Goal: Task Accomplishment & Management: Use online tool/utility

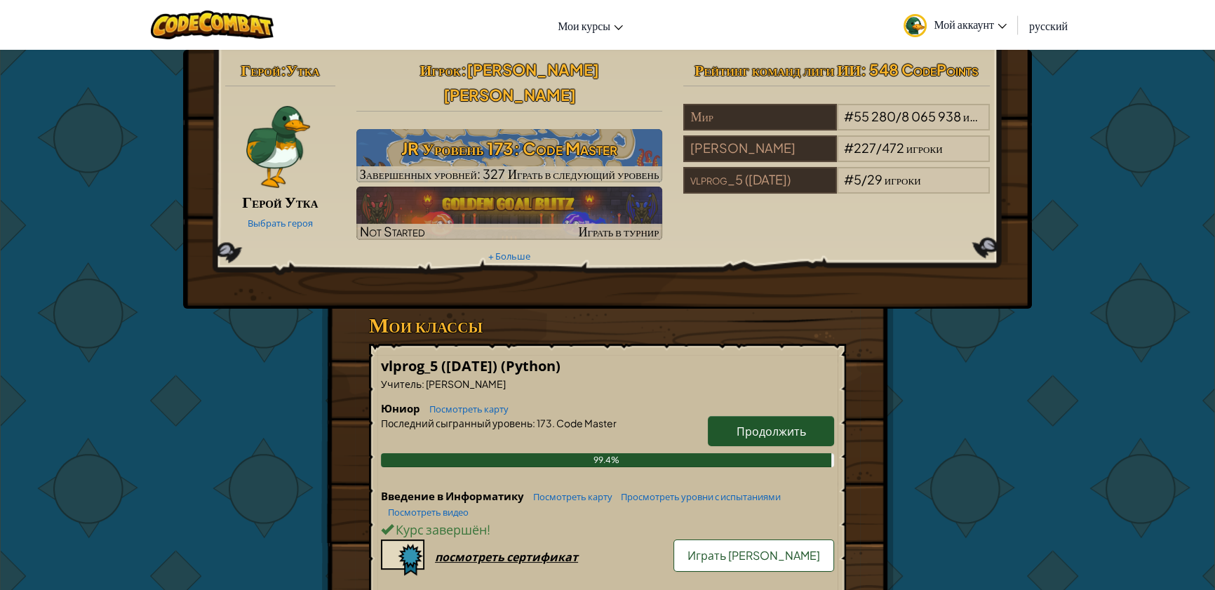
scroll to position [76, 0]
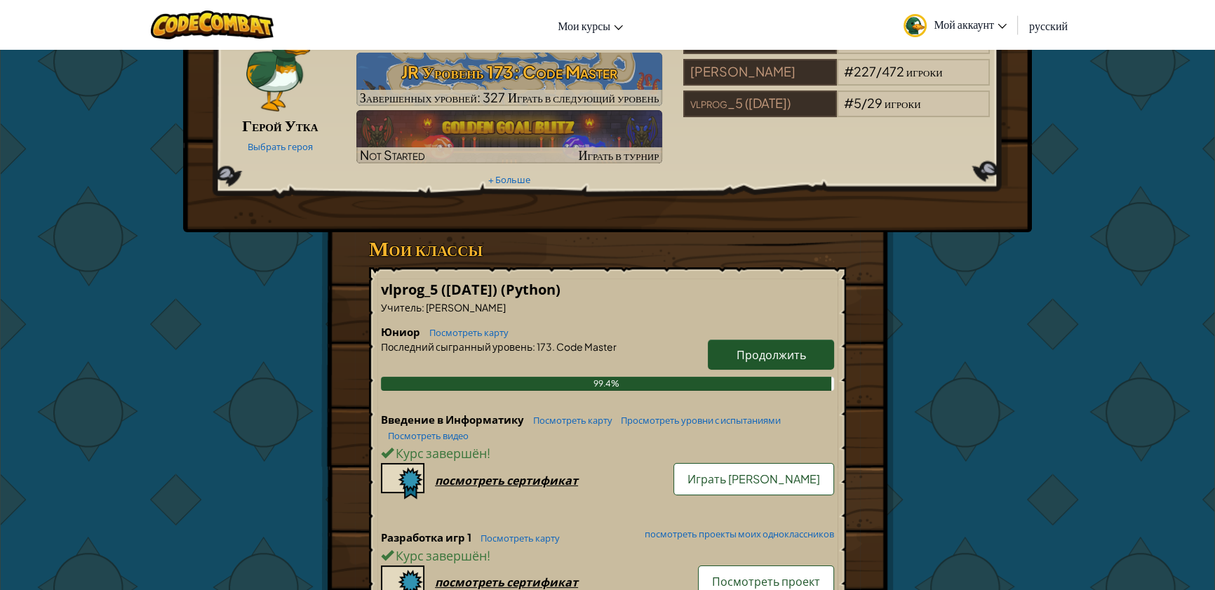
click at [755, 347] on span "Продолжить" at bounding box center [770, 354] width 69 height 15
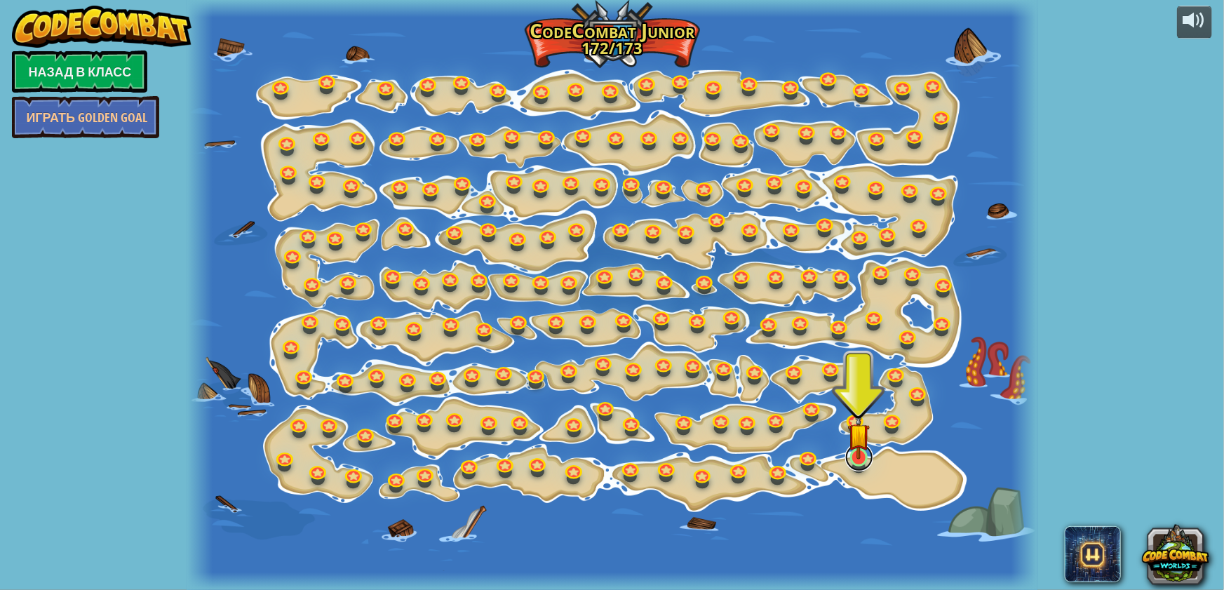
click at [867, 469] on link at bounding box center [859, 457] width 28 height 28
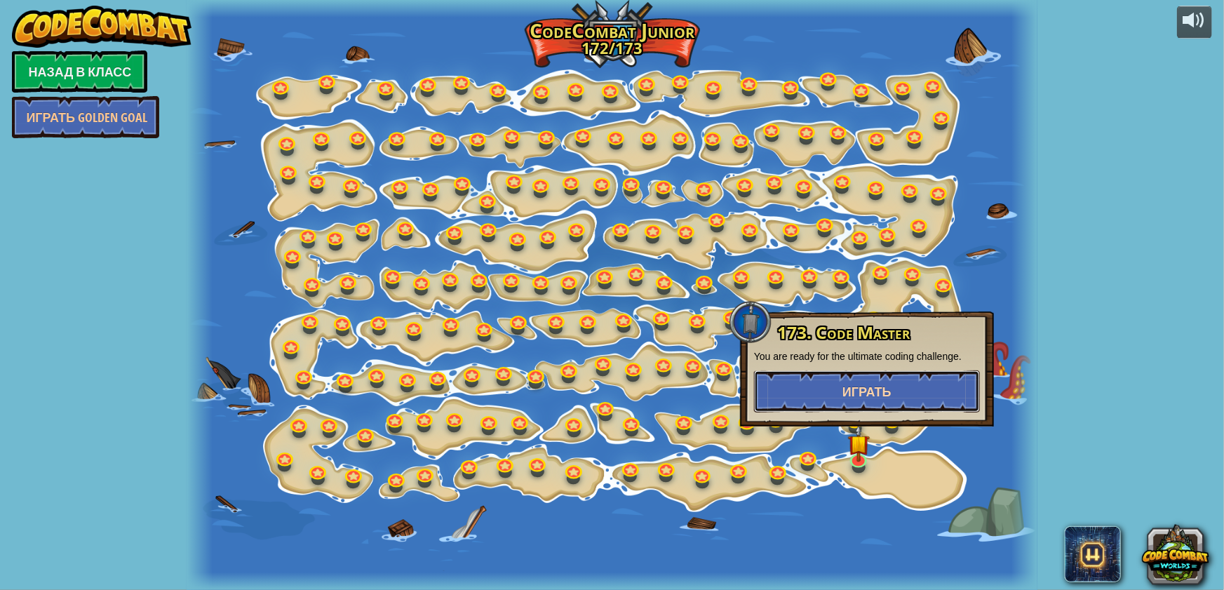
click at [864, 389] on span "Играть" at bounding box center [866, 392] width 49 height 18
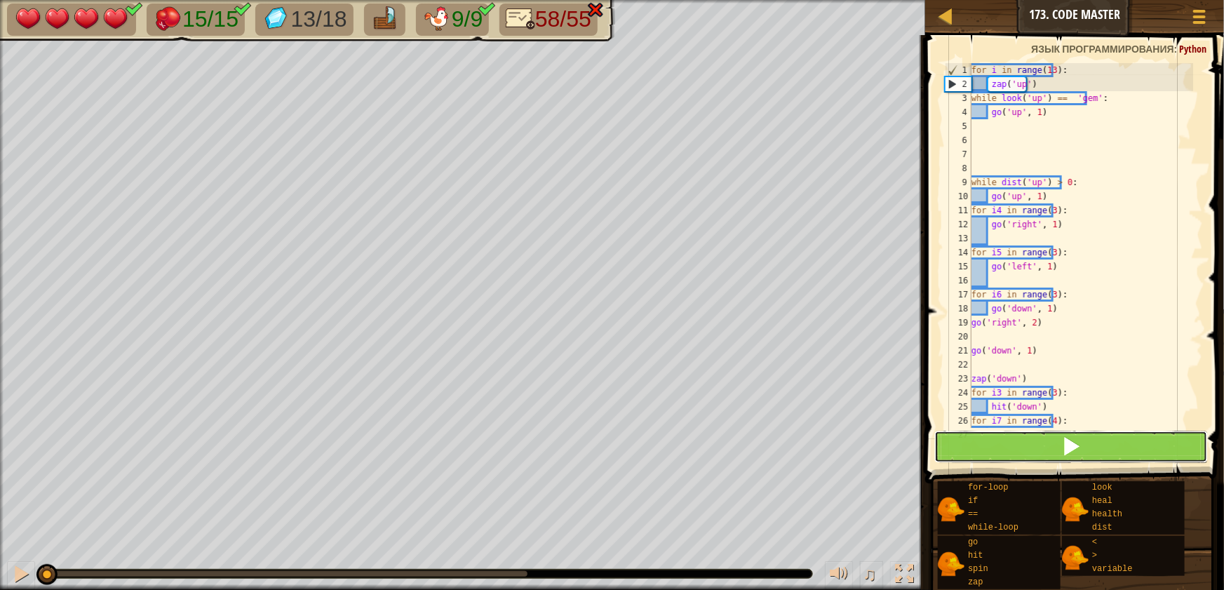
drag, startPoint x: 962, startPoint y: 460, endPoint x: 954, endPoint y: 460, distance: 8.4
click at [963, 460] on button at bounding box center [1071, 447] width 274 height 32
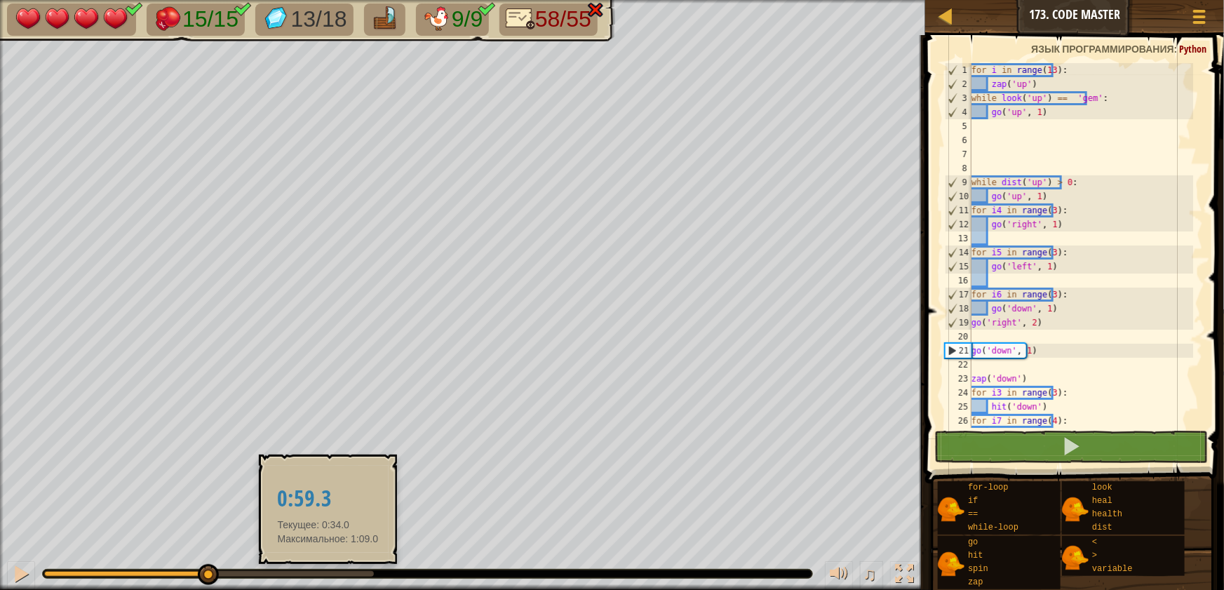
drag, startPoint x: 139, startPoint y: 573, endPoint x: 330, endPoint y: 573, distance: 191.5
click at [330, 573] on div at bounding box center [209, 574] width 330 height 6
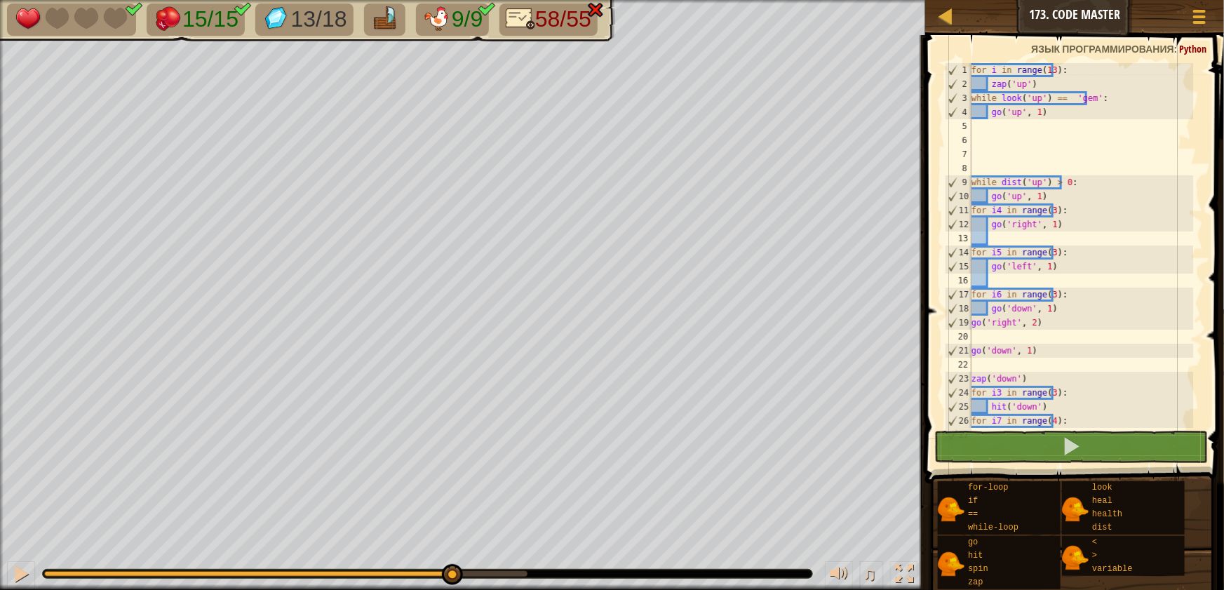
drag, startPoint x: 333, startPoint y: 573, endPoint x: 354, endPoint y: 581, distance: 22.4
click at [354, 581] on div "♫" at bounding box center [462, 570] width 925 height 42
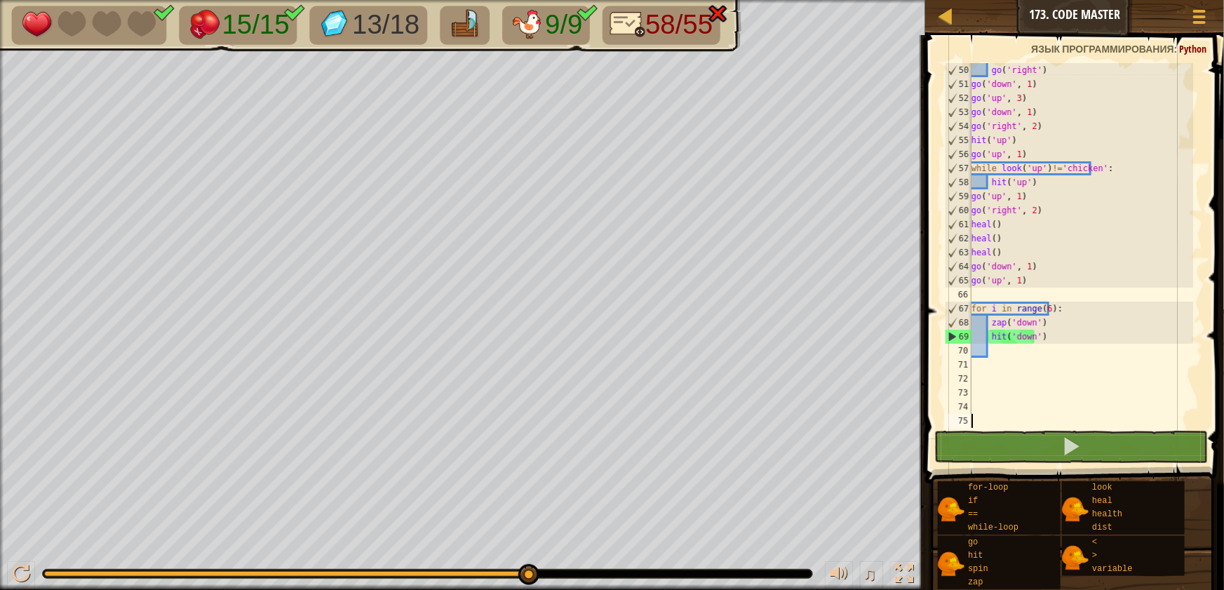
scroll to position [687, 0]
click at [969, 363] on div "71" at bounding box center [958, 365] width 27 height 14
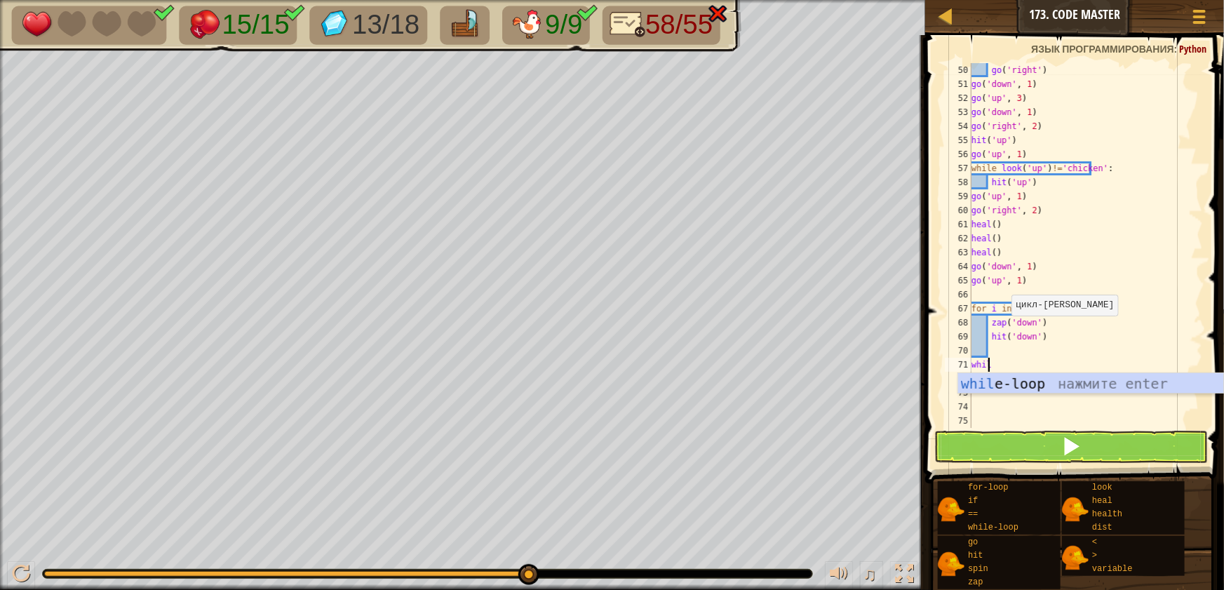
scroll to position [6, 1]
type textarea "while l"
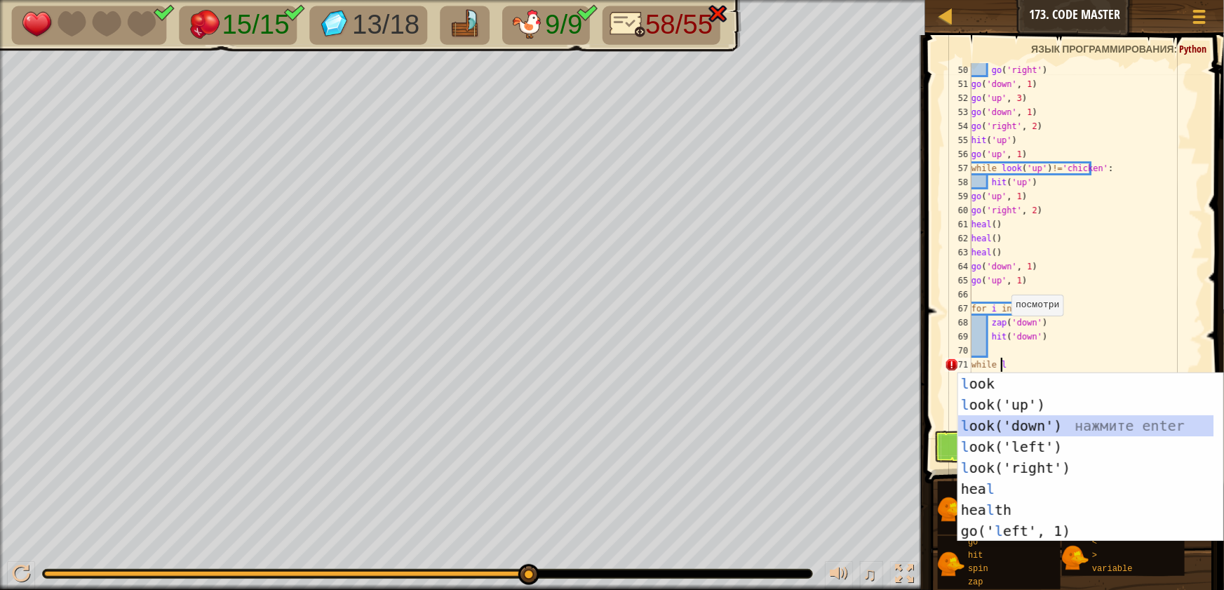
click at [1022, 417] on div "l ook нажмите enter l ook('up') нажмите enter l ook('down') нажмите enter l ook…" at bounding box center [1085, 478] width 255 height 210
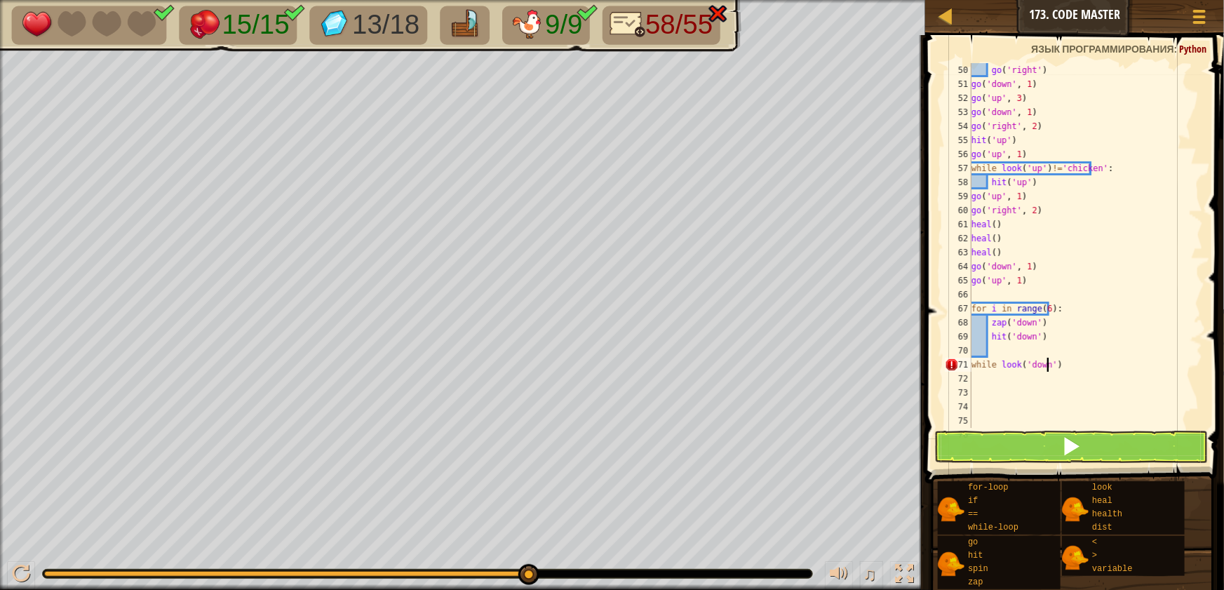
click at [1050, 365] on div "go ( 'right' ) go ( 'down' , 1 ) go ( 'up' , 3 ) go ( 'down' , 1 ) go ( 'right'…" at bounding box center [1081, 259] width 224 height 393
type textarea "while look('down')=='gem':"
type textarea "g"
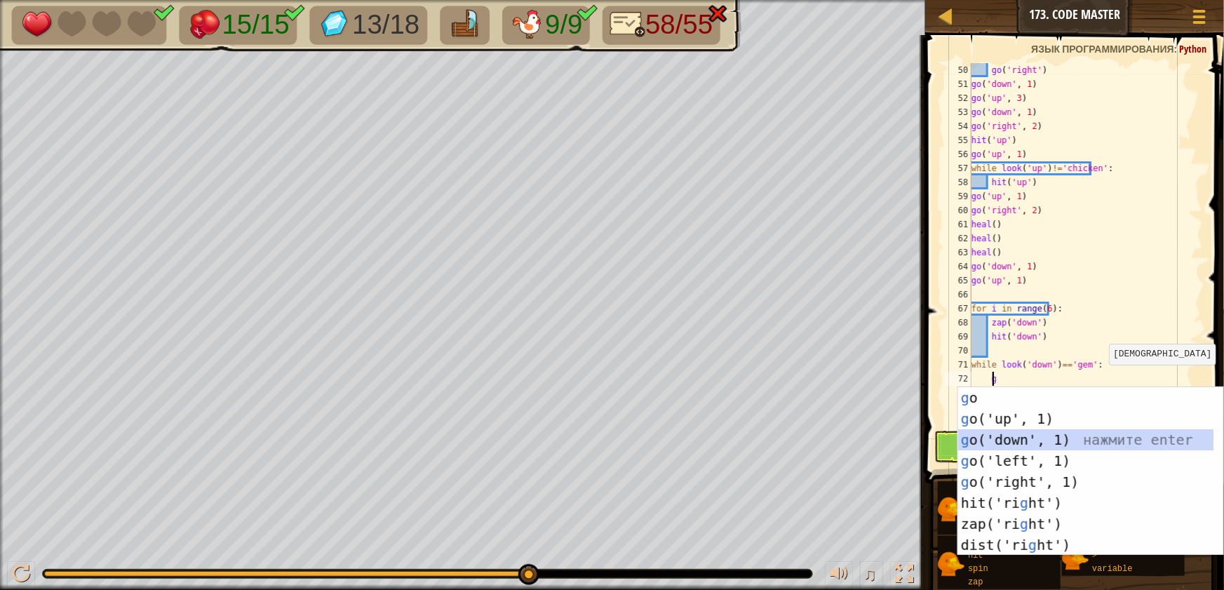
click at [1033, 438] on div "g o нажмите enter g o('up', 1) нажмите enter g o('down', 1) нажмите enter g o('…" at bounding box center [1085, 492] width 255 height 210
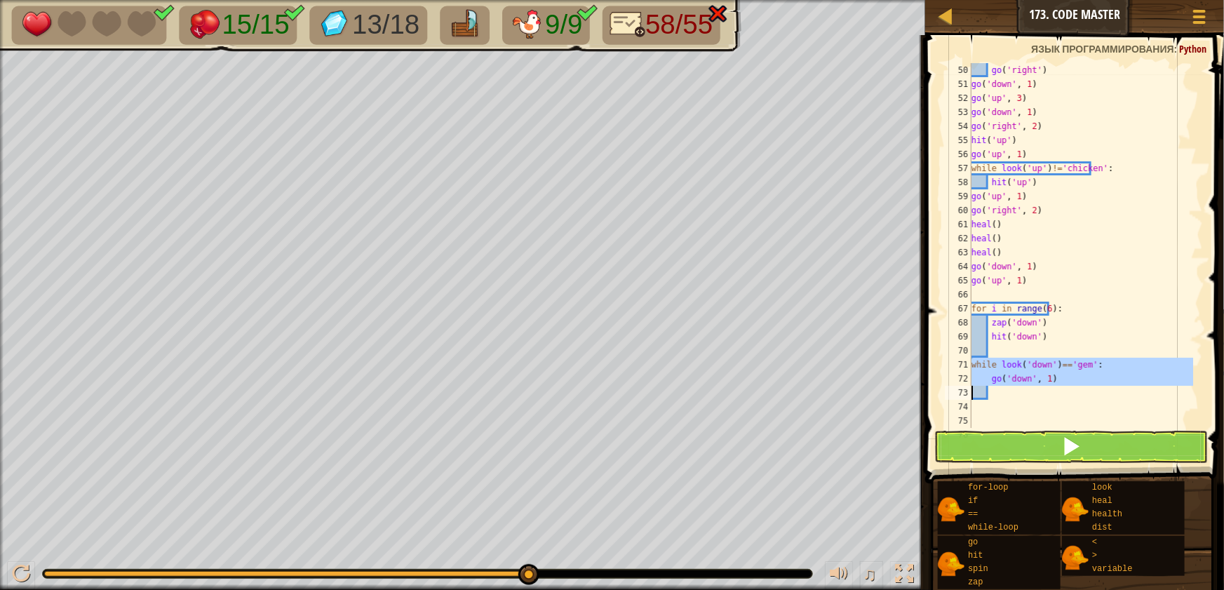
drag, startPoint x: 970, startPoint y: 363, endPoint x: 1075, endPoint y: 380, distance: 106.0
click at [1075, 380] on div "50 51 52 53 54 55 56 57 58 59 60 61 62 63 64 65 66 67 68 69 70 71 72 73 74 75 7…" at bounding box center [1072, 245] width 261 height 365
type textarea "go('down', 1)"
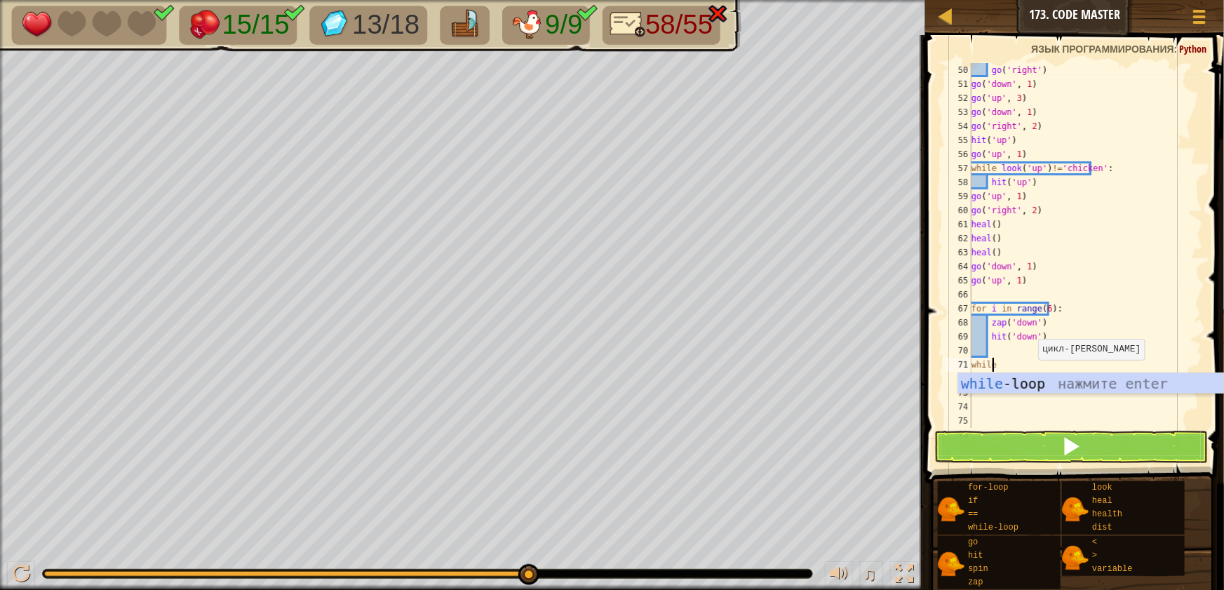
type textarea "while l"
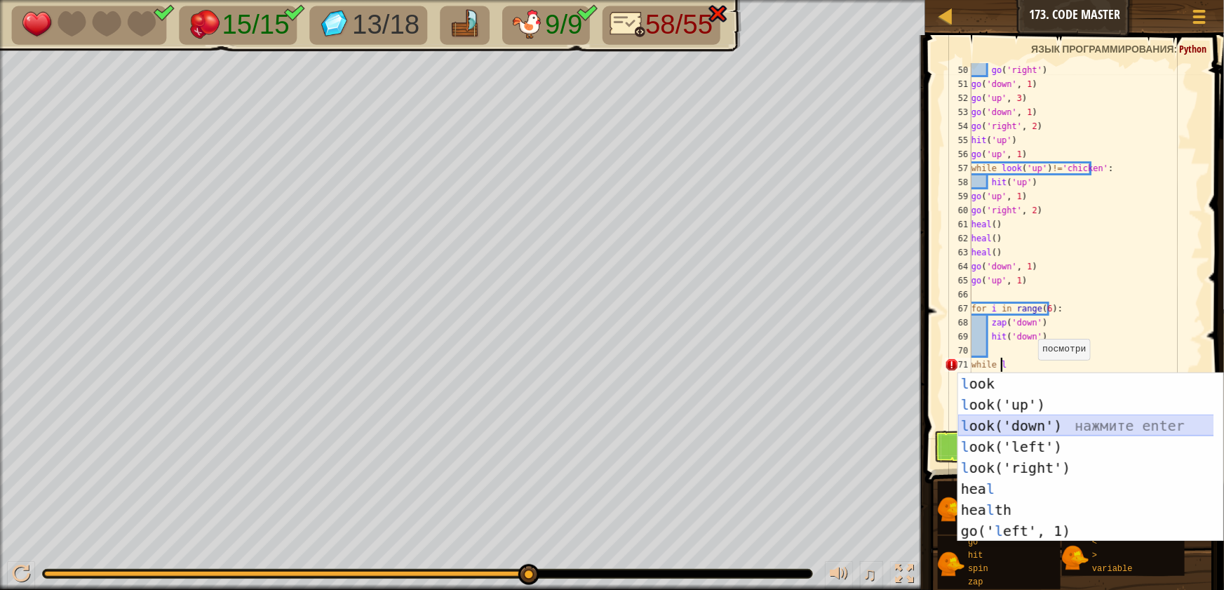
click at [1034, 429] on div "l ook нажмите enter l ook('up') нажмите enter l ook('down') нажмите enter l ook…" at bounding box center [1090, 478] width 265 height 210
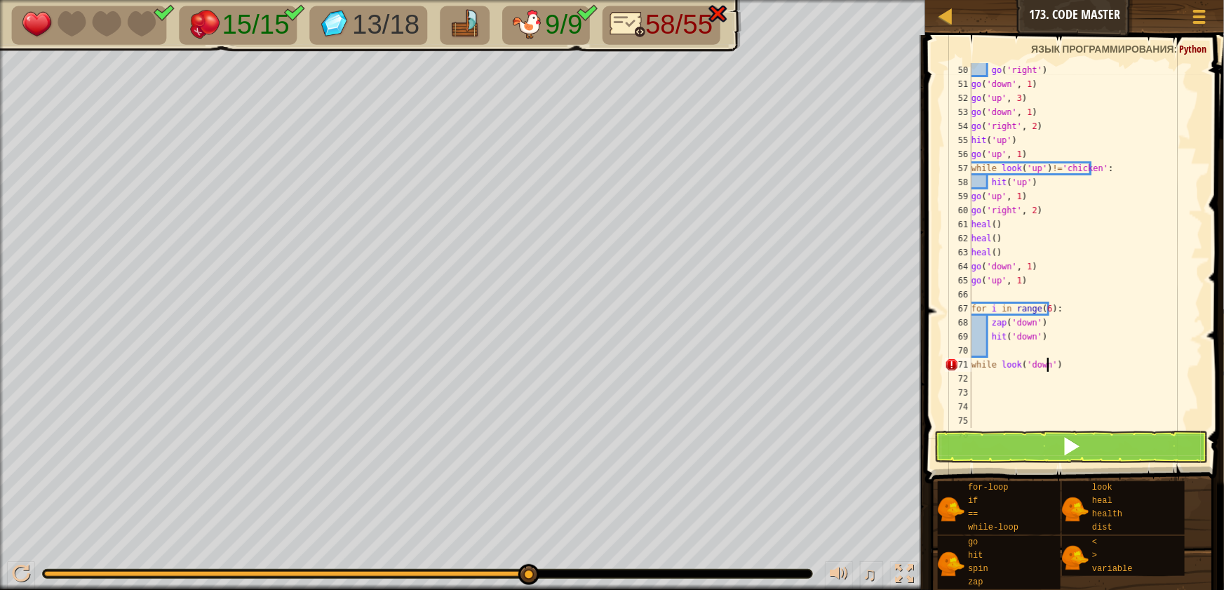
click at [1064, 366] on div "go ( 'right' ) go ( 'down' , 1 ) go ( 'up' , 3 ) go ( 'down' , 1 ) go ( 'right'…" at bounding box center [1081, 259] width 224 height 393
click at [1069, 365] on div "go ( 'right' ) go ( 'down' , 1 ) go ( 'up' , 3 ) go ( 'down' , 1 ) go ( 'right'…" at bounding box center [1081, 259] width 224 height 393
type textarea "while look('down')=='chicken':"
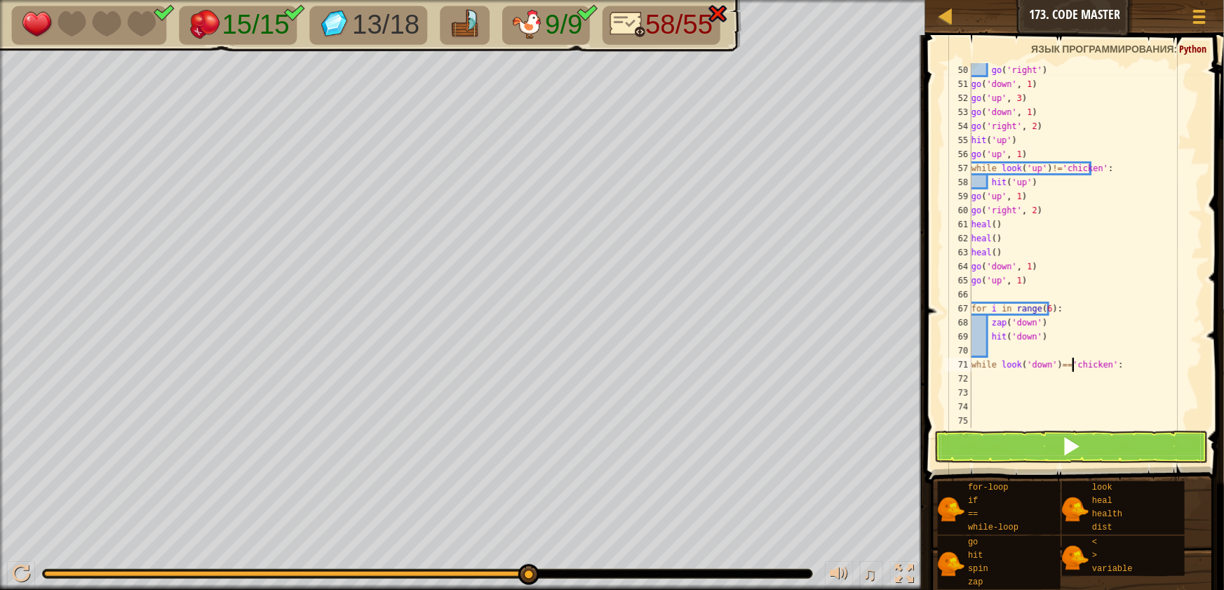
click at [996, 376] on div "go ( 'right' ) go ( 'down' , 1 ) go ( 'up' , 3 ) go ( 'down' , 1 ) go ( 'right'…" at bounding box center [1081, 259] width 224 height 393
type textarea "g"
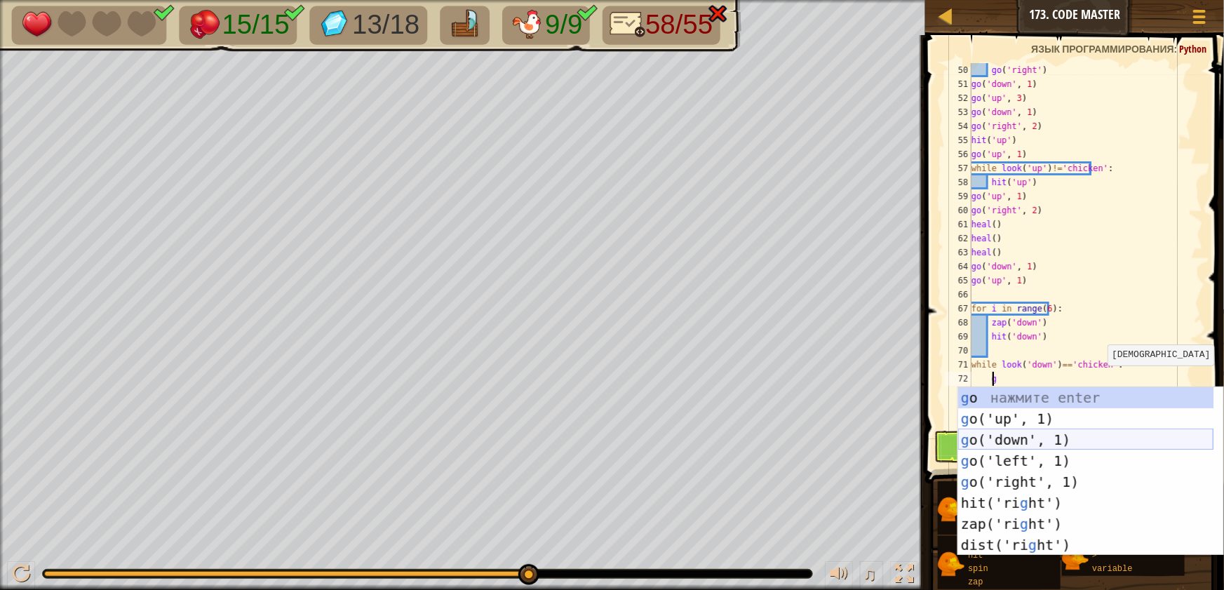
click at [1021, 433] on div "g o нажмите enter g o('up', 1) нажмите enter g o('down', 1) нажмите enter g o('…" at bounding box center [1085, 492] width 255 height 210
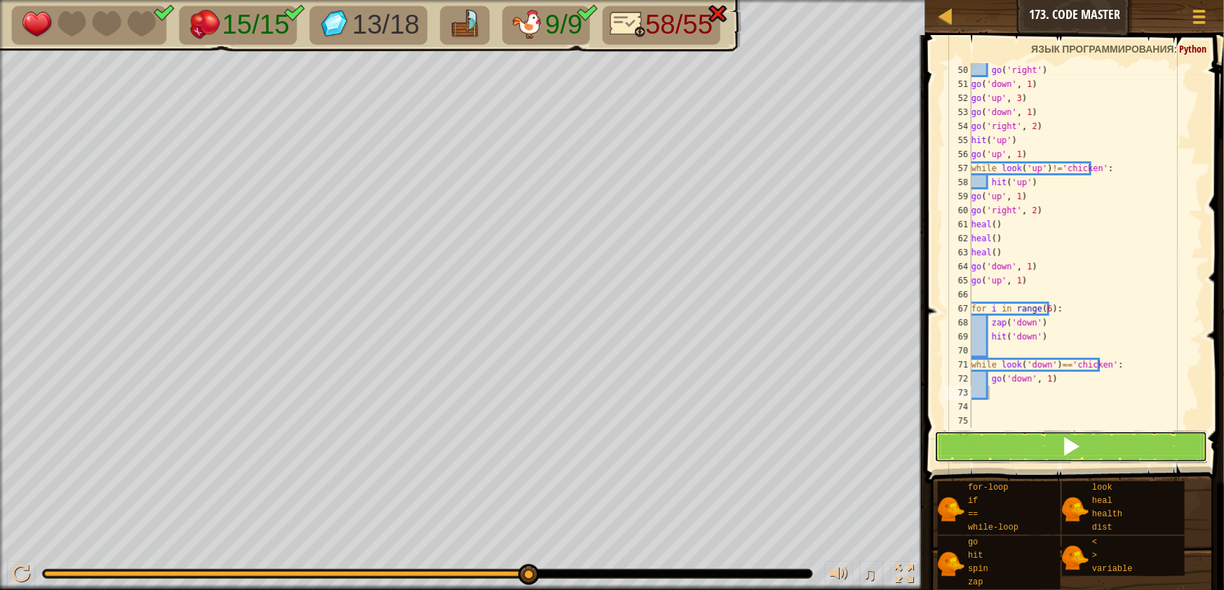
click at [976, 445] on button at bounding box center [1071, 447] width 274 height 32
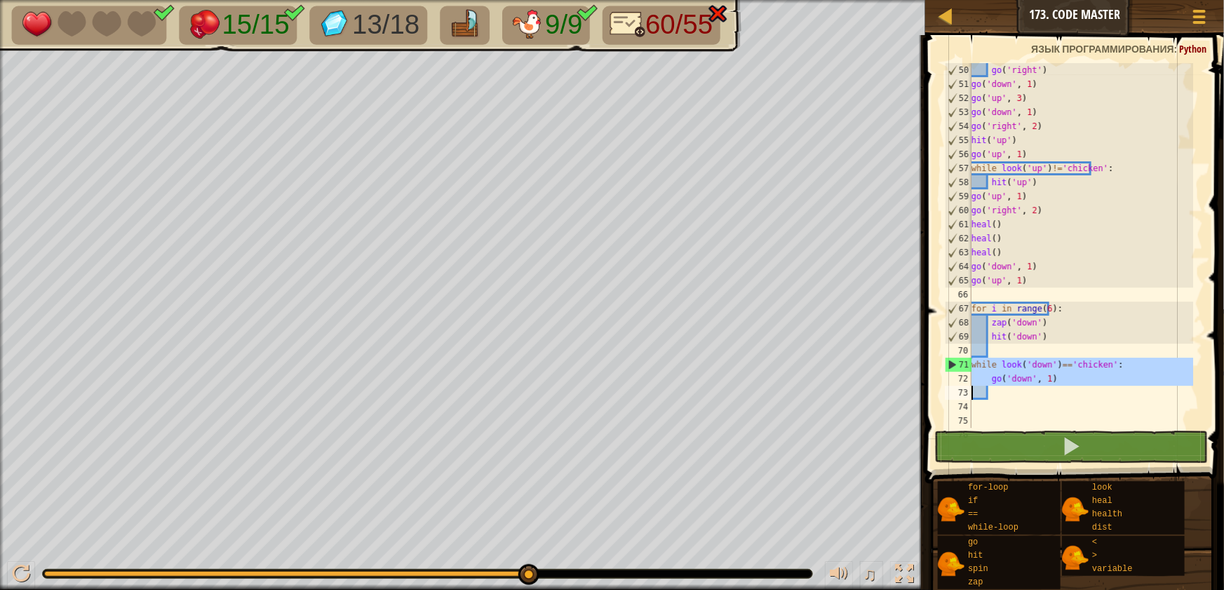
drag, startPoint x: 970, startPoint y: 365, endPoint x: 1072, endPoint y: 373, distance: 102.8
click at [1072, 373] on div "50 51 52 53 54 55 56 57 58 59 60 61 62 63 64 65 66 67 68 69 70 71 72 73 74 75 7…" at bounding box center [1072, 245] width 261 height 365
type textarea "go('down', 1)"
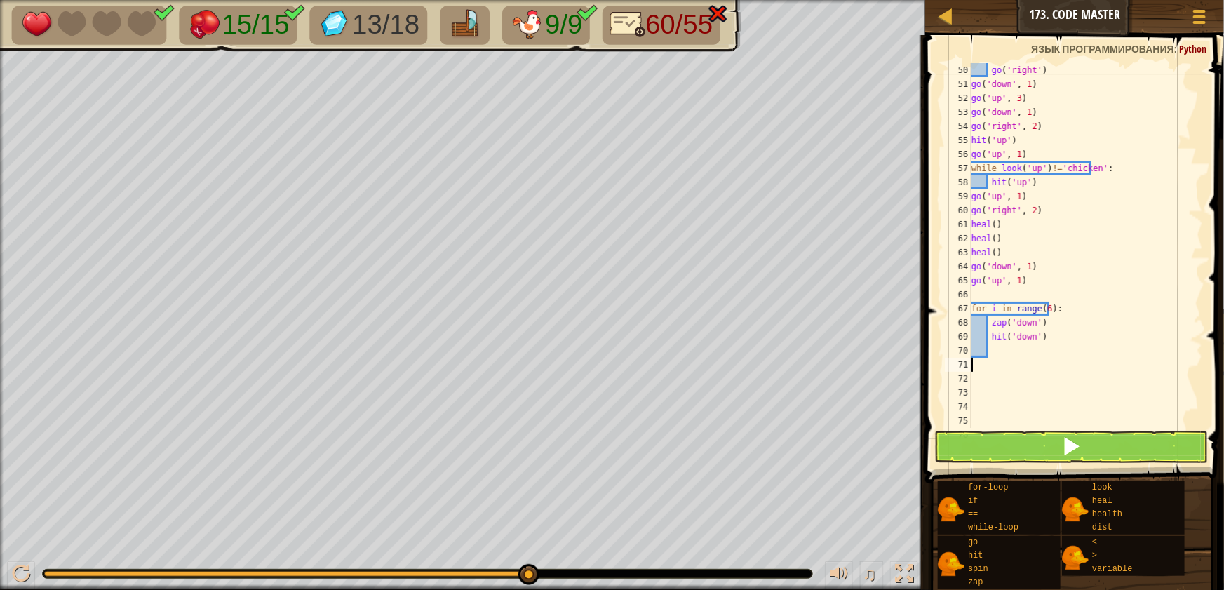
type textarea "g"
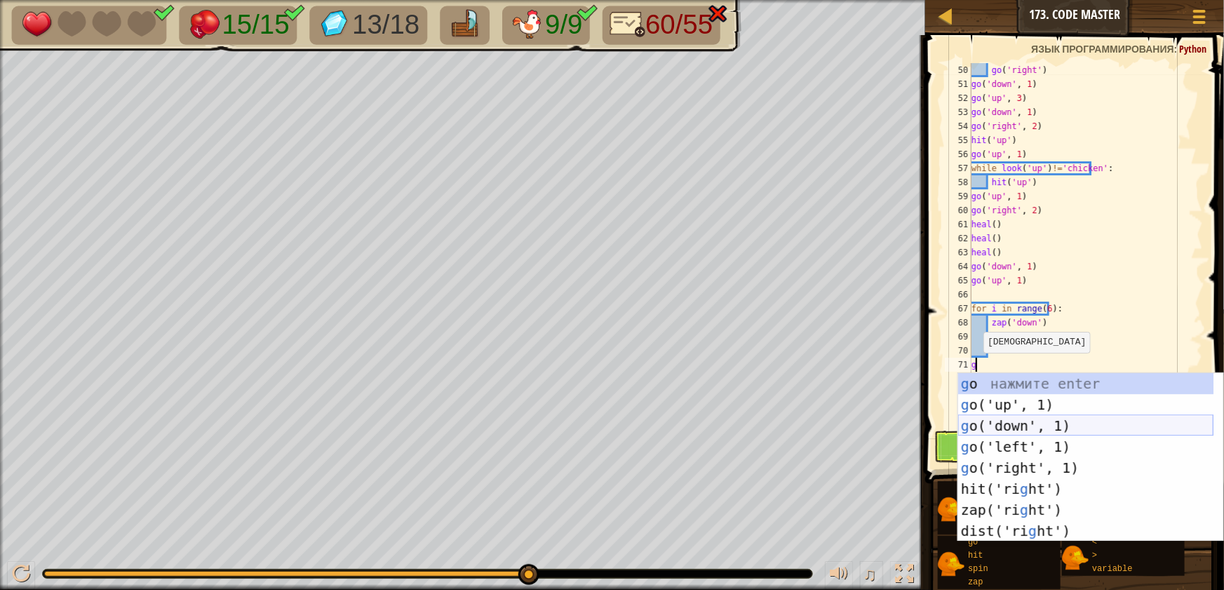
click at [1003, 428] on div "g o нажмите enter g o('up', 1) нажмите enter g o('down', 1) нажмите enter g o('…" at bounding box center [1085, 478] width 255 height 210
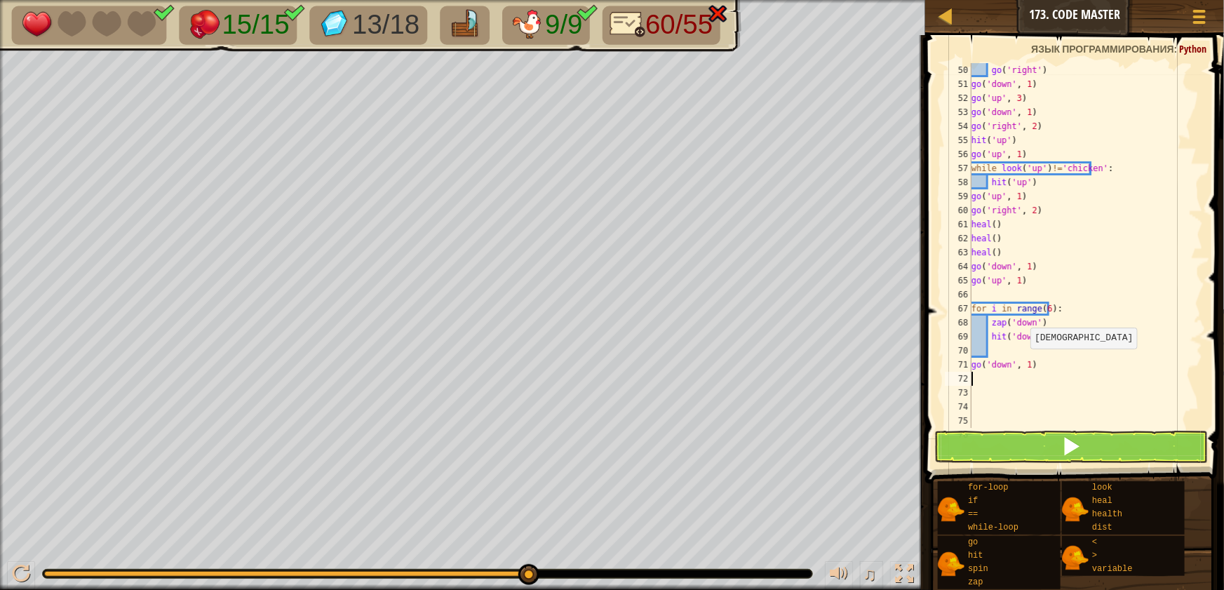
click at [1023, 363] on div "go ( 'right' ) go ( 'down' , 1 ) go ( 'up' , 3 ) go ( 'down' , 1 ) go ( 'right'…" at bounding box center [1081, 259] width 224 height 393
type textarea "go('down', 5)"
drag, startPoint x: 1038, startPoint y: 440, endPoint x: 1027, endPoint y: 439, distance: 11.3
click at [1037, 440] on button at bounding box center [1071, 447] width 274 height 32
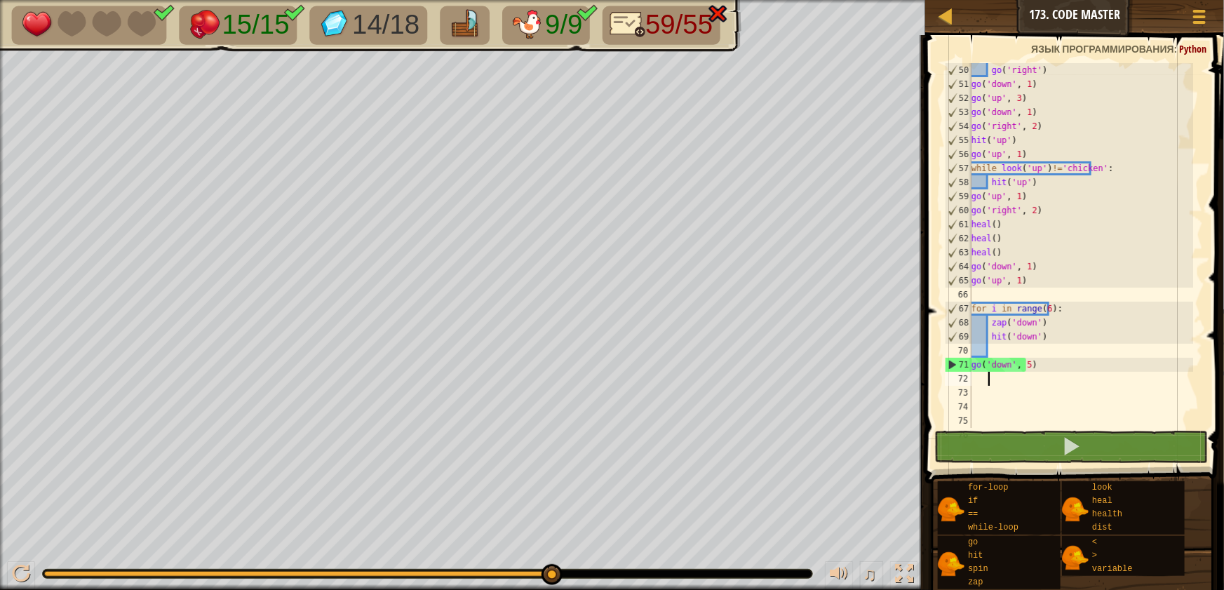
click at [997, 382] on div "go ( 'right' ) go ( 'down' , 1 ) go ( 'up' , 3 ) go ( 'down' , 1 ) go ( 'right'…" at bounding box center [1081, 259] width 224 height 393
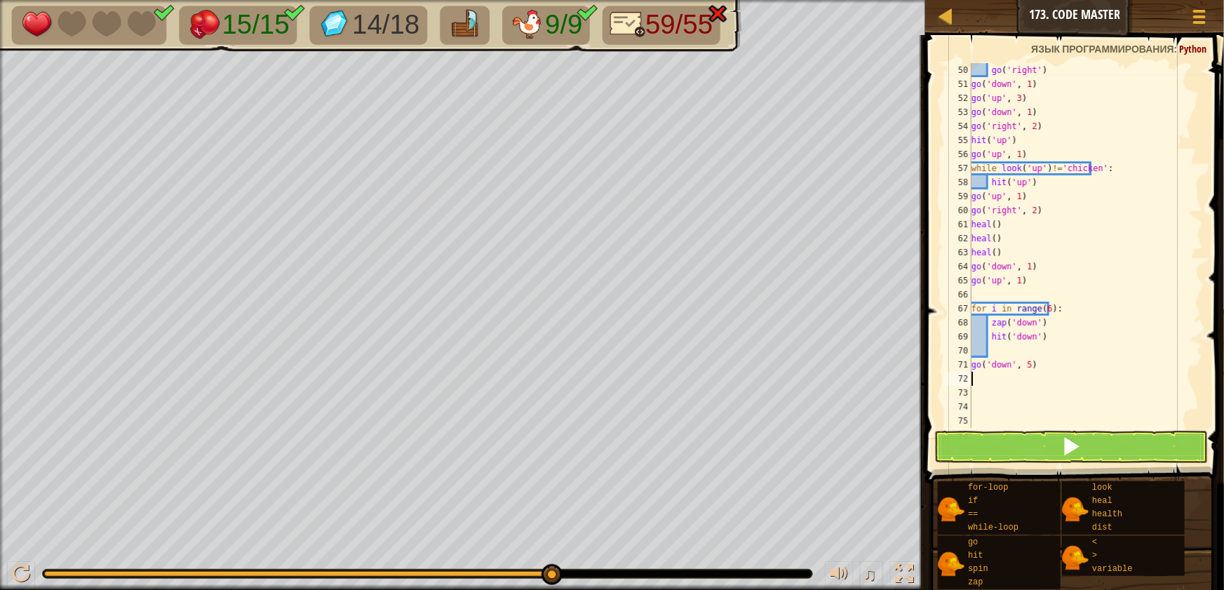
type textarea "h"
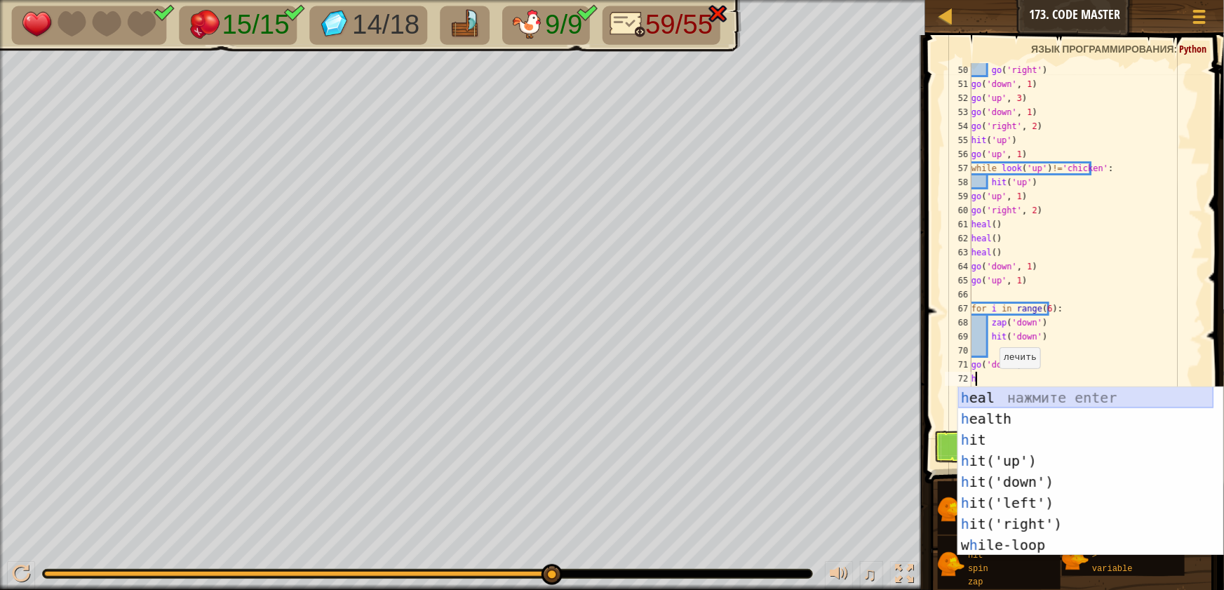
click at [990, 404] on div "h eal нажмите enter h ealth нажмите enter h it нажмите enter h it('up') нажмите…" at bounding box center [1085, 492] width 255 height 210
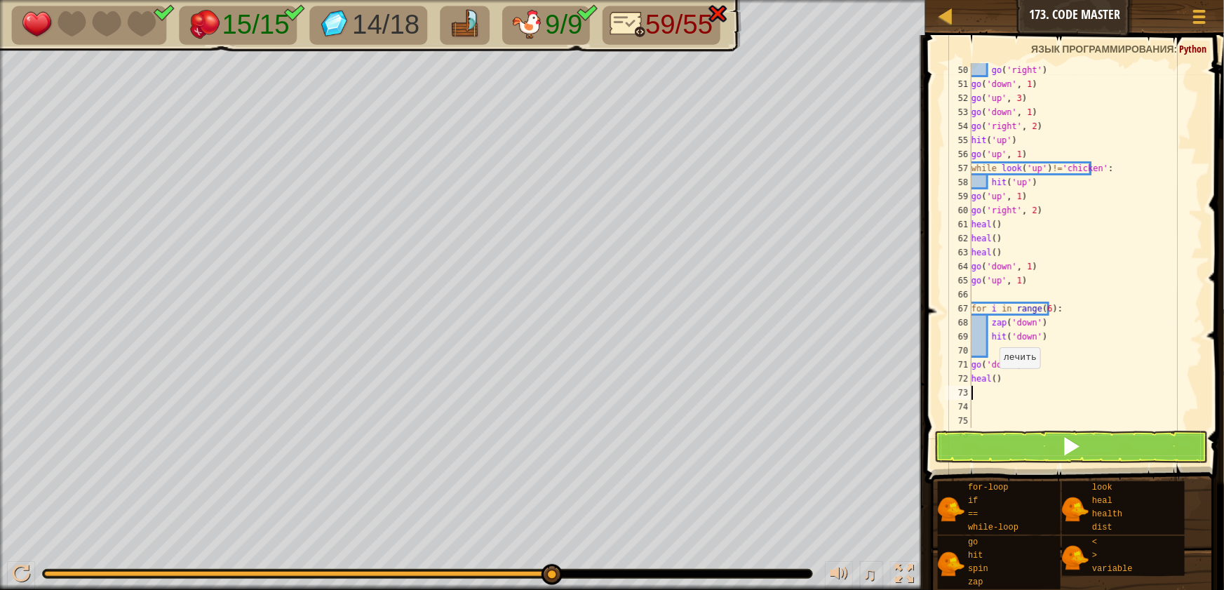
type textarea "h"
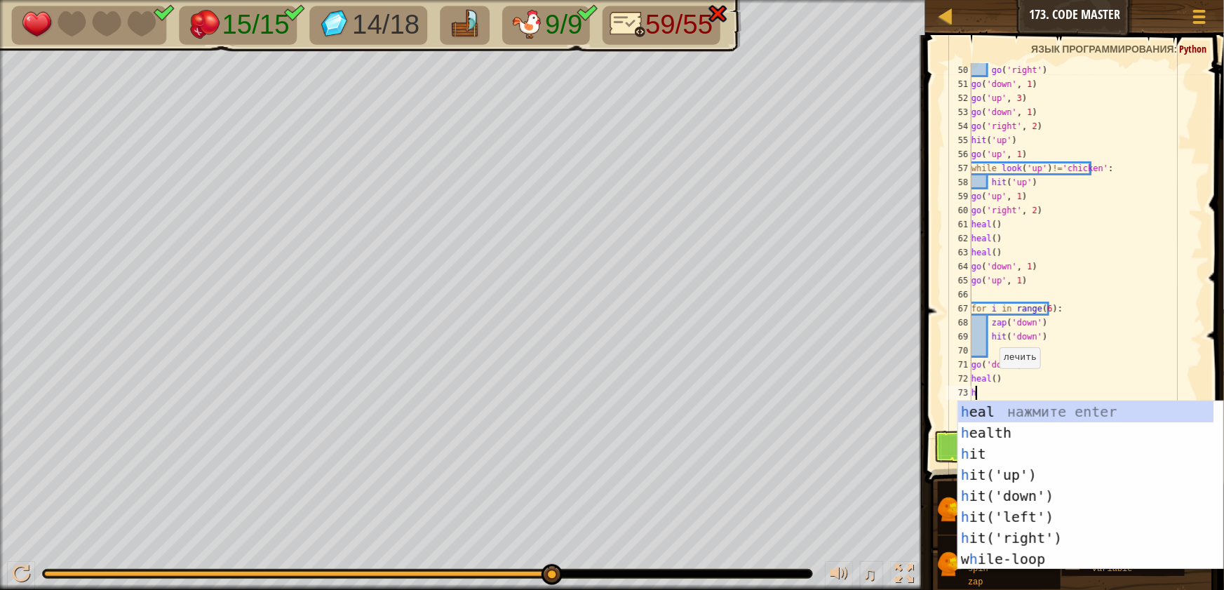
click at [990, 404] on div "h eal нажмите enter h ealth нажмите enter h it нажмите enter h it('up') нажмите…" at bounding box center [1085, 506] width 255 height 210
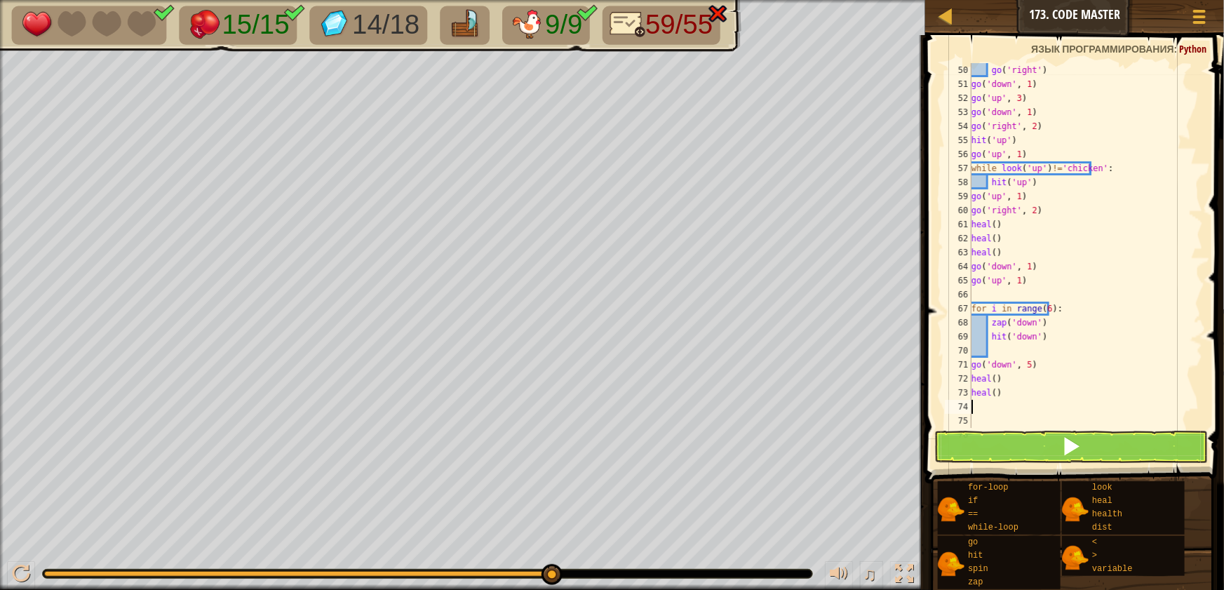
type textarea "h"
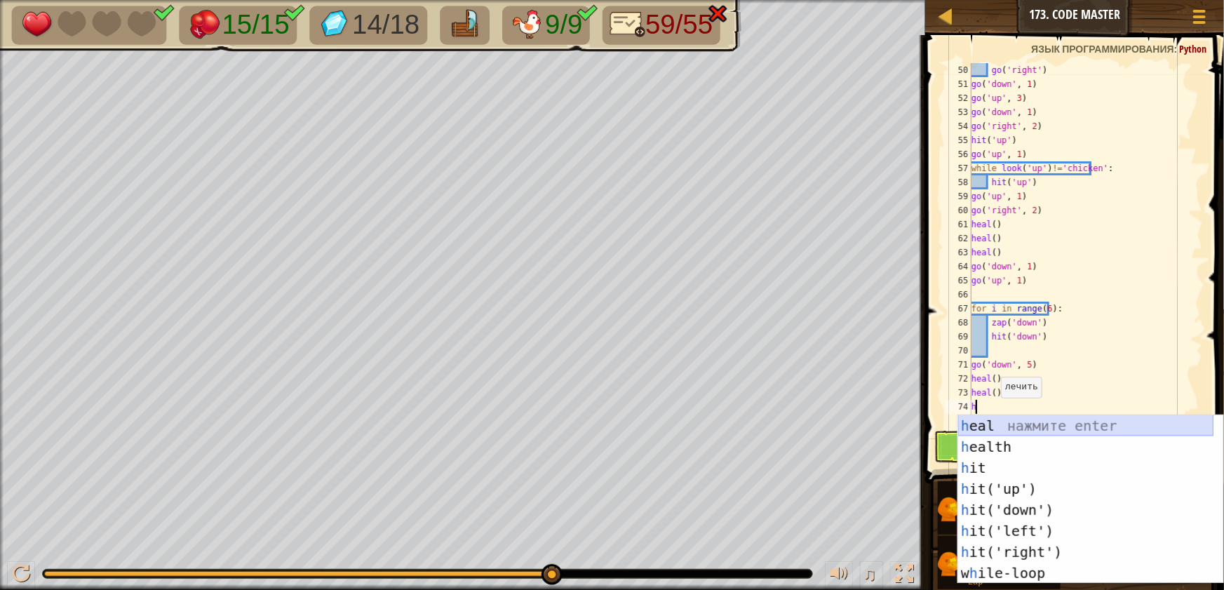
click at [985, 424] on div "h eal нажмите enter h ealth нажмите enter h it нажмите enter h it('up') нажмите…" at bounding box center [1085, 520] width 255 height 210
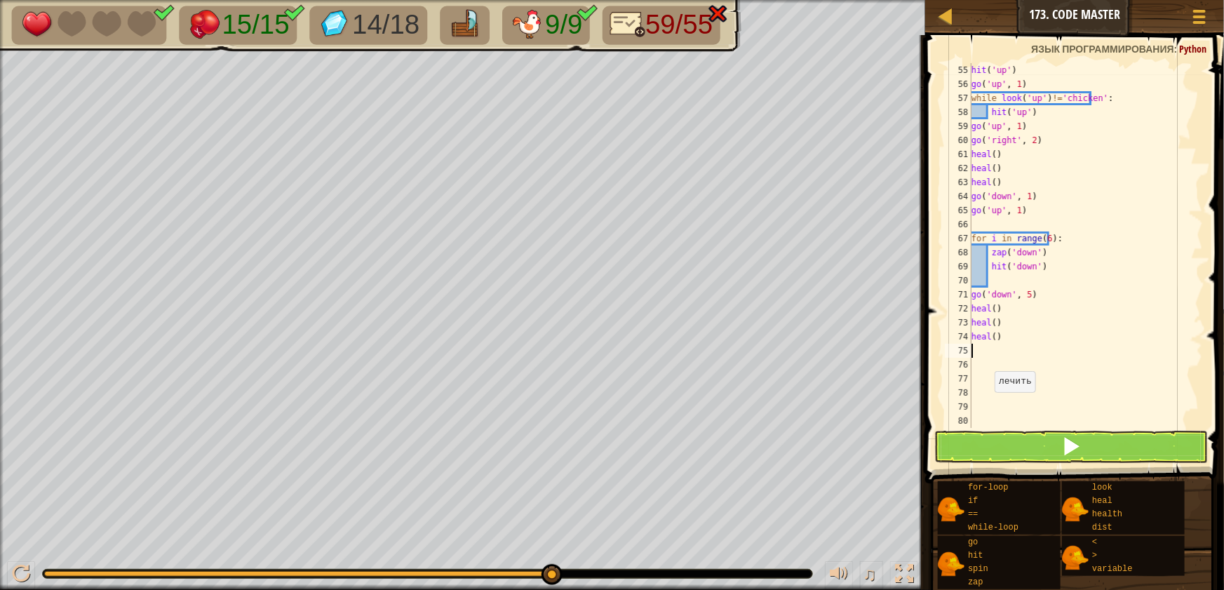
scroll to position [758, 0]
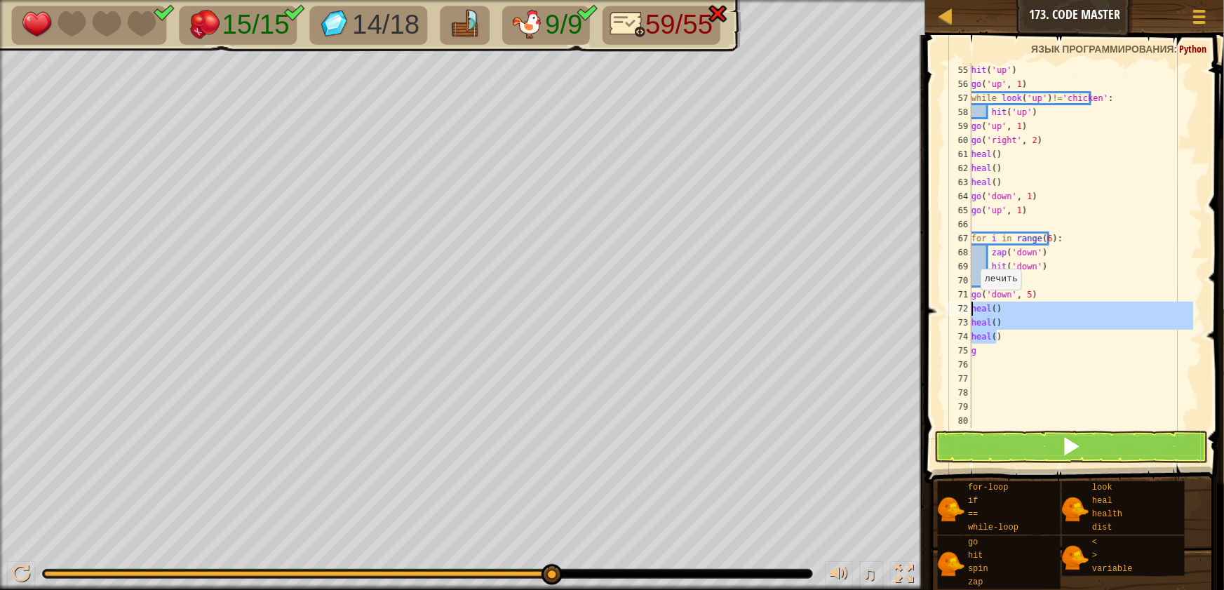
drag, startPoint x: 1003, startPoint y: 335, endPoint x: 972, endPoint y: 303, distance: 44.6
click at [972, 303] on div "hit ( 'up' ) go ( 'up' , 1 ) while look ( 'up' ) != 'chicken' : hit ( 'up' ) go…" at bounding box center [1081, 259] width 224 height 393
type textarea "heal() heal()"
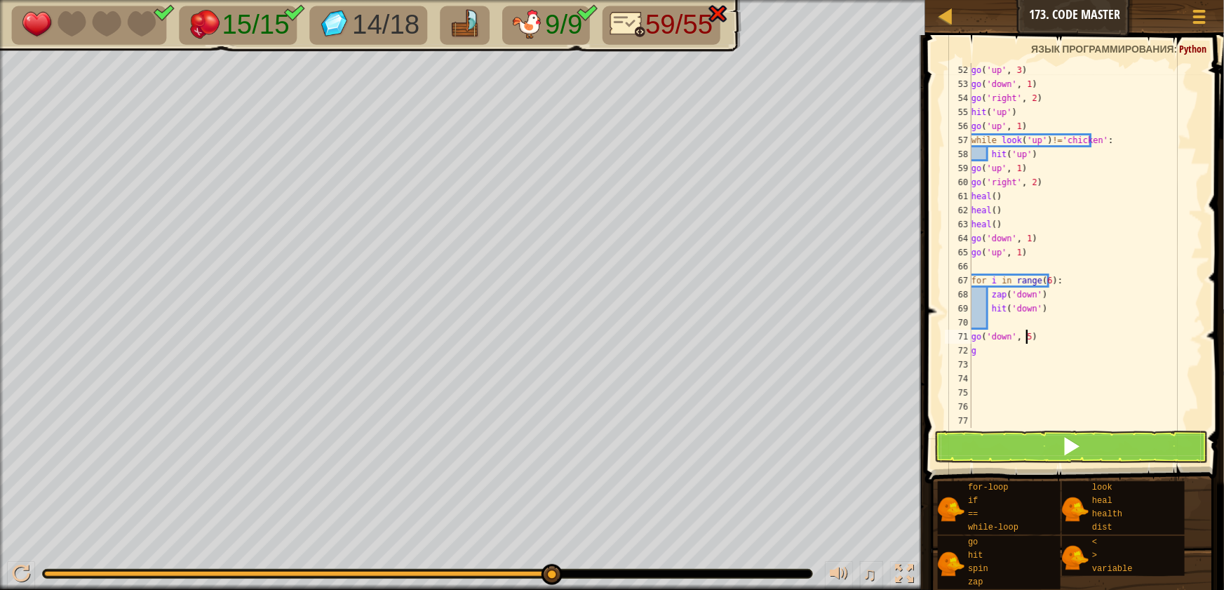
scroll to position [715, 0]
click at [982, 356] on div "go ( 'up' , 3 ) go ( 'down' , 1 ) go ( 'right' , 2 ) hit ( 'up' ) go ( 'up' , 1…" at bounding box center [1081, 259] width 224 height 393
type textarea "go"
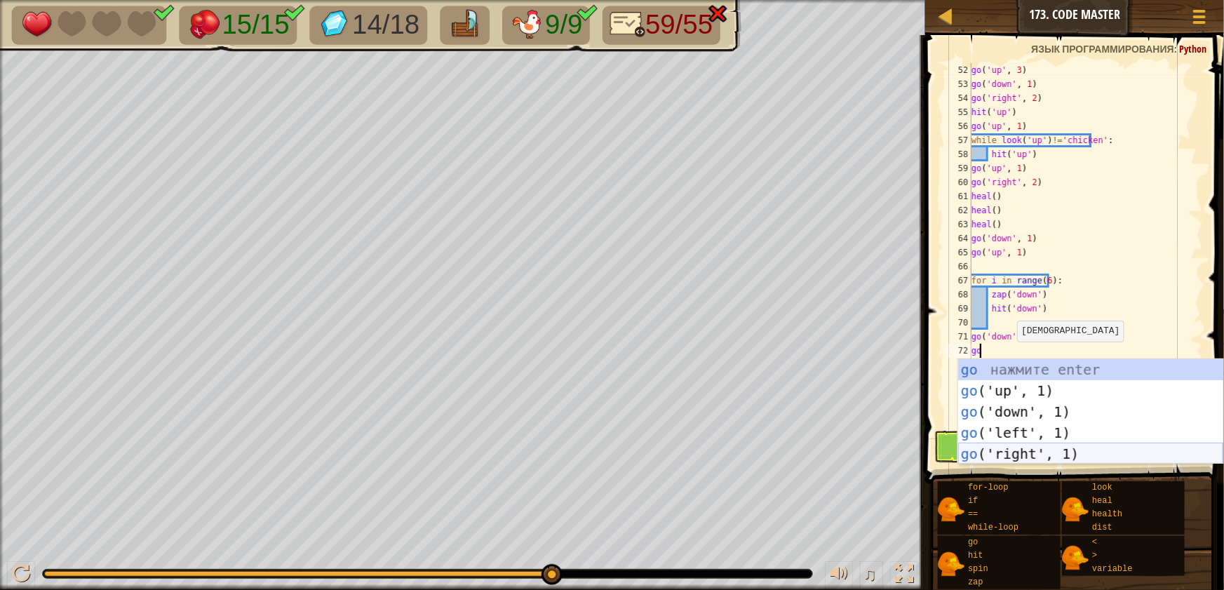
click at [1009, 453] on div "go нажмите enter go ('up', 1) нажмите enter go ('down', 1) нажмите enter go ('l…" at bounding box center [1090, 432] width 265 height 147
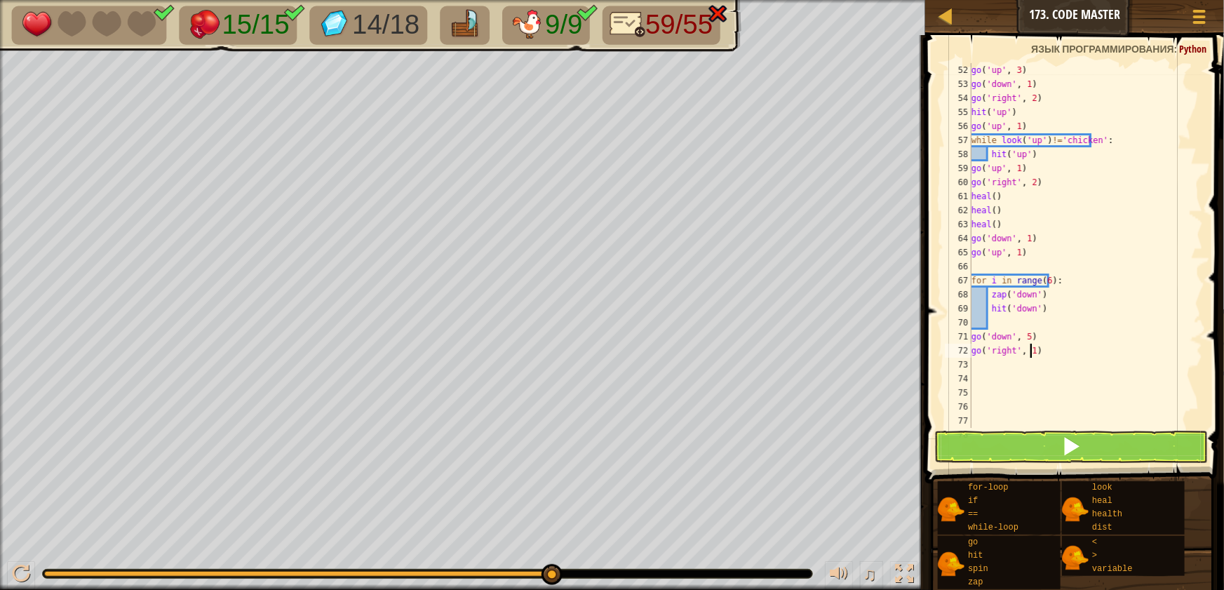
click at [1029, 347] on div "go ( 'up' , 3 ) go ( 'down' , 1 ) go ( 'right' , 2 ) hit ( 'up' ) go ( 'up' , 1…" at bounding box center [1081, 259] width 224 height 393
click at [1024, 349] on div "go ( 'up' , 3 ) go ( 'down' , 1 ) go ( 'right' , 2 ) hit ( 'up' ) go ( 'up' , 1…" at bounding box center [1081, 259] width 224 height 393
click at [1027, 350] on div "go ( 'up' , 3 ) go ( 'down' , 1 ) go ( 'right' , 2 ) hit ( 'up' ) go ( 'up' , 1…" at bounding box center [1081, 259] width 224 height 393
type textarea "go('right', 4)"
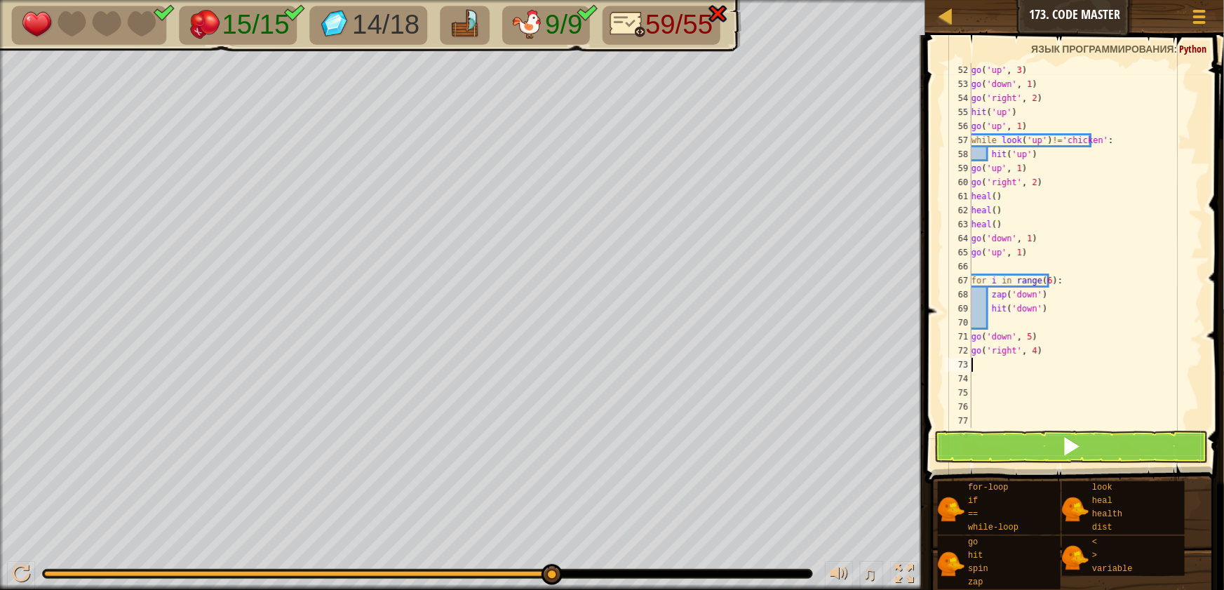
click at [1004, 363] on div "go ( 'up' , 3 ) go ( 'down' , 1 ) go ( 'right' , 2 ) hit ( 'up' ) go ( 'up' , 1…" at bounding box center [1081, 259] width 224 height 393
type textarea "g"
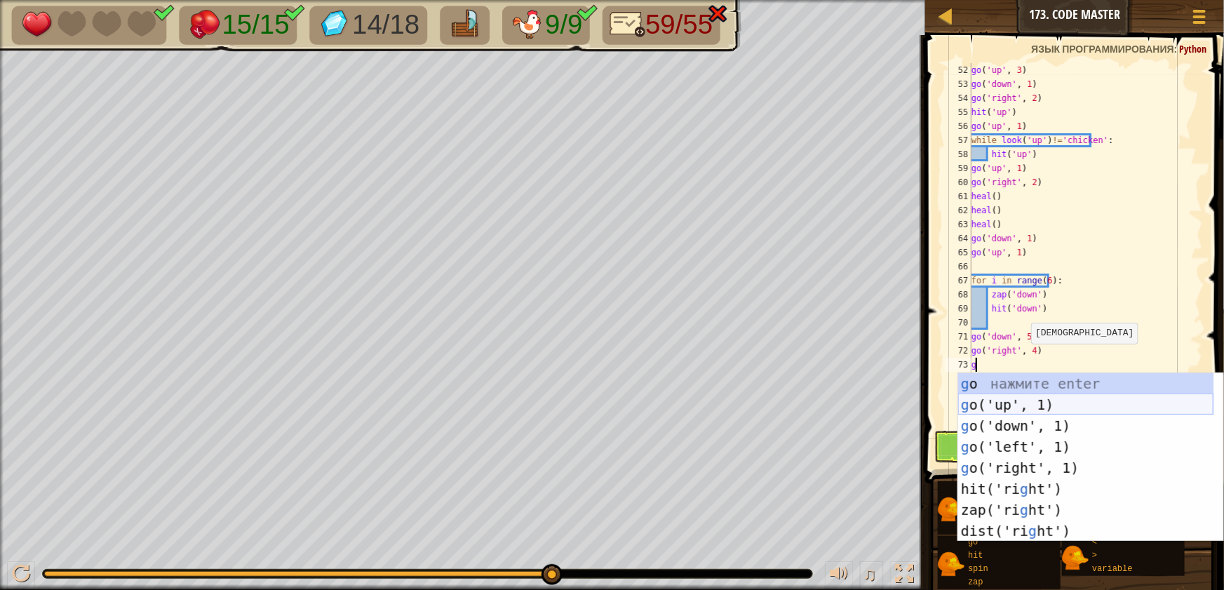
click at [993, 408] on div "g o нажмите enter g o('up', 1) нажмите enter g o('down', 1) нажмите enter g o('…" at bounding box center [1085, 478] width 255 height 210
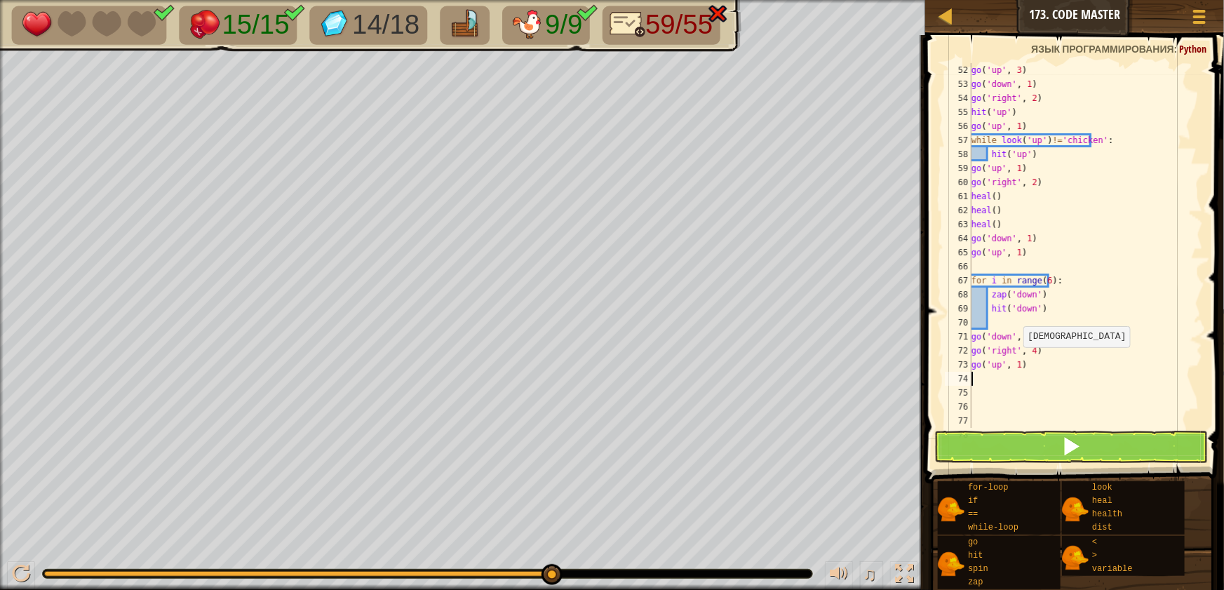
click at [1015, 360] on div "go ( 'up' , 3 ) go ( 'down' , 1 ) go ( 'right' , 2 ) hit ( 'up' ) go ( 'up' , 1…" at bounding box center [1081, 259] width 224 height 393
click at [974, 443] on button at bounding box center [1071, 447] width 274 height 32
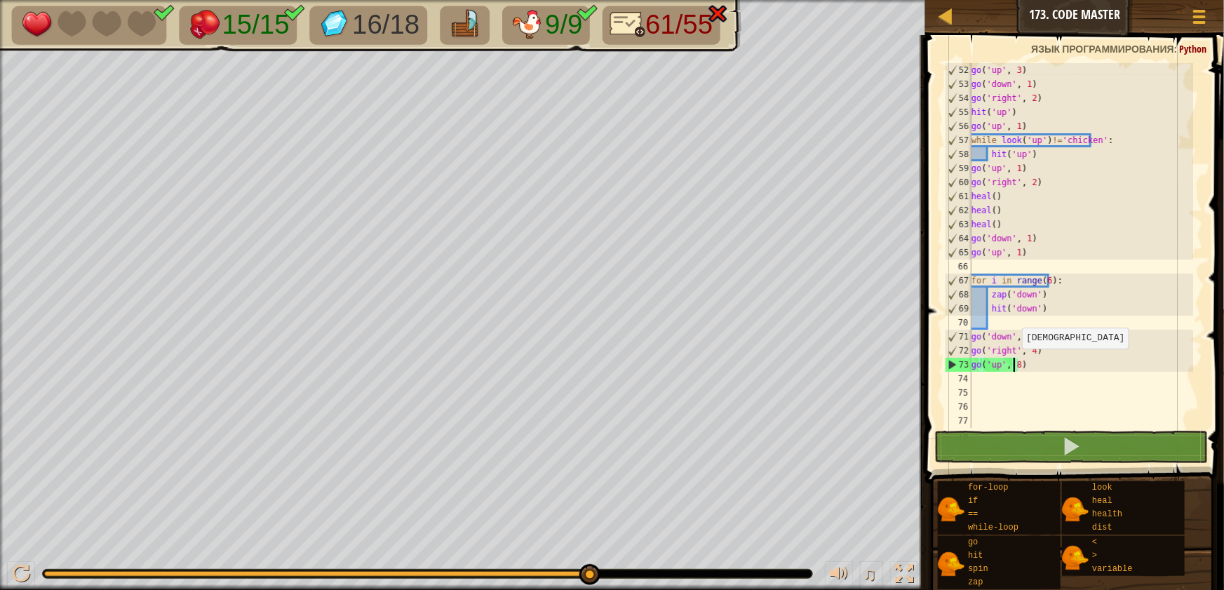
click at [1014, 363] on div "go ( 'up' , 3 ) go ( 'down' , 1 ) go ( 'right' , 2 ) hit ( 'up' ) go ( 'up' , 1…" at bounding box center [1081, 259] width 224 height 393
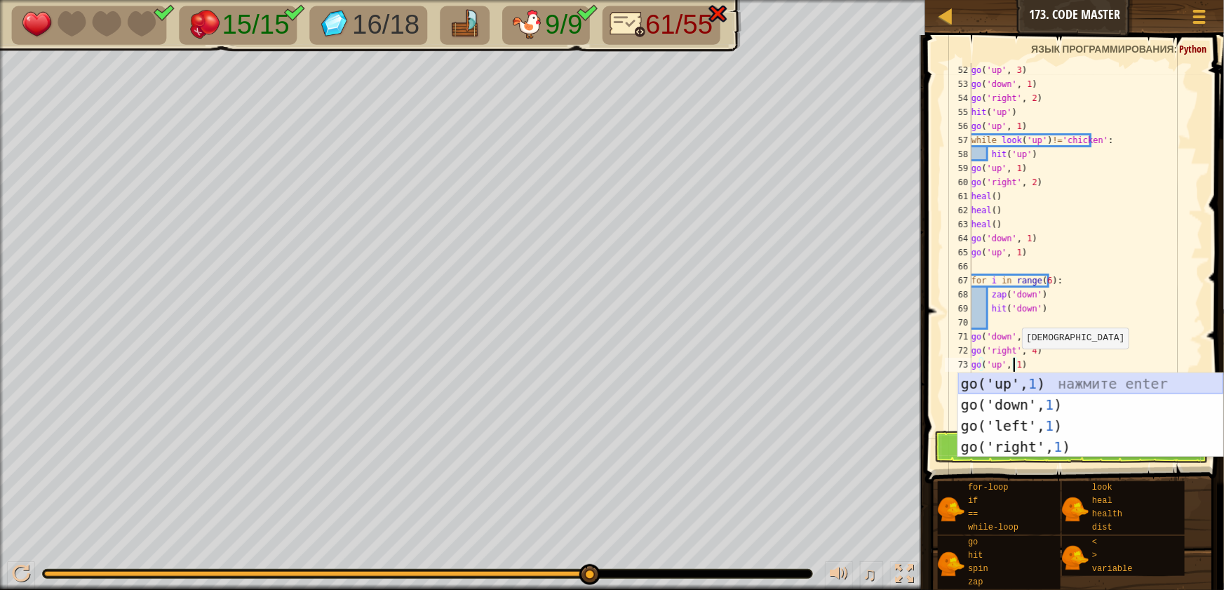
click at [1059, 354] on div "go ( 'up' , 3 ) go ( 'down' , 1 ) go ( 'right' , 2 ) hit ( 'up' ) go ( 'up' , 1…" at bounding box center [1081, 259] width 224 height 393
type textarea "go('right', 4)"
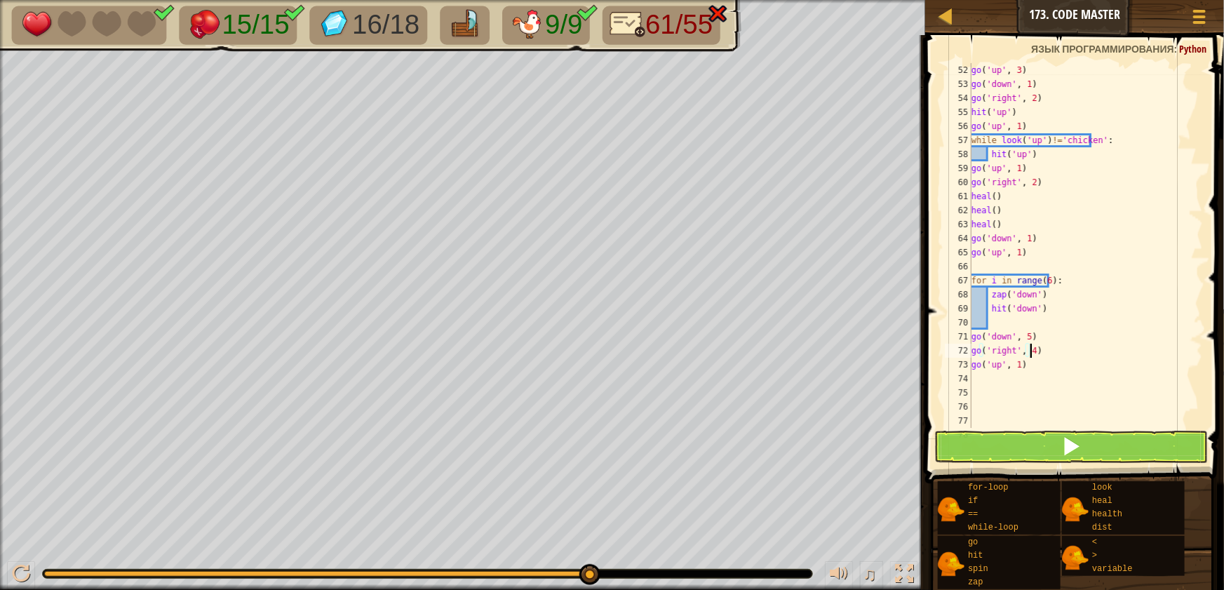
click at [1002, 386] on div "go ( 'up' , 3 ) go ( 'down' , 1 ) go ( 'right' , 2 ) hit ( 'up' ) go ( 'up' , 1…" at bounding box center [1081, 259] width 224 height 393
click at [1014, 379] on div "go ( 'up' , 3 ) go ( 'down' , 1 ) go ( 'right' , 2 ) hit ( 'up' ) go ( 'up' , 1…" at bounding box center [1081, 259] width 224 height 393
type textarea "h"
type textarea "g"
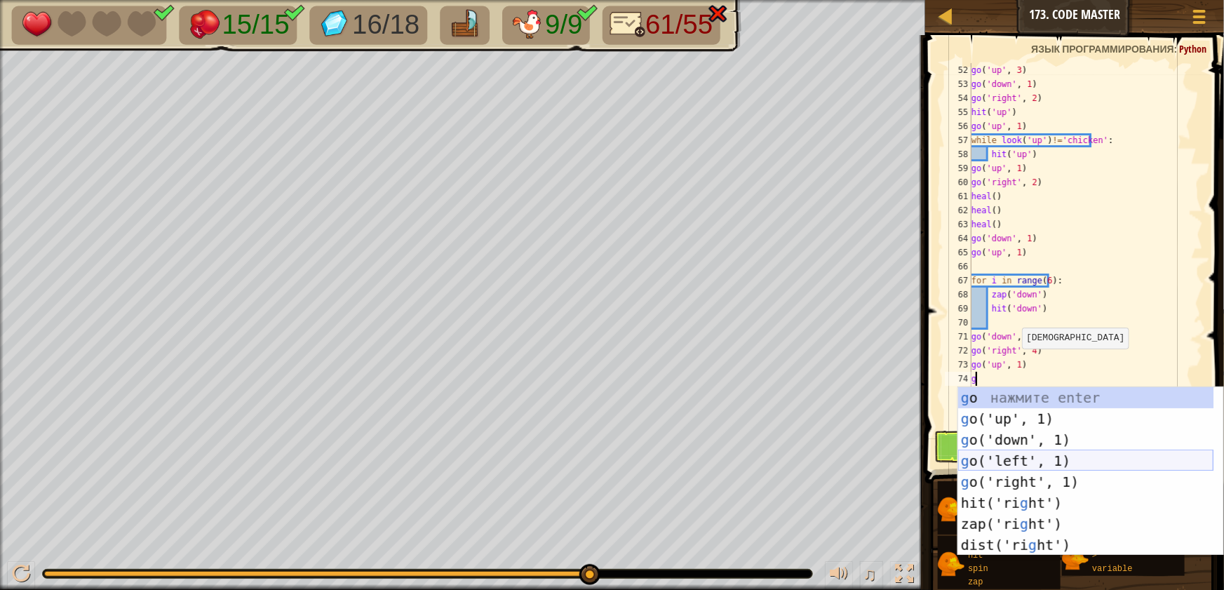
click at [1030, 459] on div "g o нажмите enter g o('up', 1) нажмите enter g o('down', 1) нажмите enter g o('…" at bounding box center [1085, 492] width 255 height 210
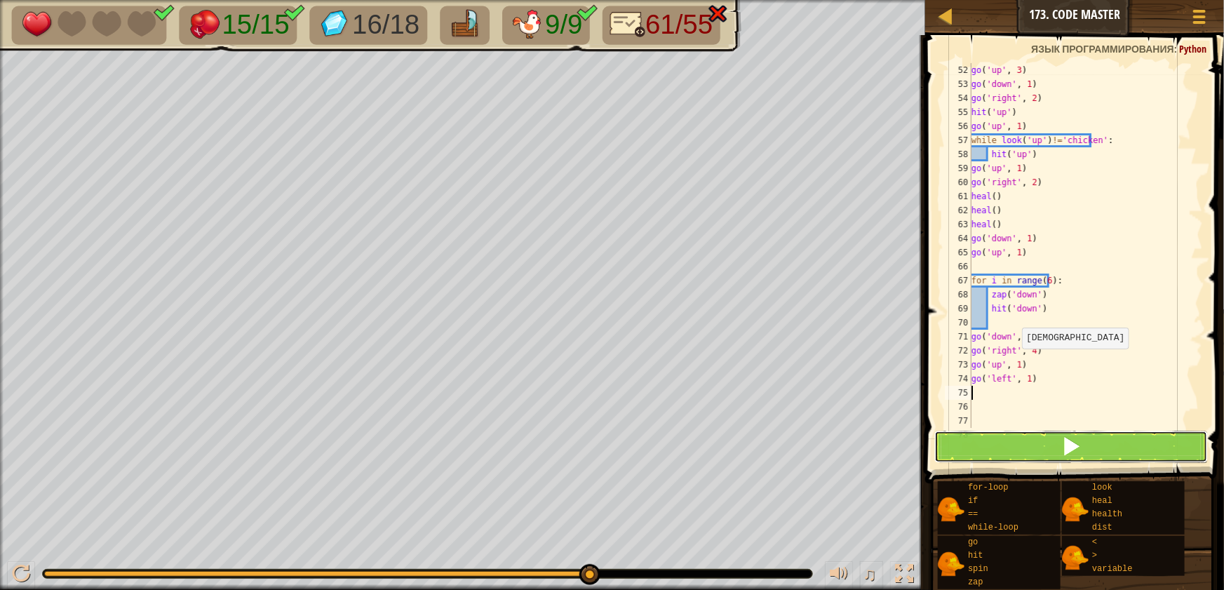
click at [1039, 448] on button at bounding box center [1071, 447] width 274 height 32
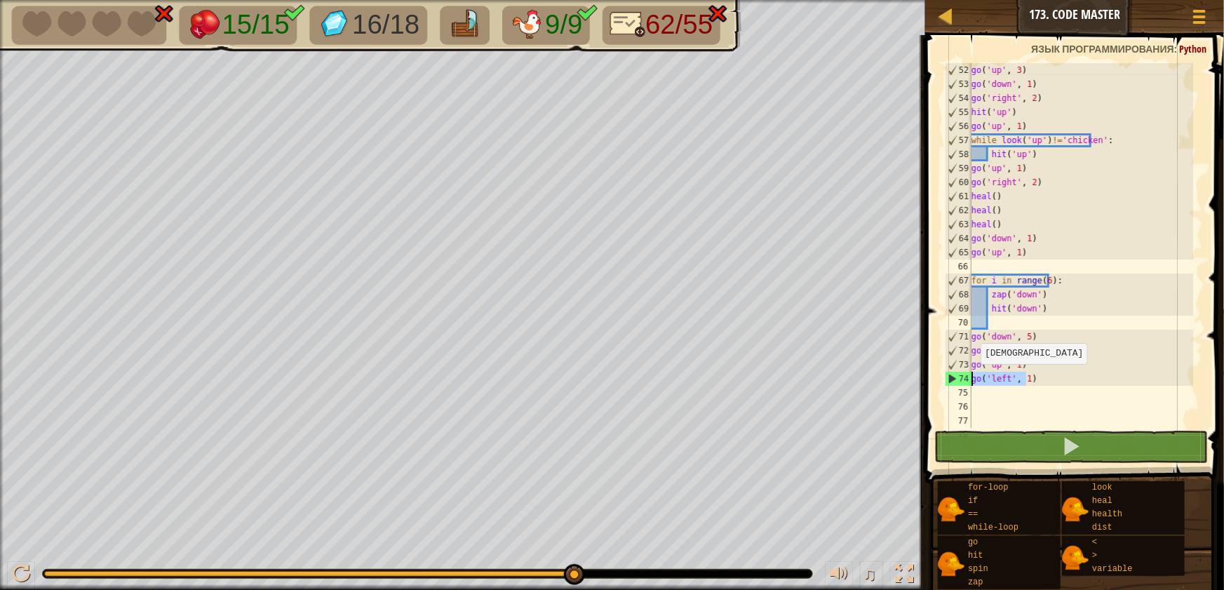
drag, startPoint x: 1035, startPoint y: 378, endPoint x: 971, endPoint y: 378, distance: 63.8
click at [971, 378] on div "52 53 54 55 56 57 58 59 60 61 62 63 64 65 66 67 68 69 70 71 72 73 74 75 76 77 7…" at bounding box center [1072, 245] width 261 height 365
type textarea "go('left', 1)"
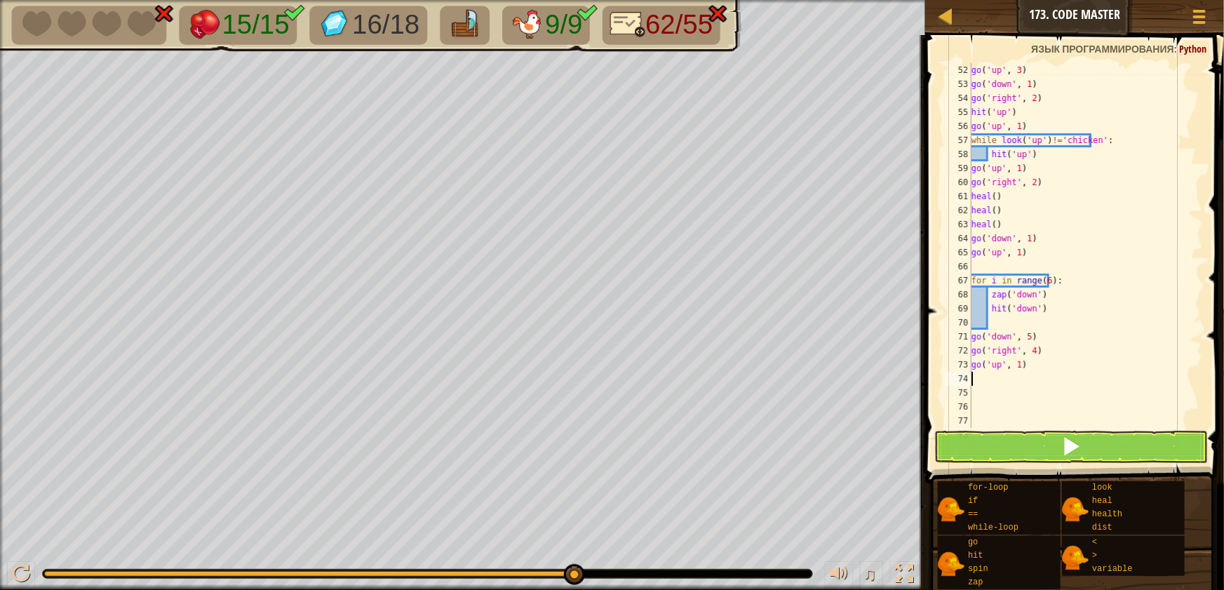
type textarea "g"
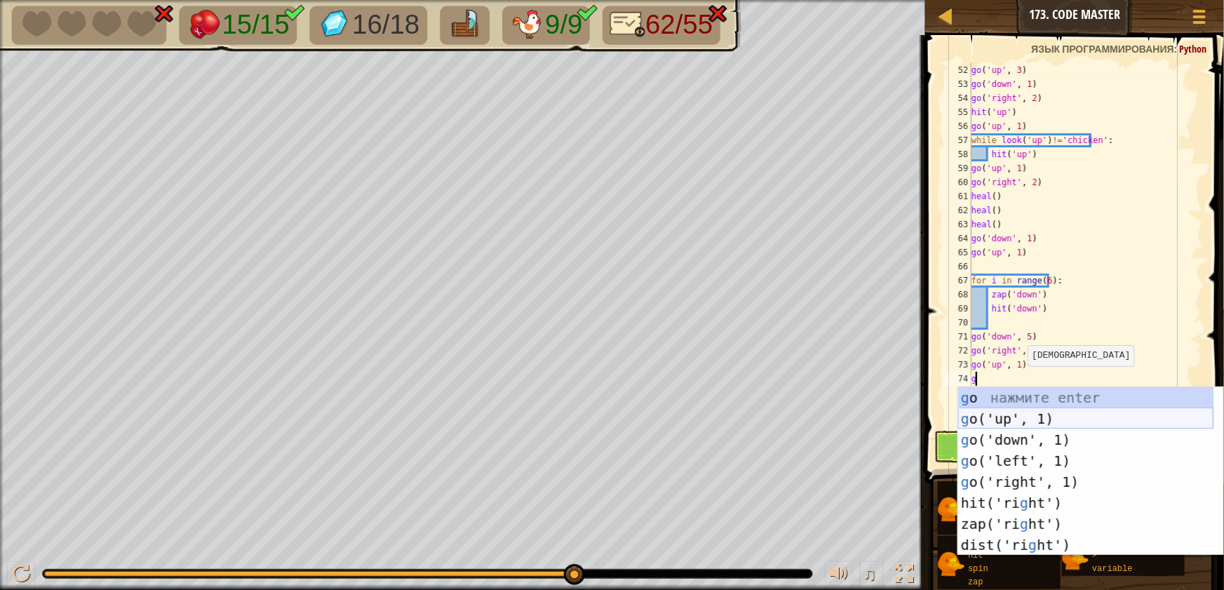
click at [1024, 422] on div "g o нажмите enter g o('up', 1) нажмите enter g o('down', 1) нажмите enter g o('…" at bounding box center [1085, 492] width 255 height 210
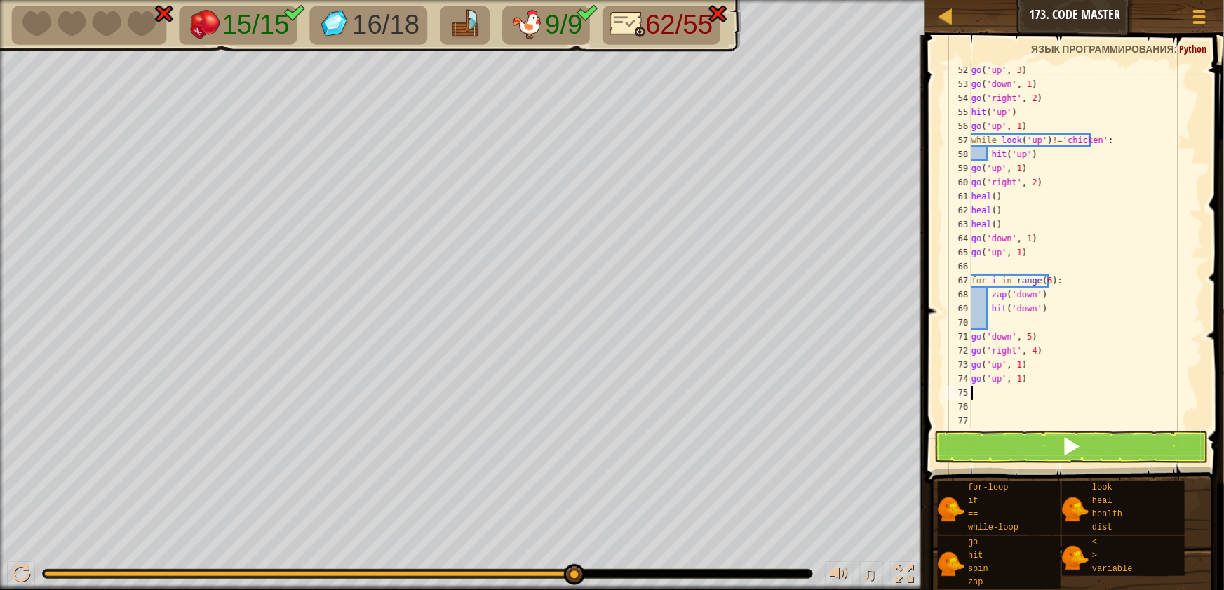
type textarea "g"
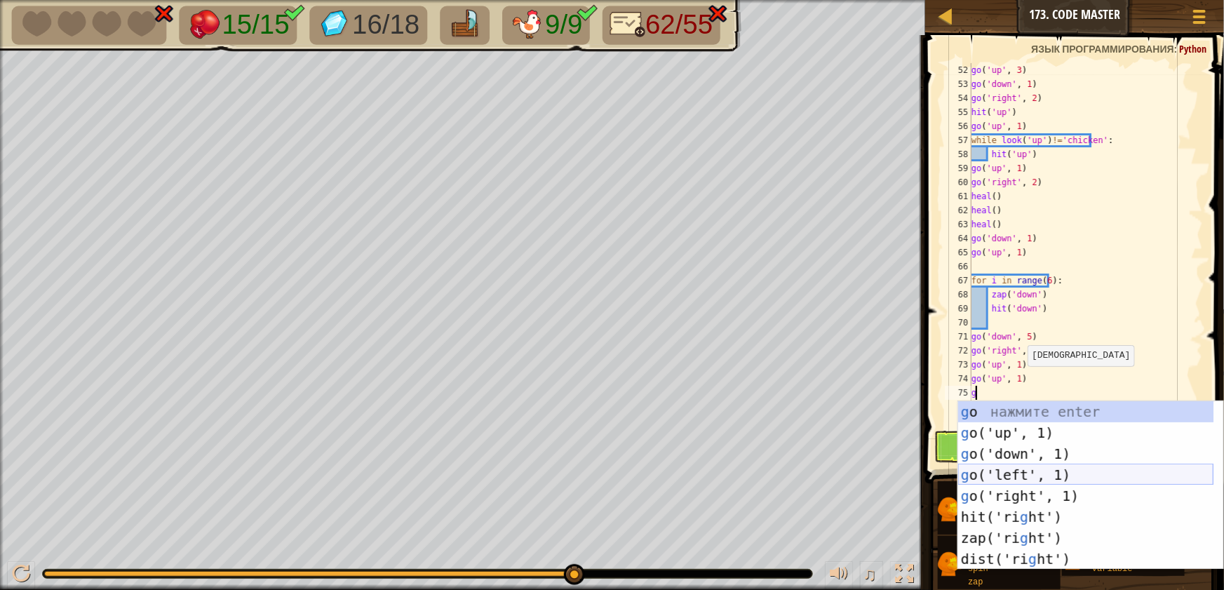
click at [994, 477] on div "g o нажмите enter g o('up', 1) нажмите enter g o('down', 1) нажмите enter g o('…" at bounding box center [1085, 506] width 255 height 210
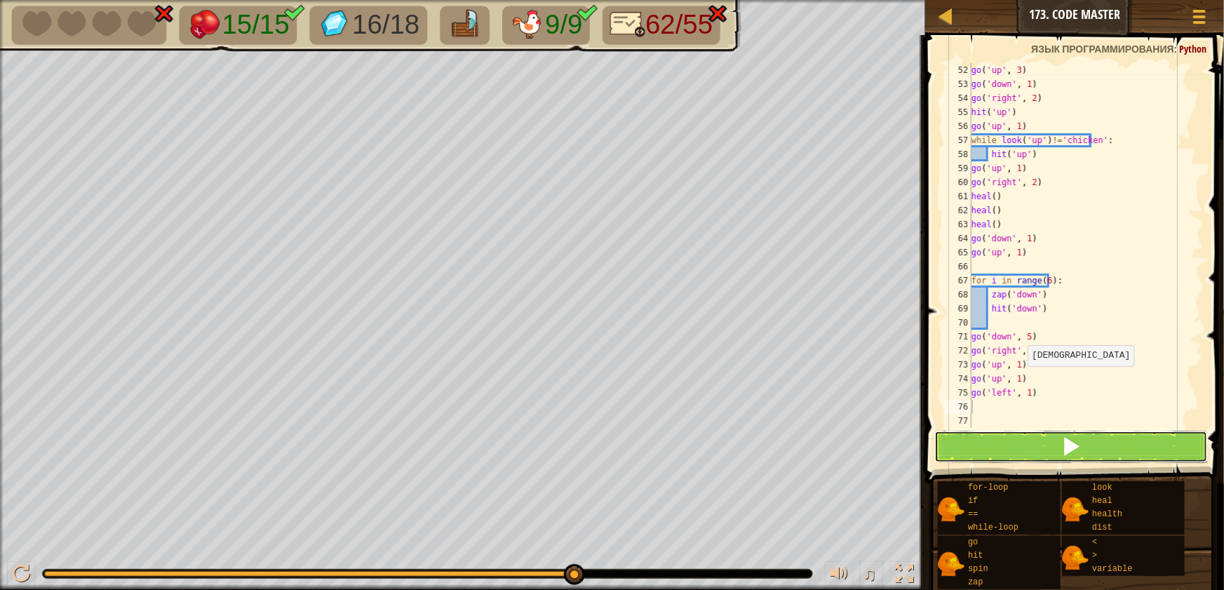
click at [1064, 438] on span at bounding box center [1071, 446] width 20 height 20
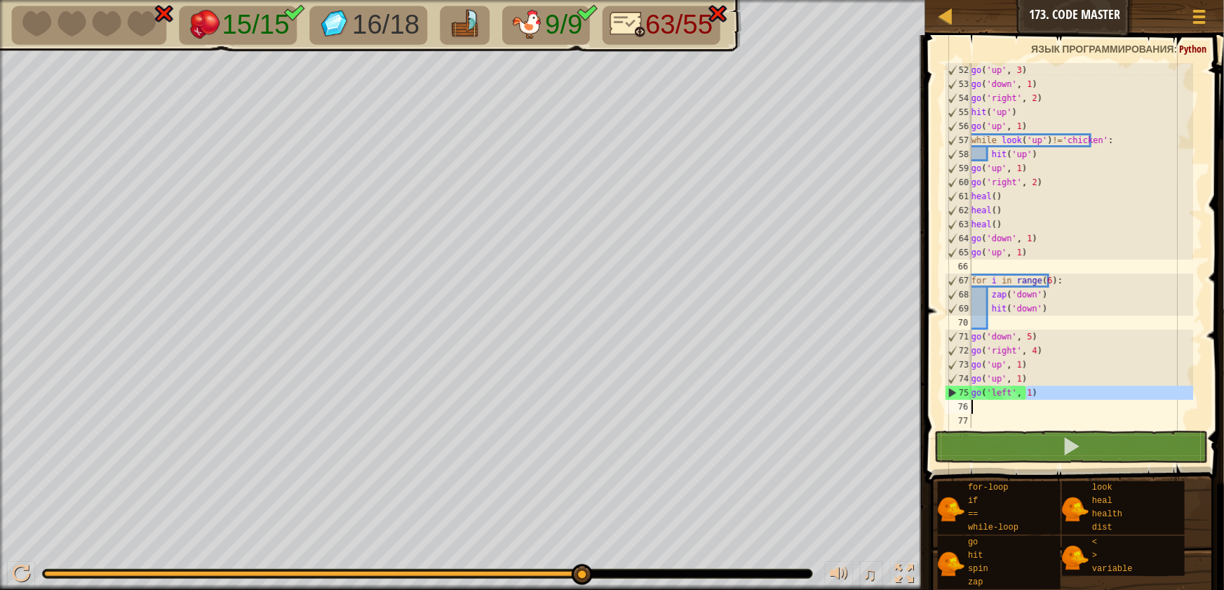
drag, startPoint x: 1036, startPoint y: 395, endPoint x: 970, endPoint y: 399, distance: 66.1
click at [967, 399] on div "52 53 54 55 56 57 58 59 60 61 62 63 64 65 66 67 68 69 70 71 72 73 74 75 76 77 7…" at bounding box center [1072, 245] width 261 height 365
type textarea "go('left', 1)"
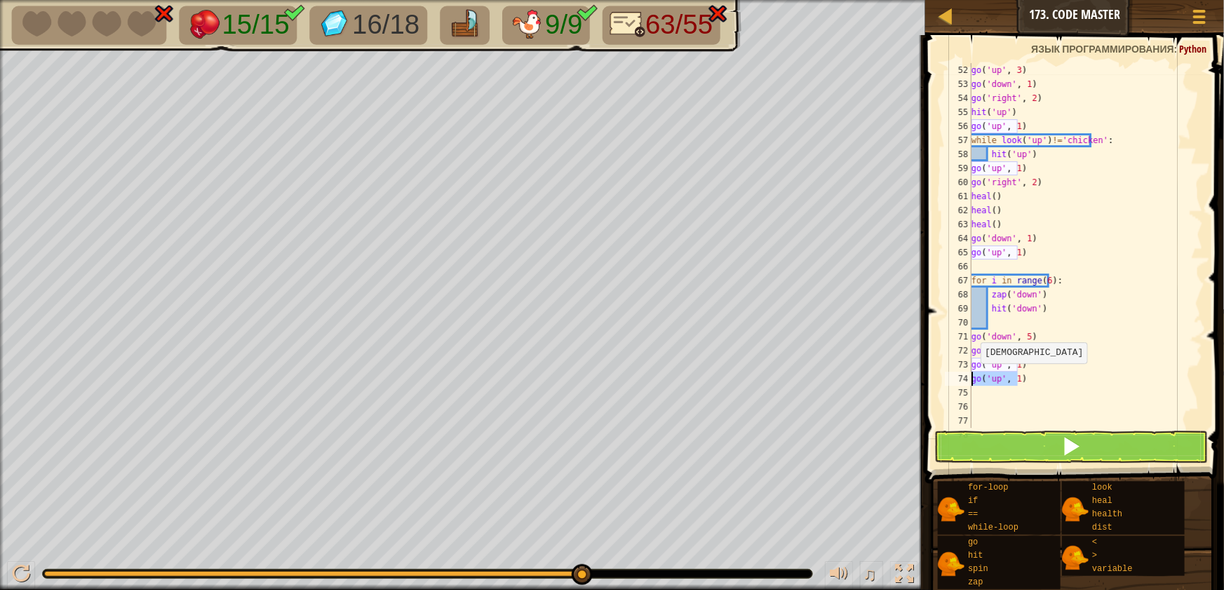
drag, startPoint x: 1028, startPoint y: 377, endPoint x: 970, endPoint y: 377, distance: 57.5
click at [970, 377] on div "52 53 54 55 56 57 58 59 60 61 62 63 64 65 66 67 68 69 70 71 72 73 74 75 76 77 7…" at bounding box center [1072, 245] width 261 height 365
type textarea "go('up', 1)"
click at [1015, 364] on div "go ( 'up' , 3 ) go ( 'down' , 1 ) go ( 'right' , 2 ) hit ( 'up' ) go ( 'up' , 1…" at bounding box center [1081, 259] width 224 height 393
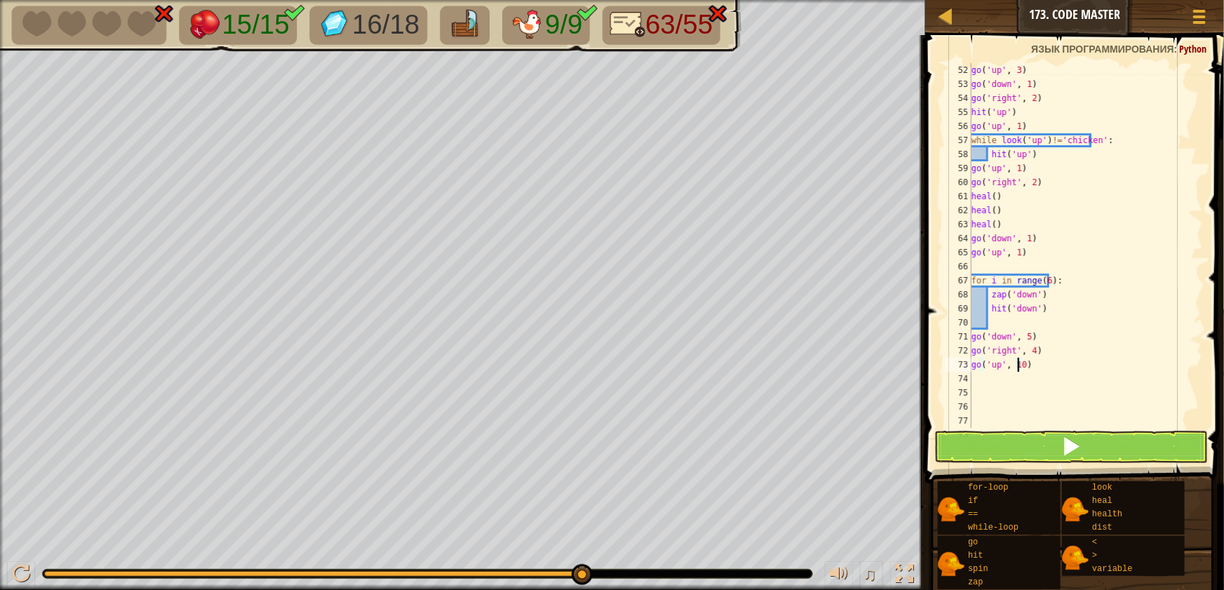
type textarea "go('up', 10)"
click at [1068, 449] on span at bounding box center [1071, 446] width 20 height 20
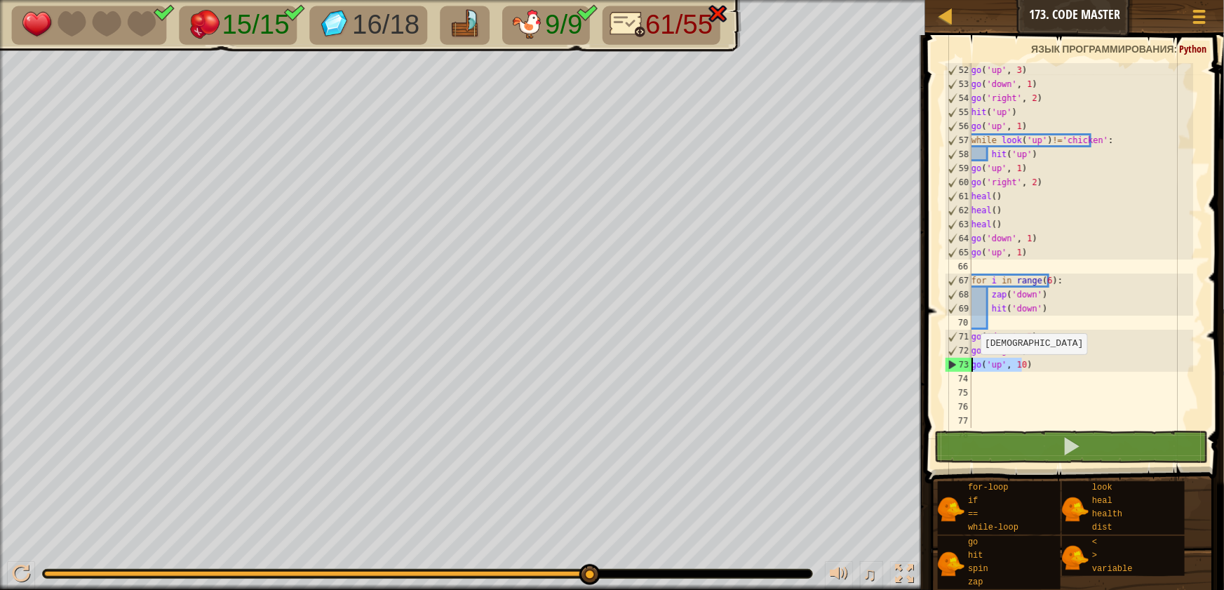
drag, startPoint x: 1034, startPoint y: 368, endPoint x: 970, endPoint y: 368, distance: 63.8
click at [970, 368] on div "go('up', 10) 52 53 54 55 56 57 58 59 60 61 62 63 64 65 66 67 68 69 70 71 72 73 …" at bounding box center [1072, 245] width 261 height 365
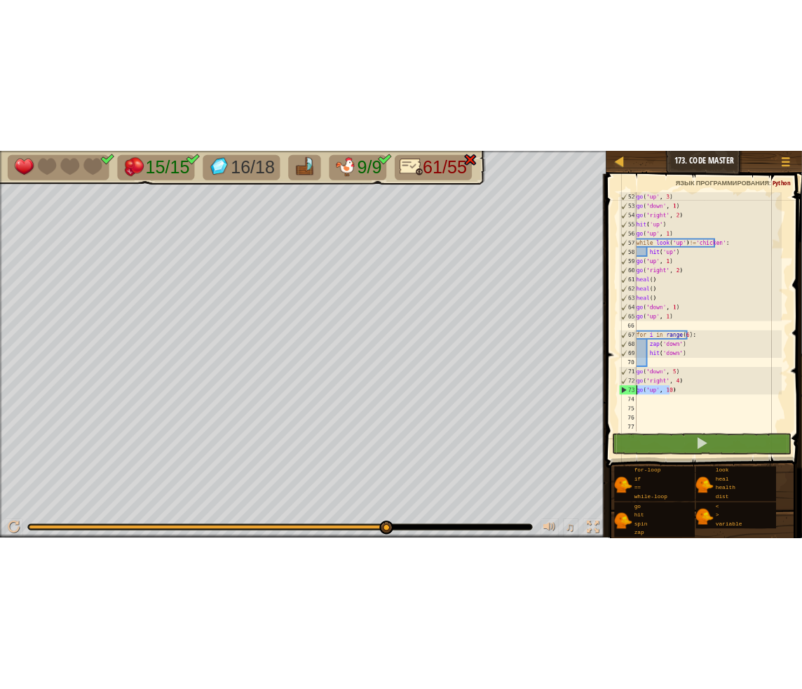
scroll to position [6, 0]
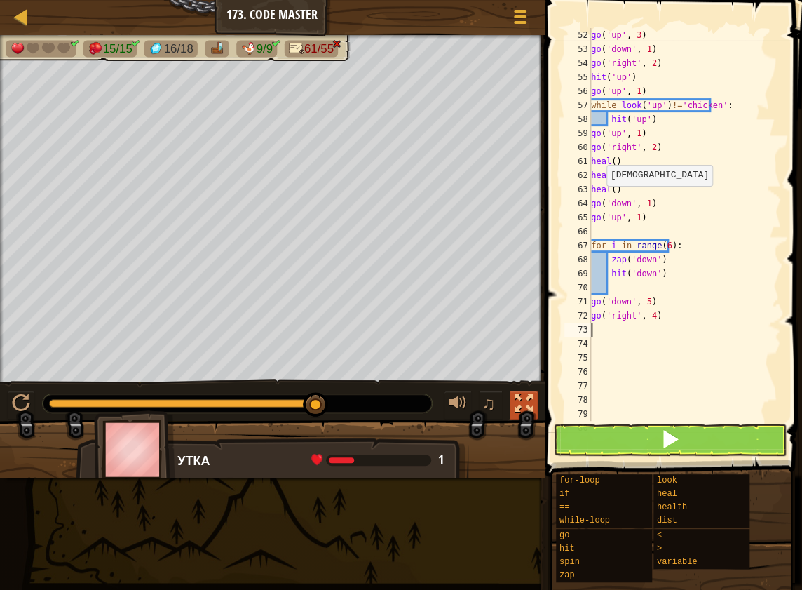
click at [520, 398] on div at bounding box center [524, 403] width 18 height 18
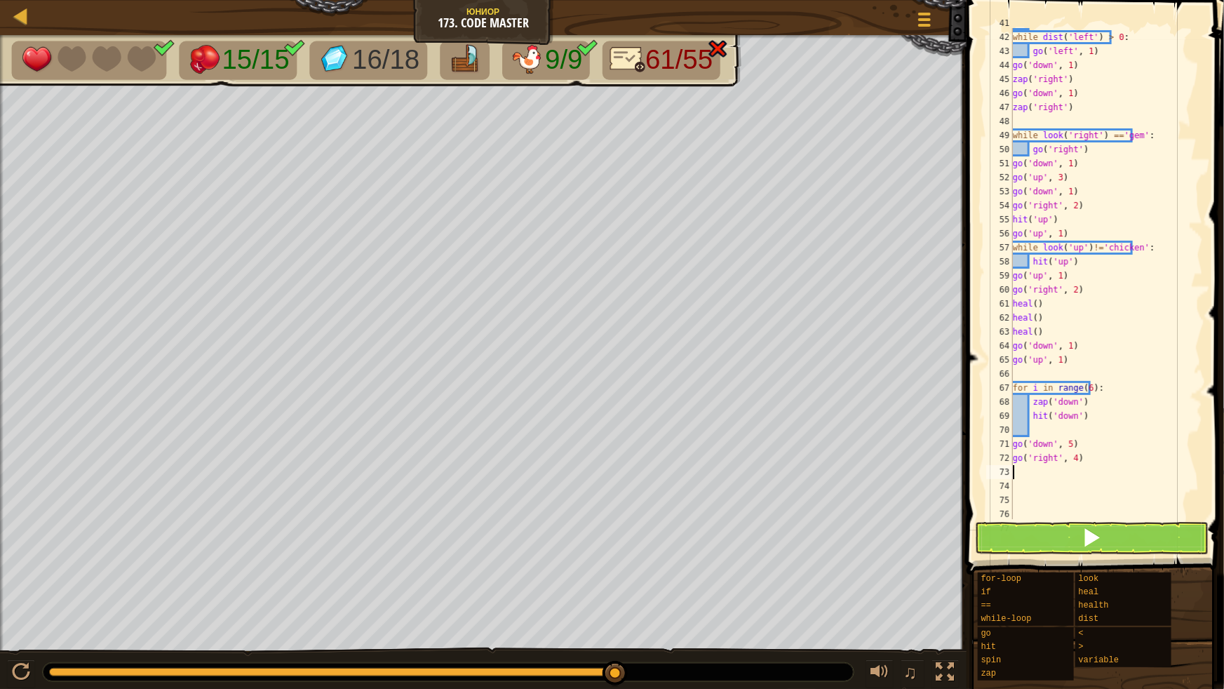
scroll to position [659, 0]
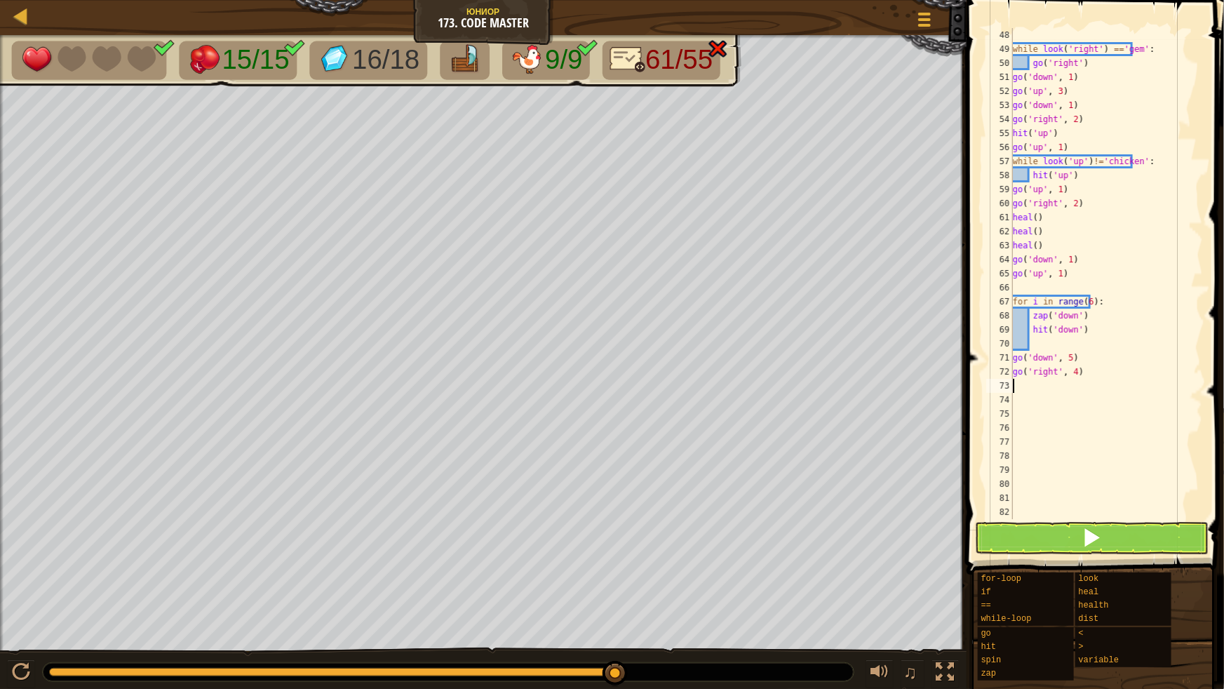
type textarea "g"
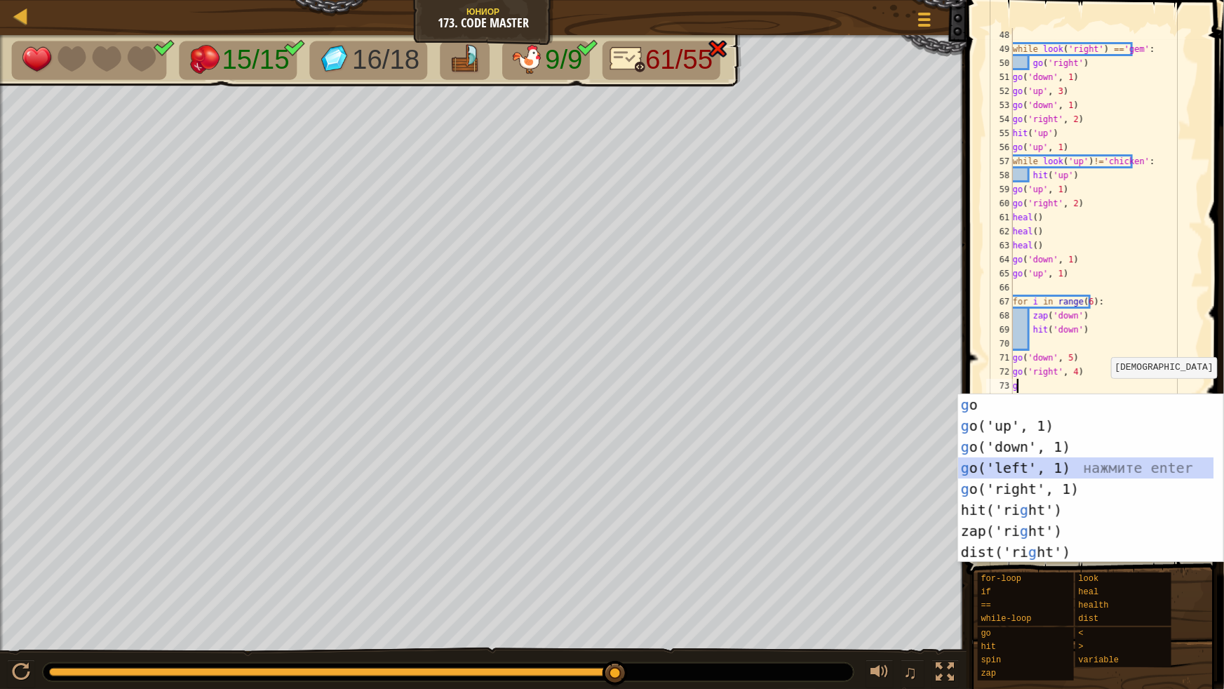
click at [1025, 459] on div "g o нажмите enter g o('up', 1) нажмите enter g o('down', 1) нажмите enter g o('…" at bounding box center [1085, 499] width 255 height 210
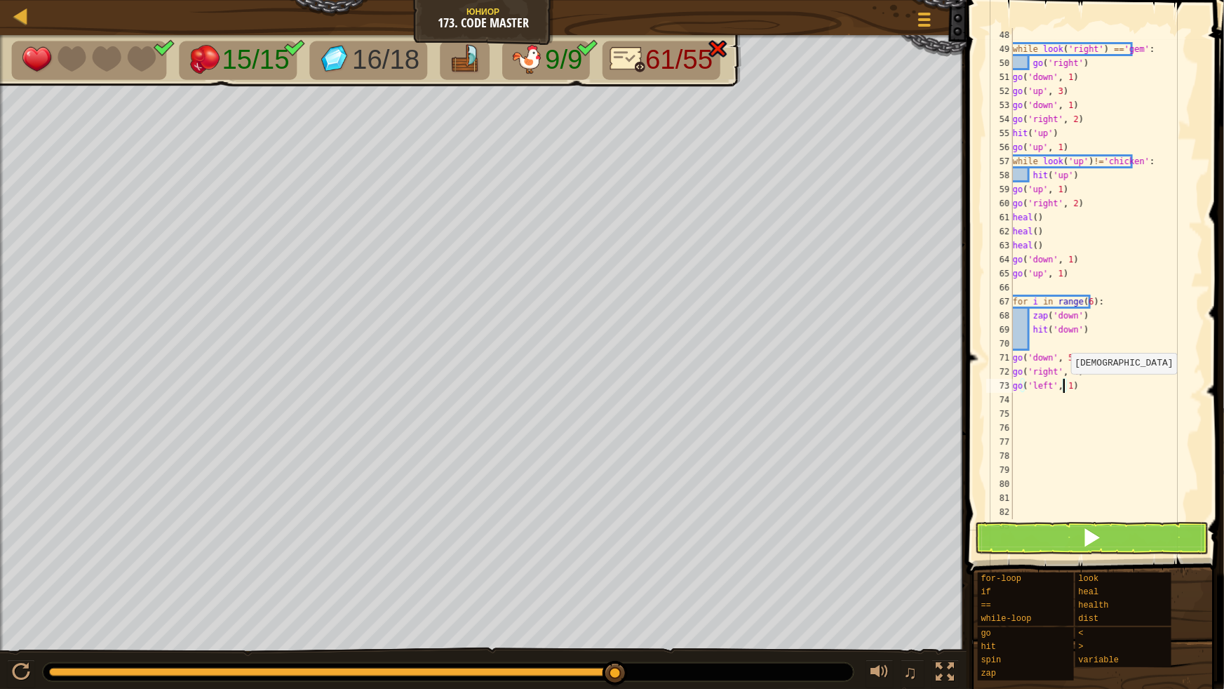
click at [1062, 387] on div "while look ( 'right' ) == 'gem' : go ( 'right' ) go ( 'down' , 1 ) go ( 'up' , …" at bounding box center [1101, 287] width 183 height 519
type textarea "go('left', 4)"
click at [1043, 396] on div "while look ( 'right' ) == 'gem' : go ( 'right' ) go ( 'down' , 1 ) go ( 'up' , …" at bounding box center [1101, 287] width 183 height 519
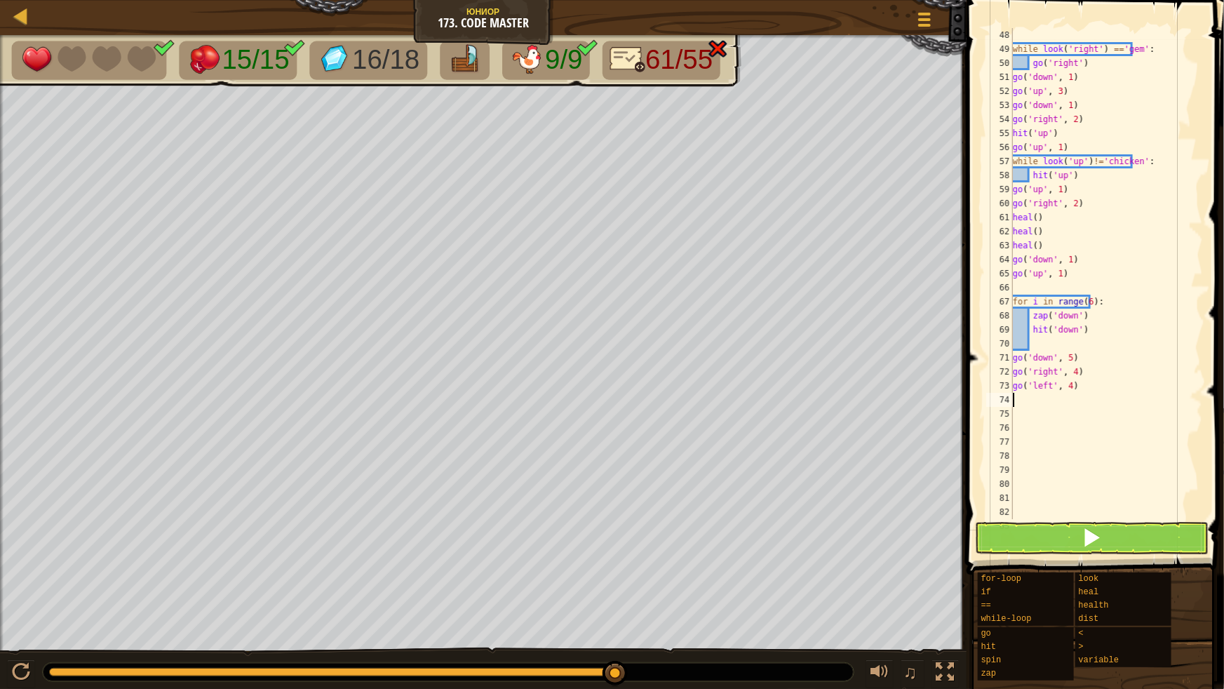
type textarea "g"
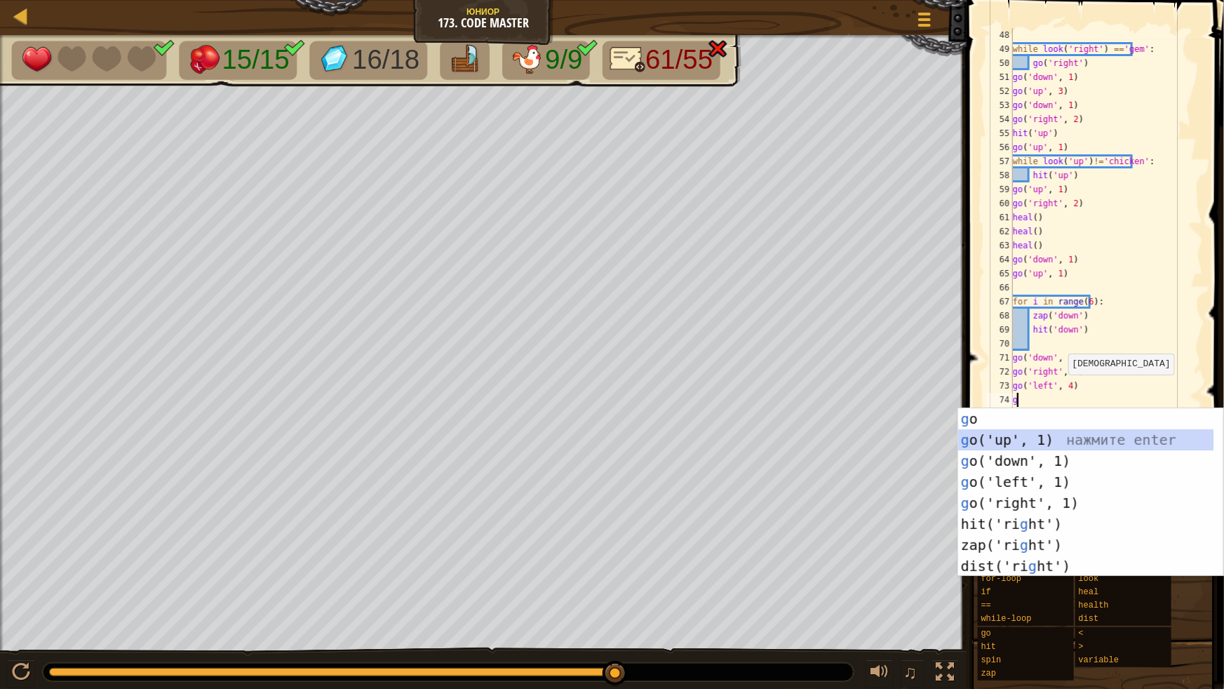
click at [1018, 447] on div "g o нажмите enter g o('up', 1) нажмите enter g o('down', 1) нажмите enter g o('…" at bounding box center [1085, 513] width 255 height 210
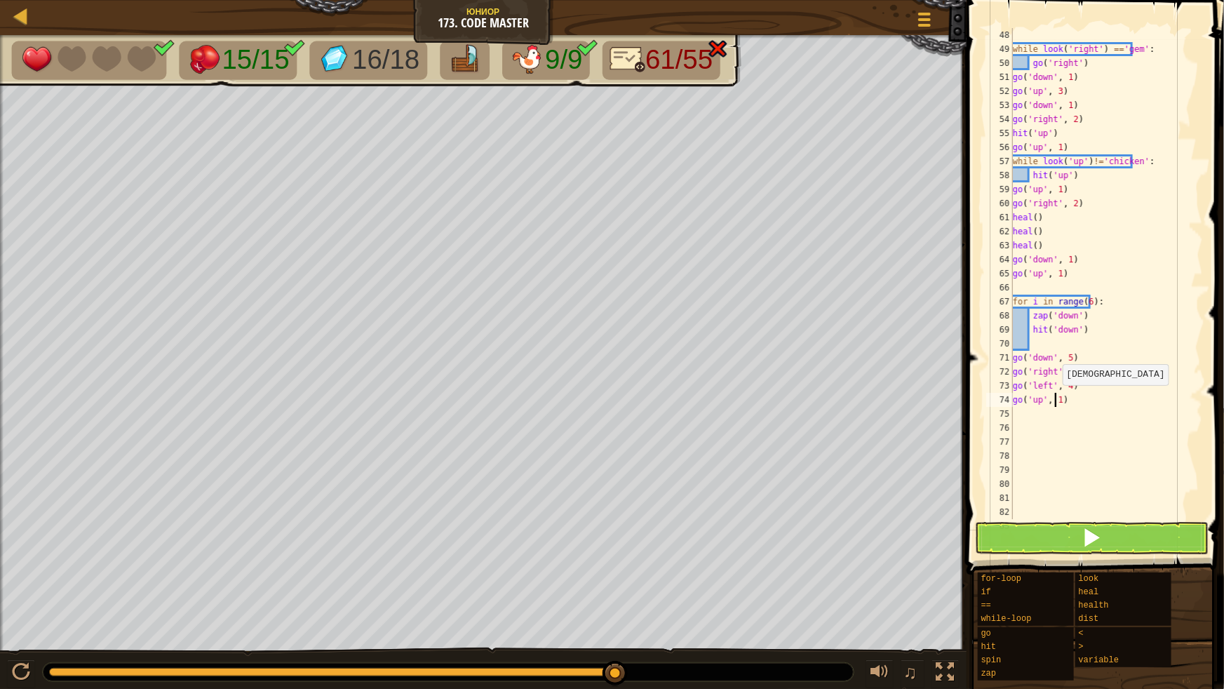
click at [1054, 399] on div "while look ( 'right' ) == 'gem' : go ( 'right' ) go ( 'down' , 1 ) go ( 'up' , …" at bounding box center [1101, 287] width 183 height 519
type textarea "go('up', 9)"
click at [1056, 412] on div "while look ( 'right' ) == 'gem' : go ( 'right' ) go ( 'down' , 1 ) go ( 'up' , …" at bounding box center [1101, 287] width 183 height 519
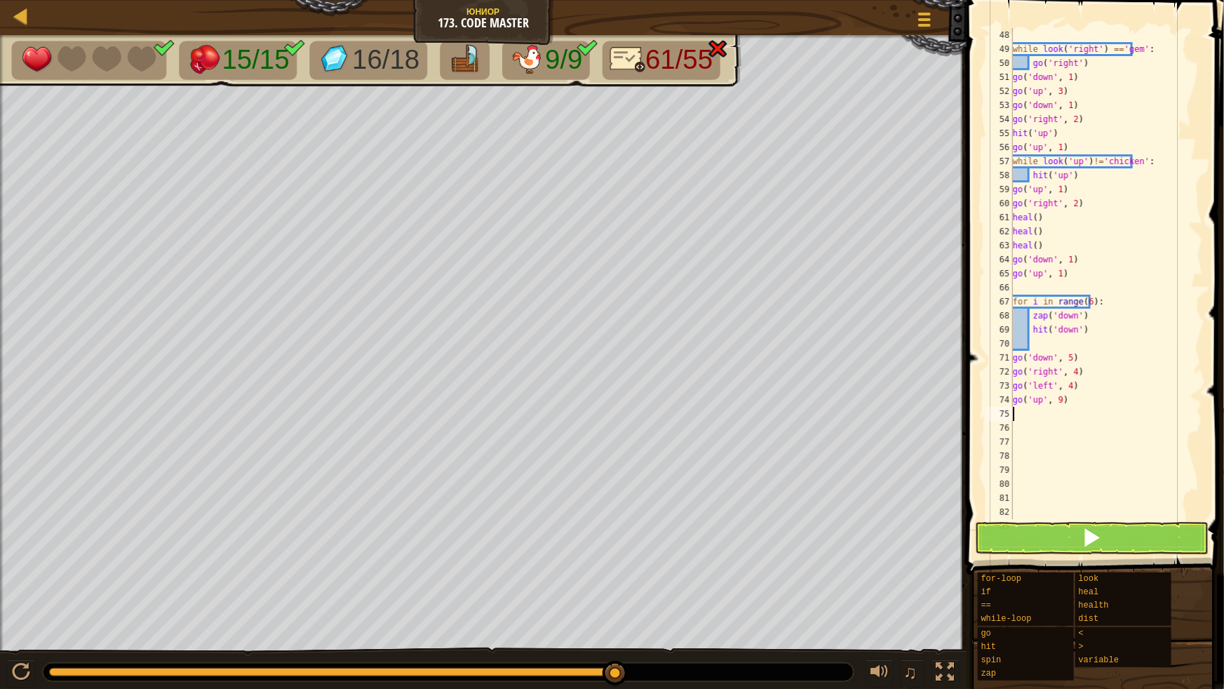
type textarea "g"
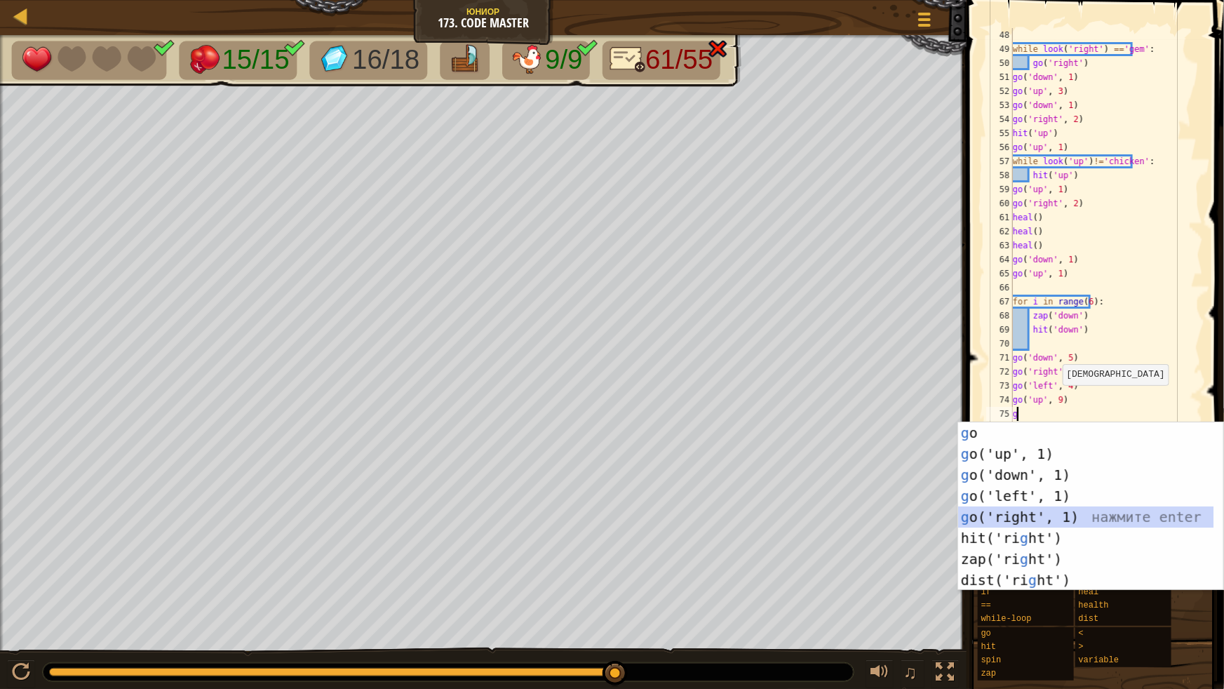
click at [1022, 511] on div "g o нажмите enter g o('up', 1) нажмите enter g o('down', 1) нажмите enter g o('…" at bounding box center [1085, 527] width 255 height 210
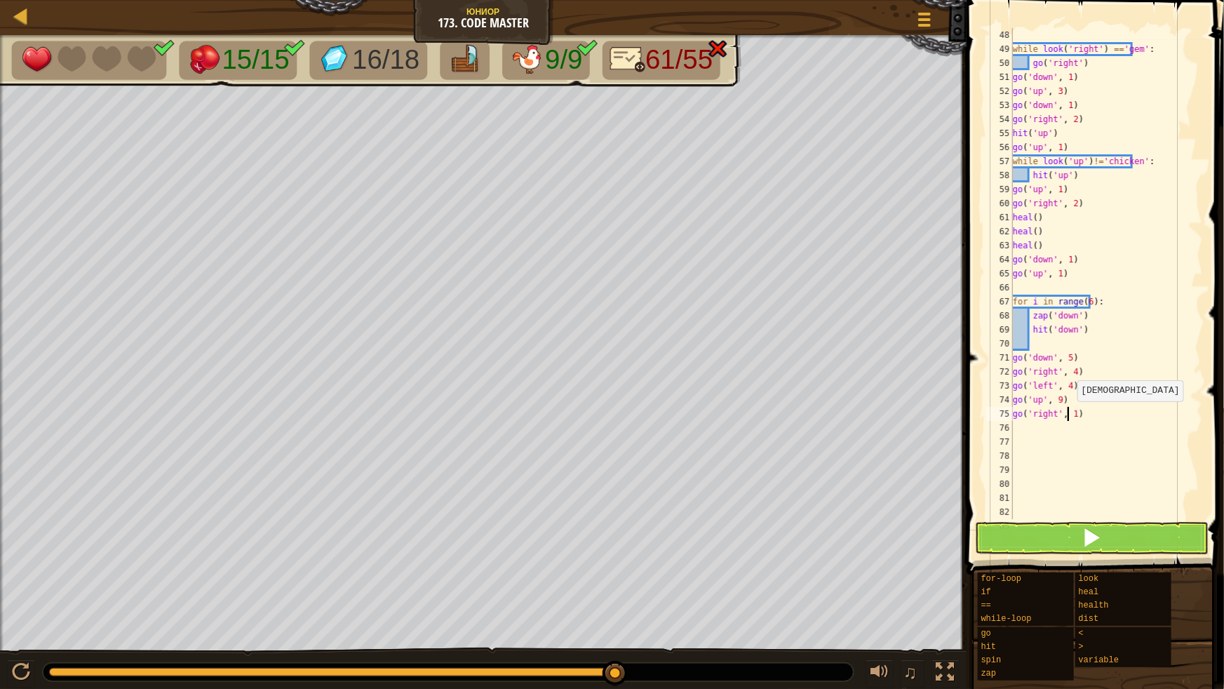
click at [1068, 415] on div "while look ( 'right' ) == 'gem' : go ( 'right' ) go ( 'down' , 1 ) go ( 'up' , …" at bounding box center [1101, 287] width 183 height 519
type textarea "go('right', 2)"
click at [1033, 426] on div "while look ( 'right' ) == 'gem' : go ( 'right' ) go ( 'down' , 1 ) go ( 'up' , …" at bounding box center [1101, 287] width 183 height 519
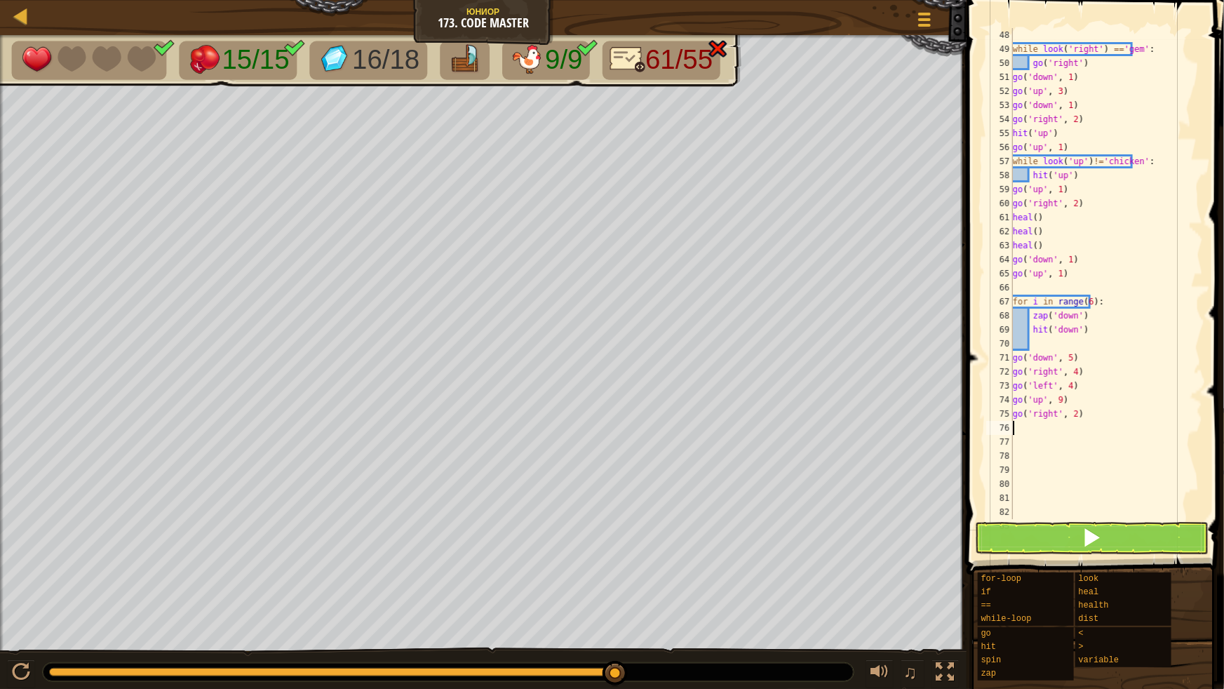
type textarea "g"
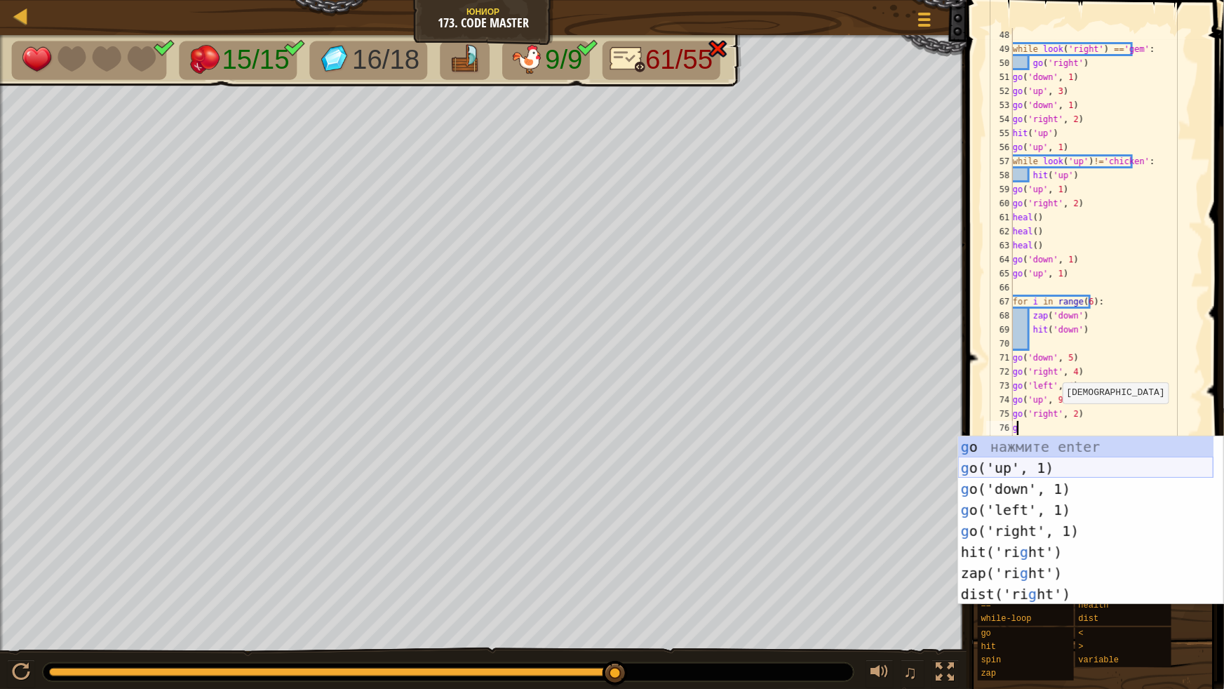
click at [1039, 468] on div "g o нажмите enter g o('up', 1) нажмите enter g o('down', 1) нажмите enter g o('…" at bounding box center [1085, 541] width 255 height 210
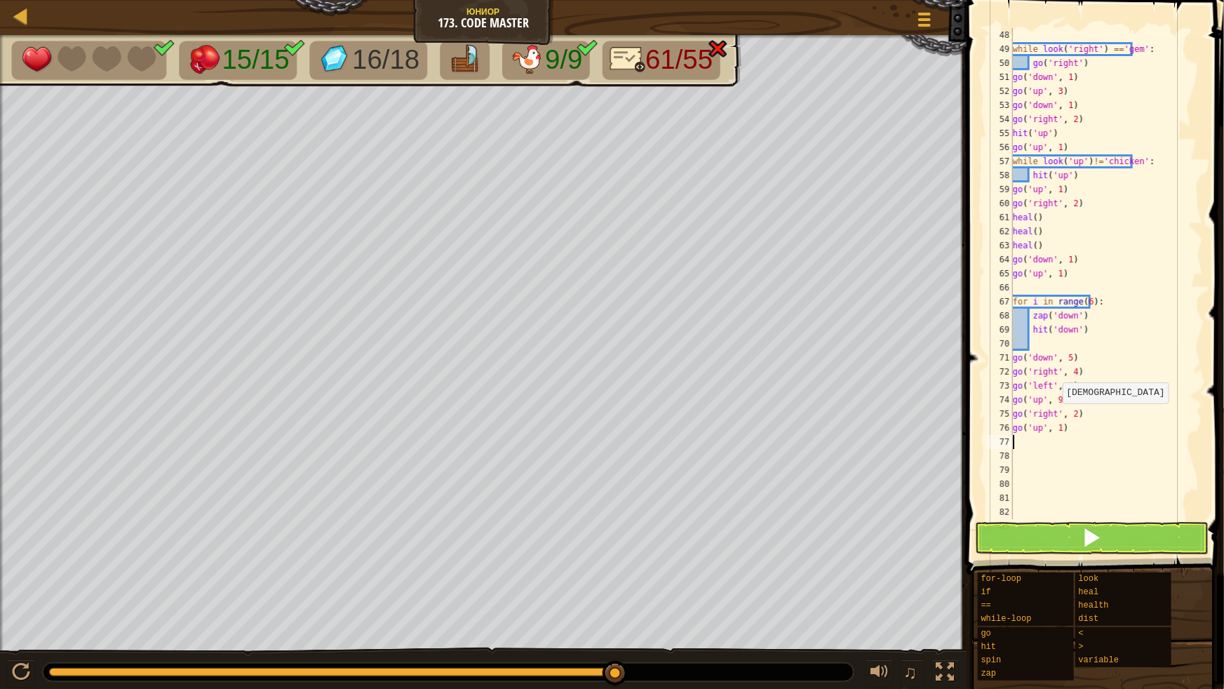
type textarea "g"
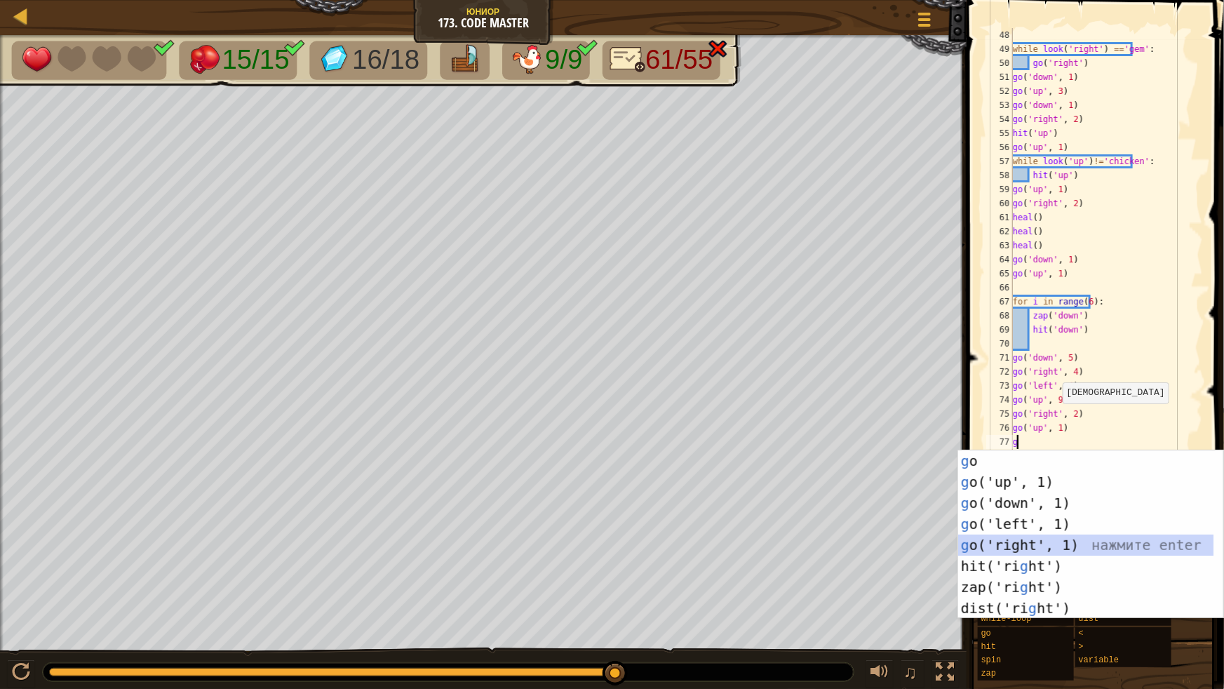
click at [1013, 539] on div "g o нажмите enter g o('up', 1) нажмите enter g o('down', 1) нажмите enter g o('…" at bounding box center [1085, 555] width 255 height 210
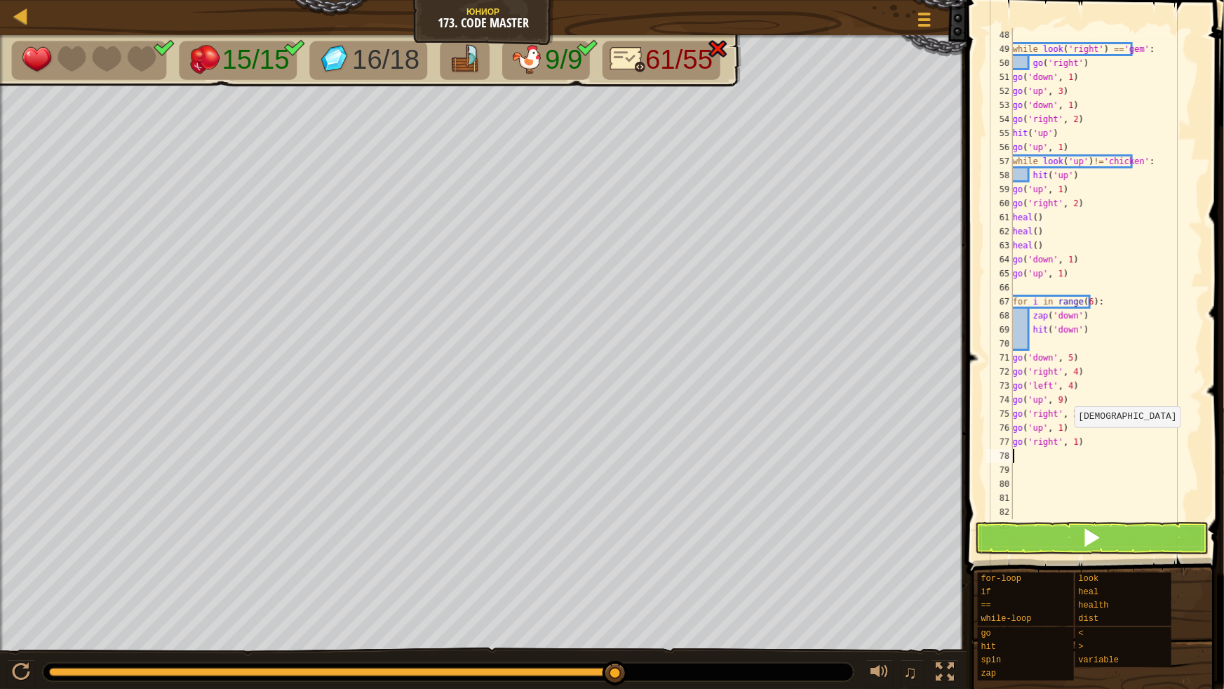
click at [1066, 441] on div "while look ( 'right' ) == 'gem' : go ( 'right' ) go ( 'down' , 1 ) go ( 'up' , …" at bounding box center [1101, 287] width 183 height 519
type textarea "go('right', 3)"
click at [1070, 547] on button at bounding box center [1092, 538] width 234 height 32
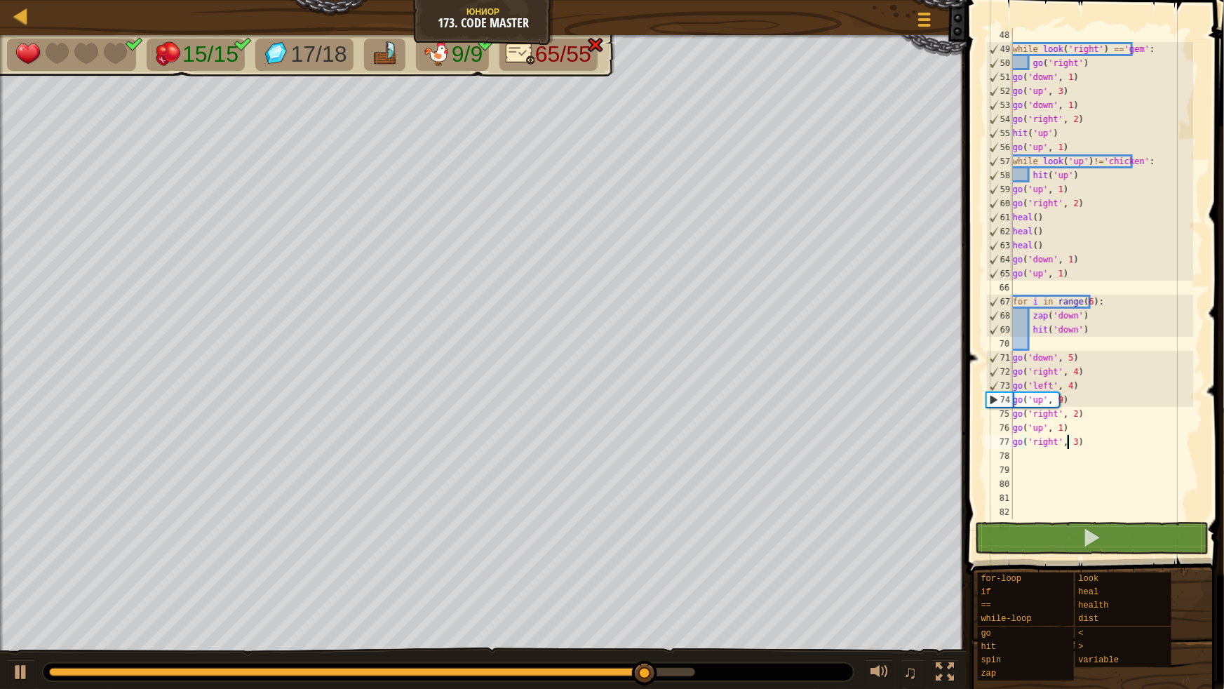
click at [1057, 457] on div "while look ( 'right' ) == 'gem' : go ( 'right' ) go ( 'down' , 1 ) go ( 'up' , …" at bounding box center [1101, 287] width 183 height 519
type textarea "g"
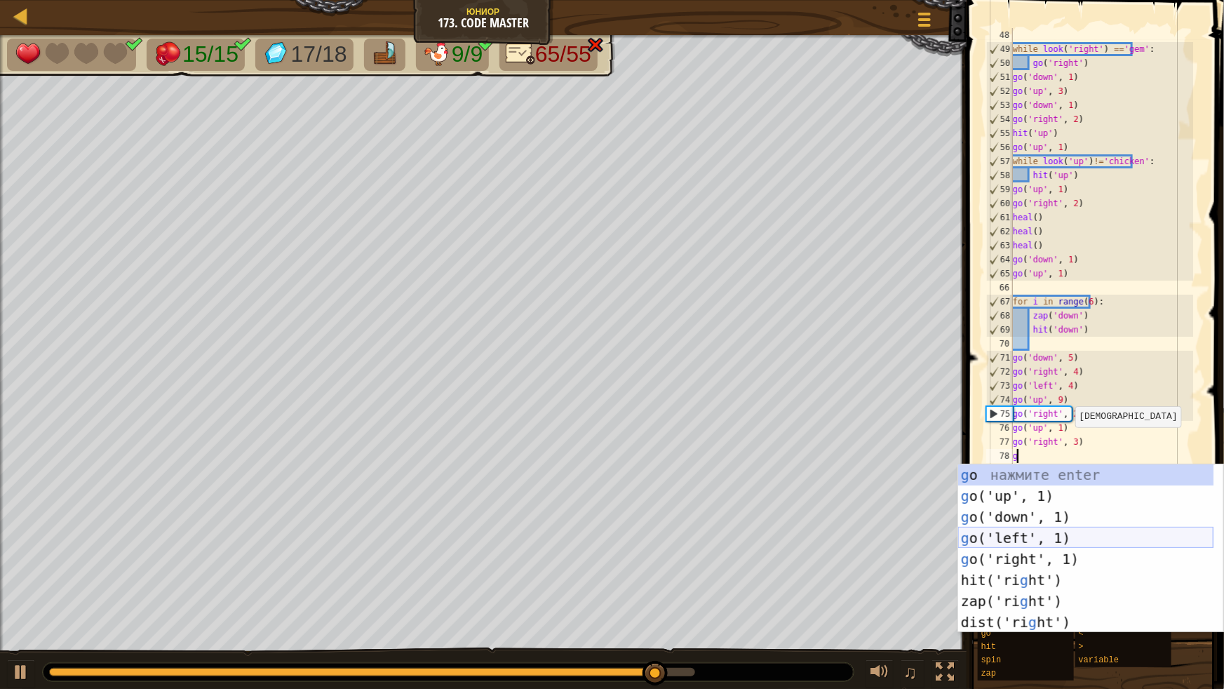
click at [1006, 544] on div "g o нажмите enter g o('up', 1) нажмите enter g o('down', 1) нажмите enter g o('…" at bounding box center [1085, 569] width 255 height 210
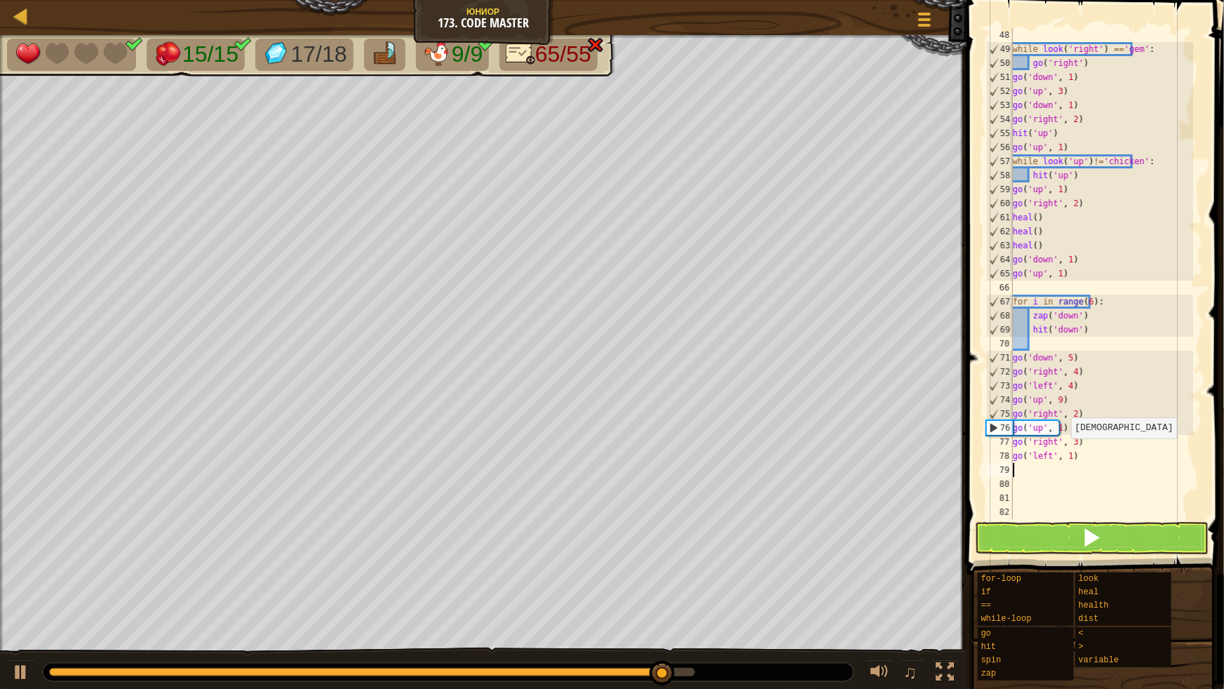
click at [1062, 452] on div "while look ( 'right' ) == 'gem' : go ( 'right' ) go ( 'down' , 1 ) go ( 'up' , …" at bounding box center [1101, 287] width 183 height 519
type textarea "go('left', 3)"
click at [1072, 472] on div "while look ( 'right' ) == 'gem' : go ( 'right' ) go ( 'down' , 1 ) go ( 'up' , …" at bounding box center [1101, 287] width 183 height 519
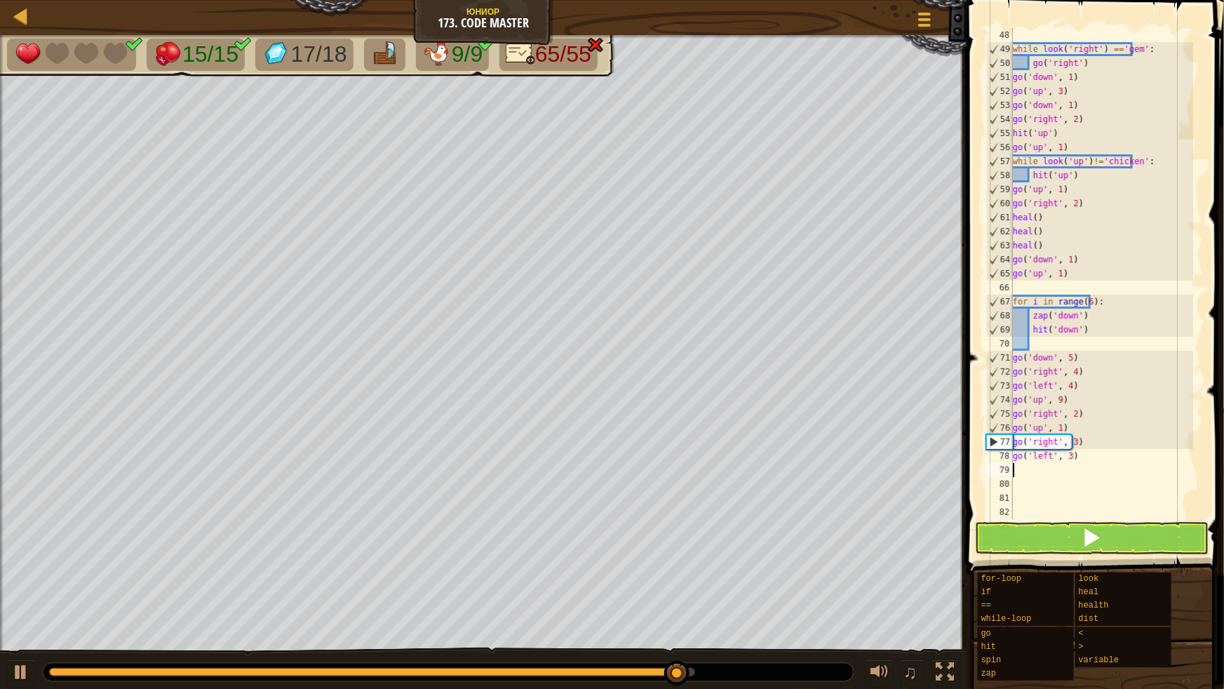
click at [1051, 470] on div "while look ( 'right' ) == 'gem' : go ( 'right' ) go ( 'down' , 1 ) go ( 'up' , …" at bounding box center [1101, 287] width 183 height 519
type textarea "g"
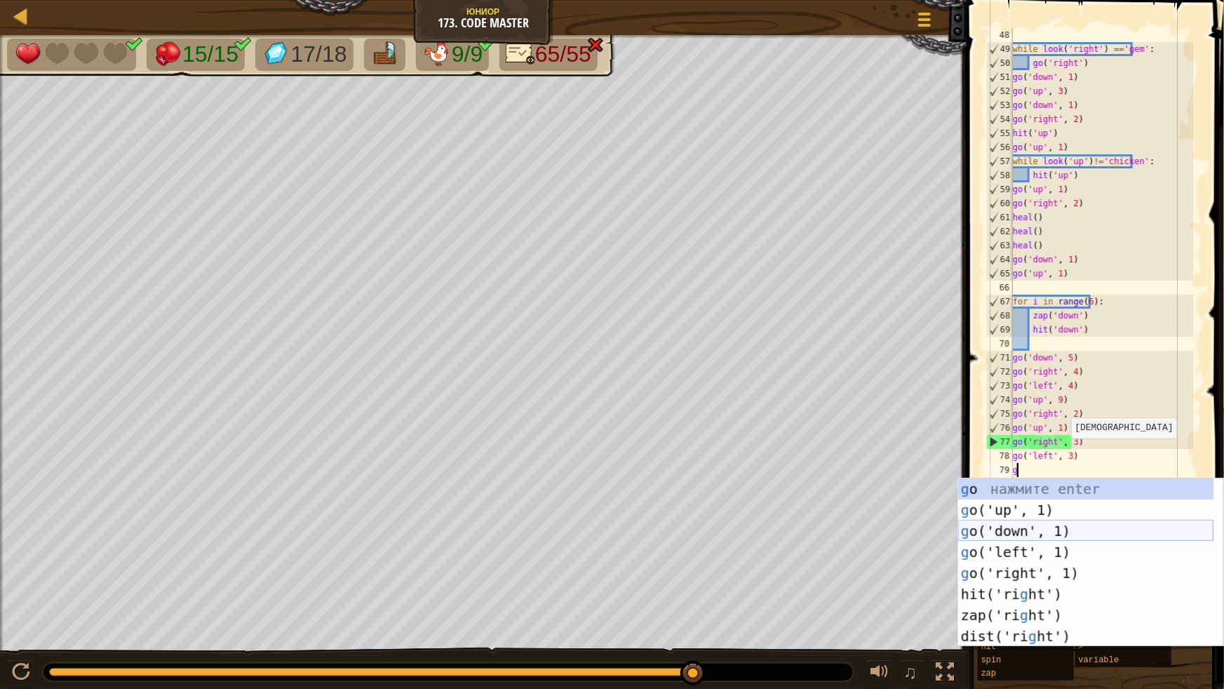
click at [1025, 533] on div "g o нажмите enter g o('up', 1) нажмите enter g o('down', 1) нажмите enter g o('…" at bounding box center [1085, 583] width 255 height 210
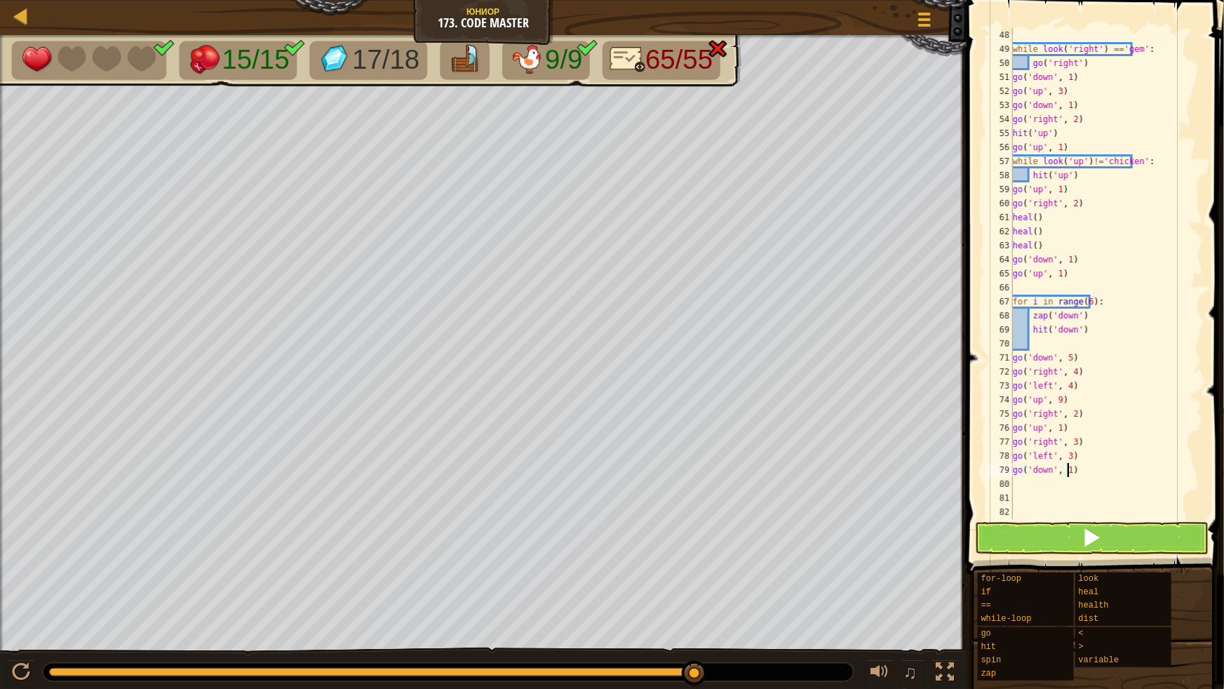
click at [1065, 472] on div "while look ( 'right' ) == 'gem' : go ( 'right' ) go ( 'down' , 1 ) go ( 'up' , …" at bounding box center [1101, 287] width 183 height 519
click at [1062, 470] on div "while look ( 'right' ) == 'gem' : go ( 'right' ) go ( 'down' , 1 ) go ( 'up' , …" at bounding box center [1101, 287] width 183 height 519
type textarea "go('down', 7)"
click at [1044, 487] on div "while look ( 'right' ) == 'gem' : go ( 'right' ) go ( 'down' , 1 ) go ( 'up' , …" at bounding box center [1101, 287] width 183 height 519
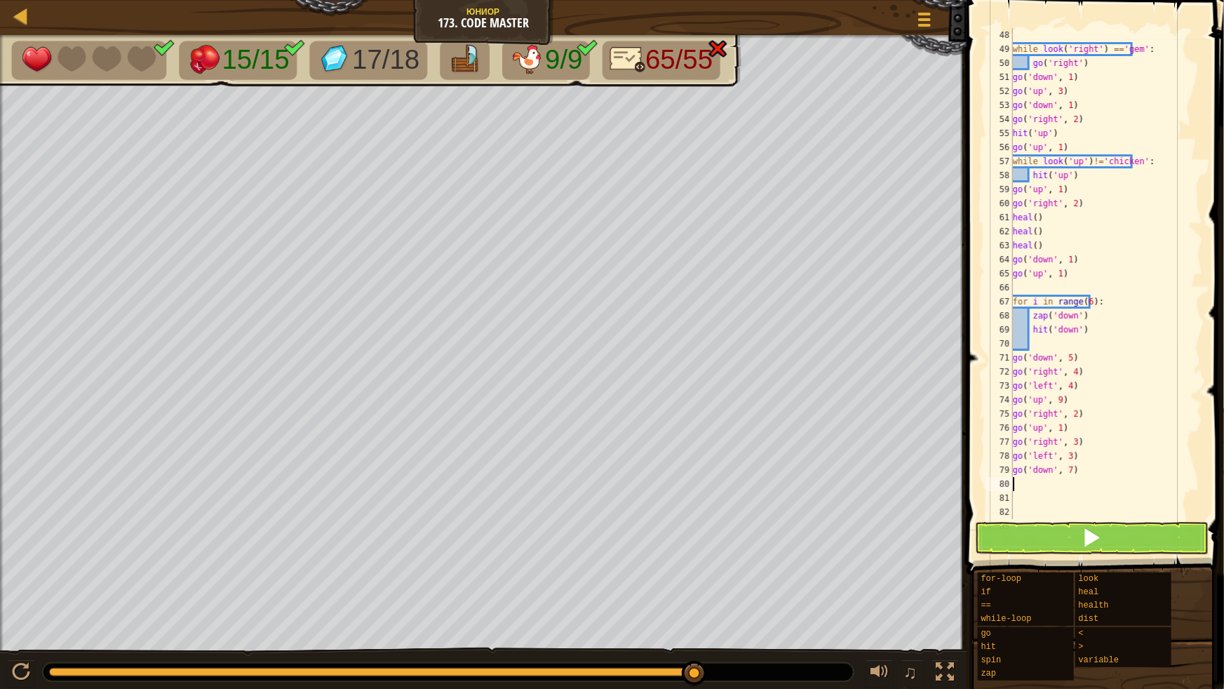
scroll to position [6, 0]
type textarea "g"
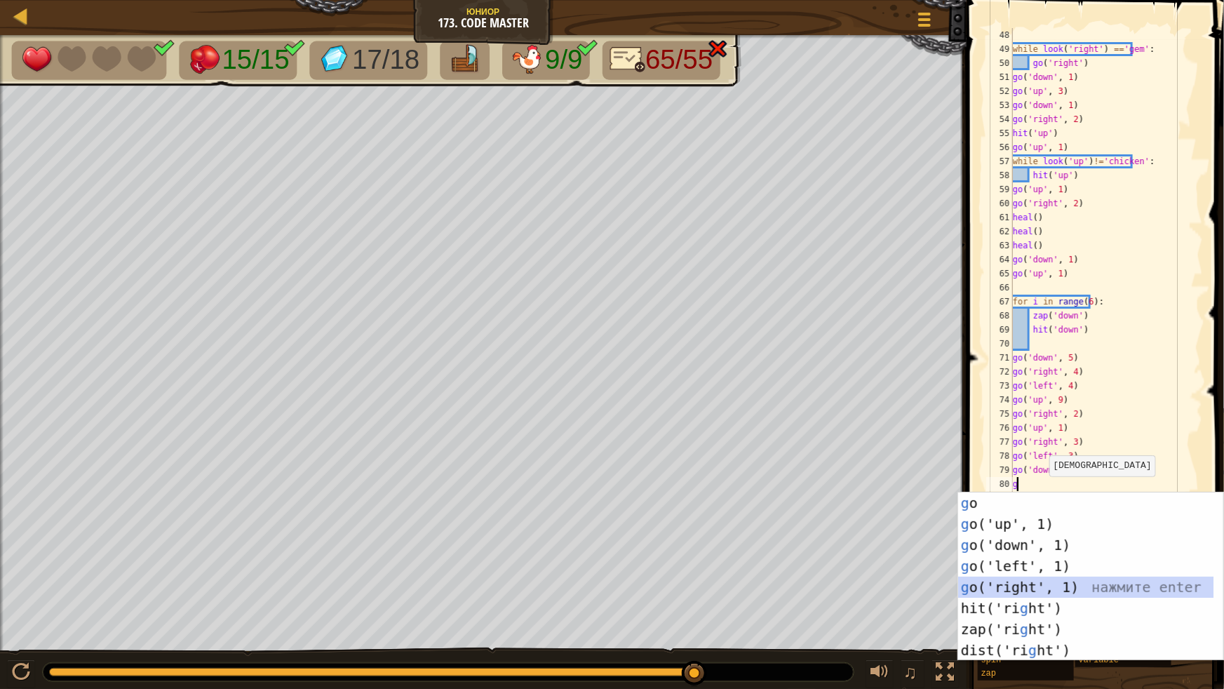
click at [1018, 586] on div "g o нажмите enter g o('up', 1) нажмите enter g o('down', 1) нажмите enter g o('…" at bounding box center [1085, 597] width 255 height 210
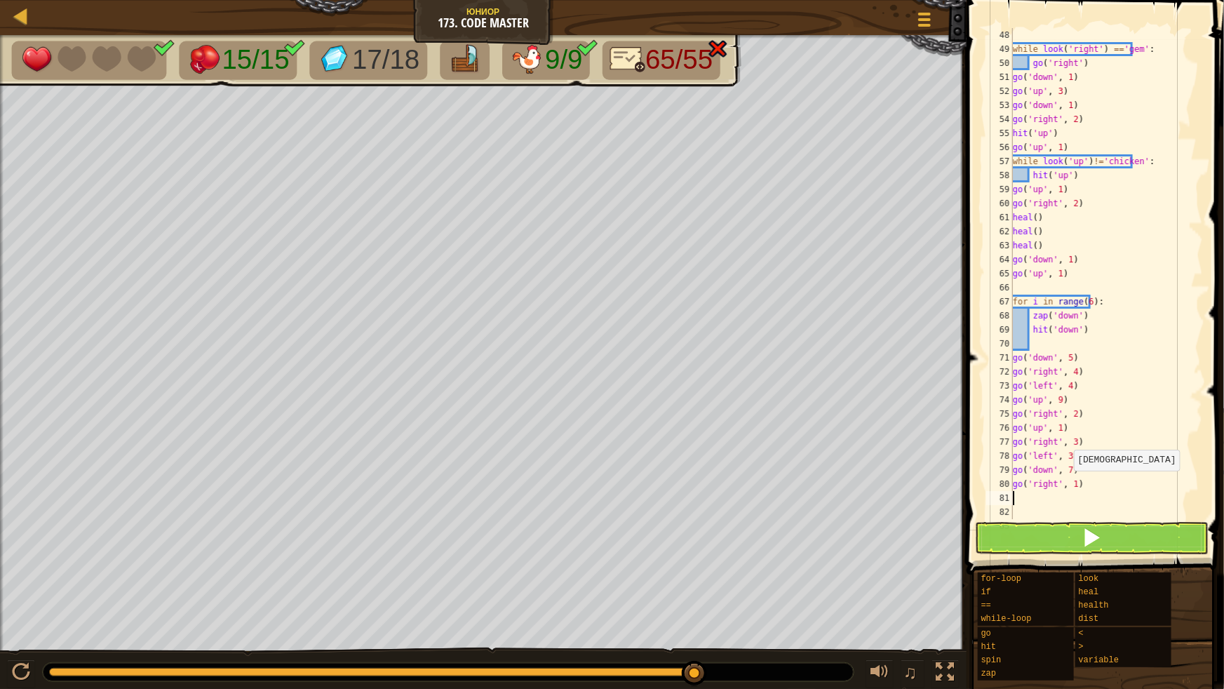
click at [1065, 484] on div "while look ( 'right' ) == 'gem' : go ( 'right' ) go ( 'down' , 1 ) go ( 'up' , …" at bounding box center [1101, 287] width 183 height 519
click at [1050, 528] on button at bounding box center [1092, 538] width 234 height 32
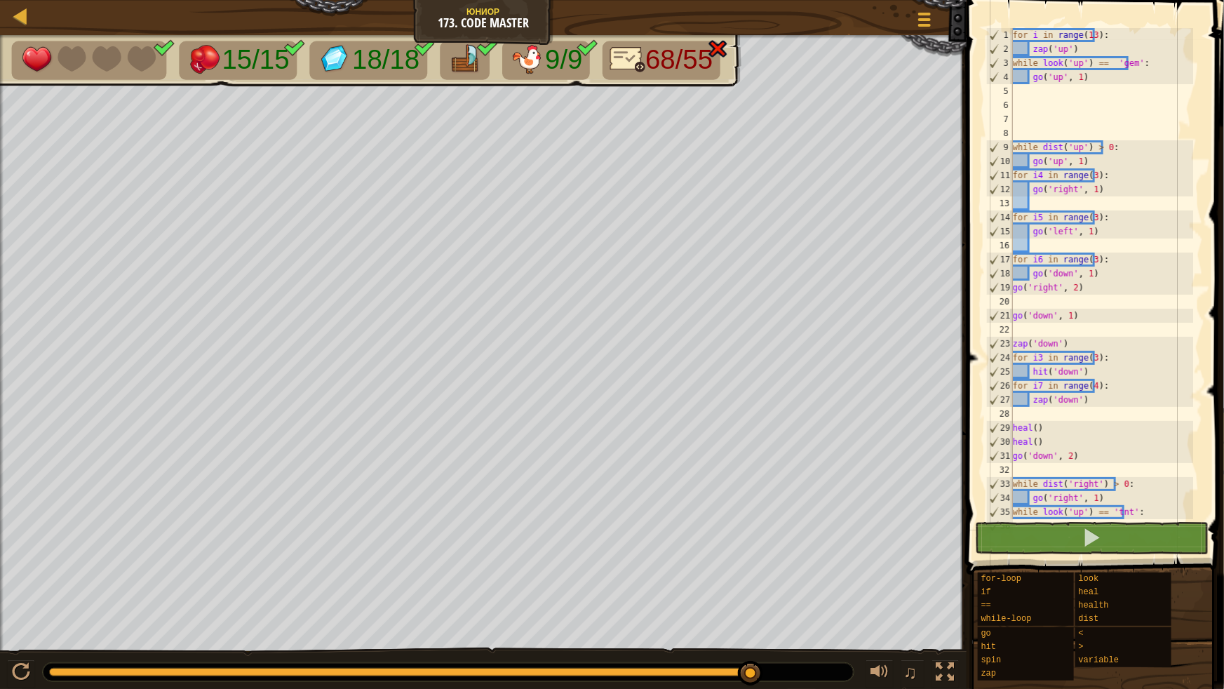
scroll to position [0, 0]
click at [1031, 31] on div "for i in range ( 13 ) : zap ( 'up' ) while look ( 'up' ) == 'gem' : go ( 'up' ,…" at bounding box center [1101, 287] width 183 height 519
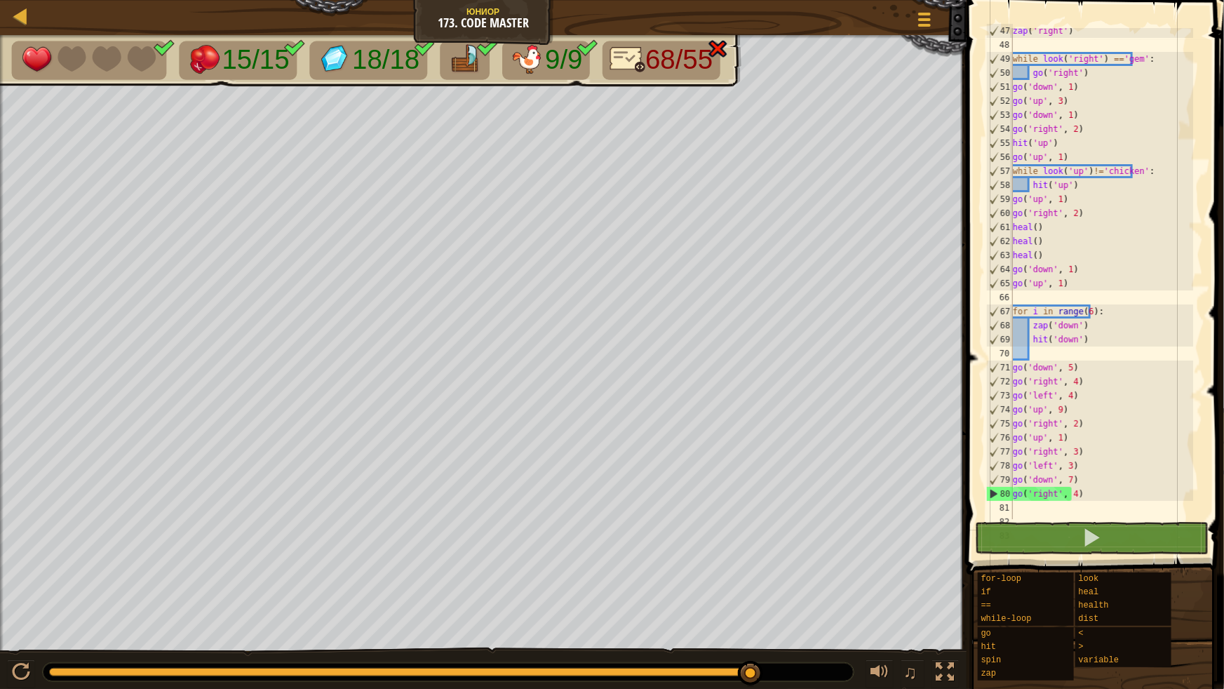
scroll to position [650, 0]
click at [1036, 314] on div "zap ( 'right' ) while look ( 'right' ) == 'gem' : go ( 'right' ) go ( 'down' , …" at bounding box center [1101, 283] width 183 height 519
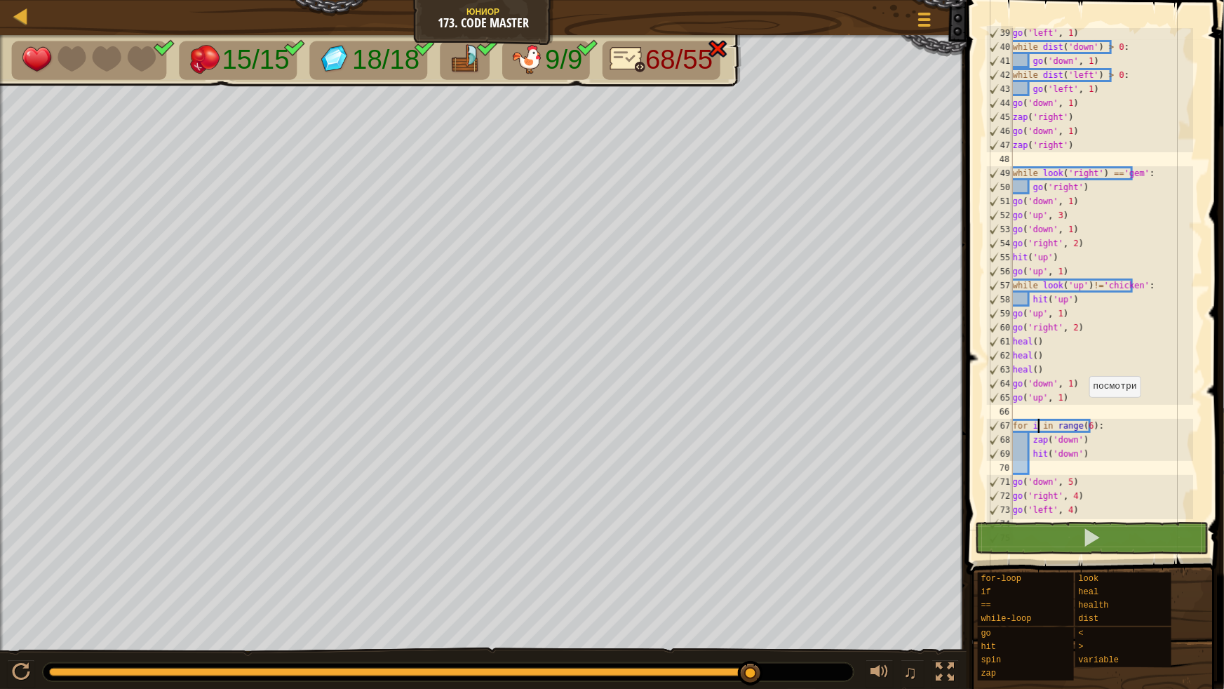
scroll to position [534, 0]
click at [1035, 424] on div "go ( 'left' , 1 ) while dist ( 'down' ) > 0 : go ( 'down' , 1 ) while dist ( 'l…" at bounding box center [1101, 285] width 183 height 519
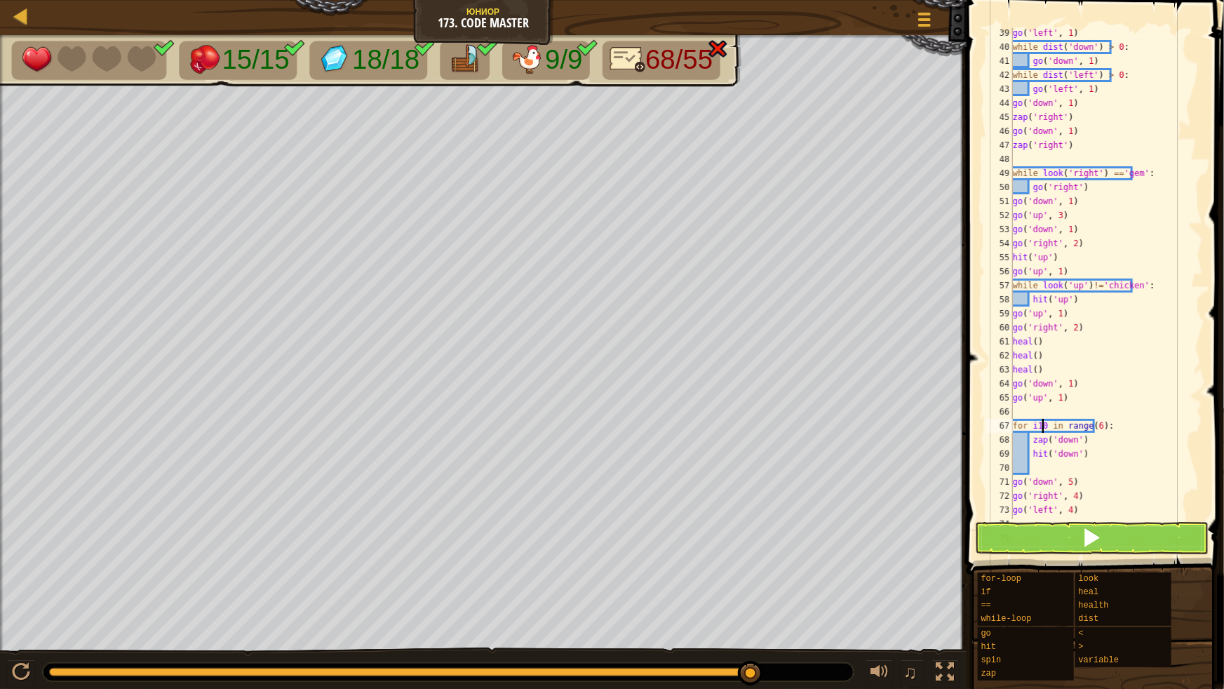
type textarea "for i10 in range(6):"
click at [1096, 540] on span at bounding box center [1092, 537] width 20 height 20
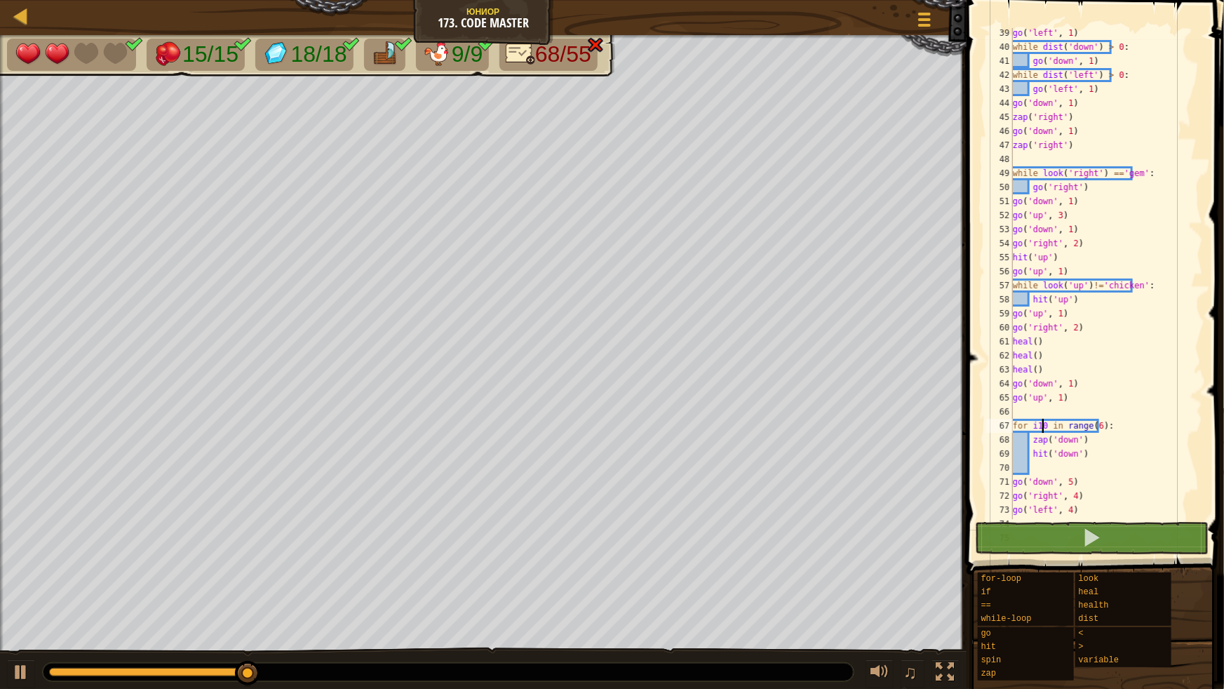
click at [1143, 462] on div "go ( 'left' , 1 ) while dist ( 'down' ) > 0 : go ( 'down' , 1 ) while dist ( 'l…" at bounding box center [1101, 285] width 183 height 519
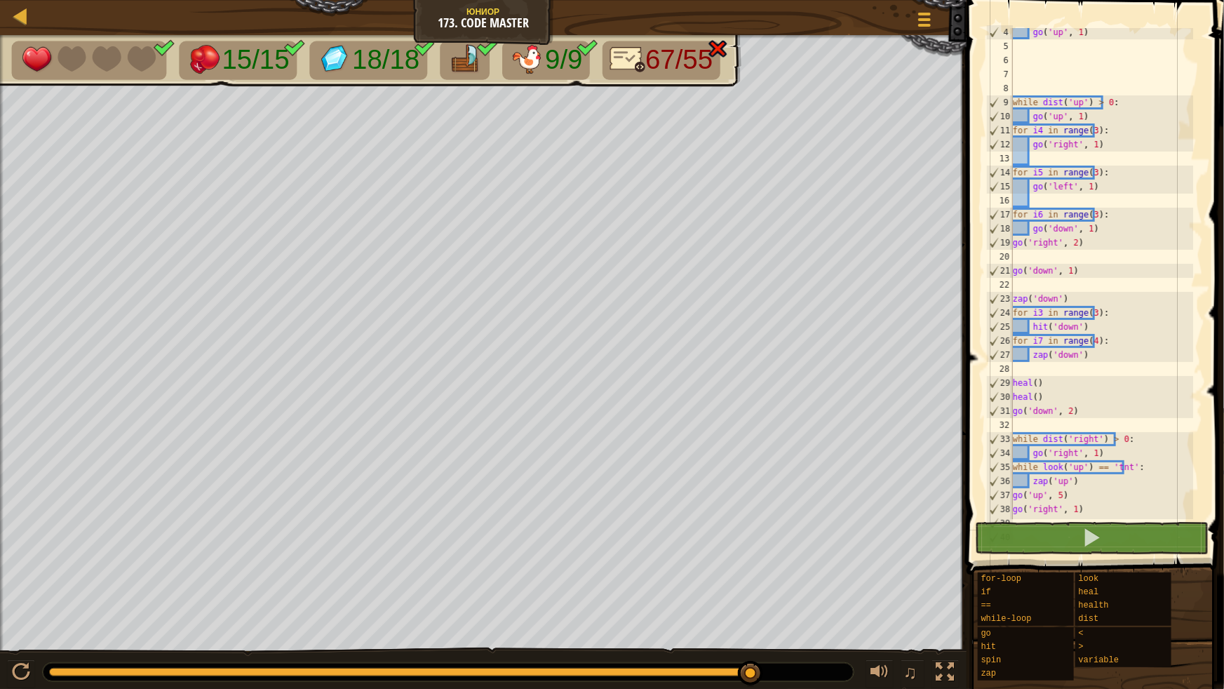
scroll to position [0, 0]
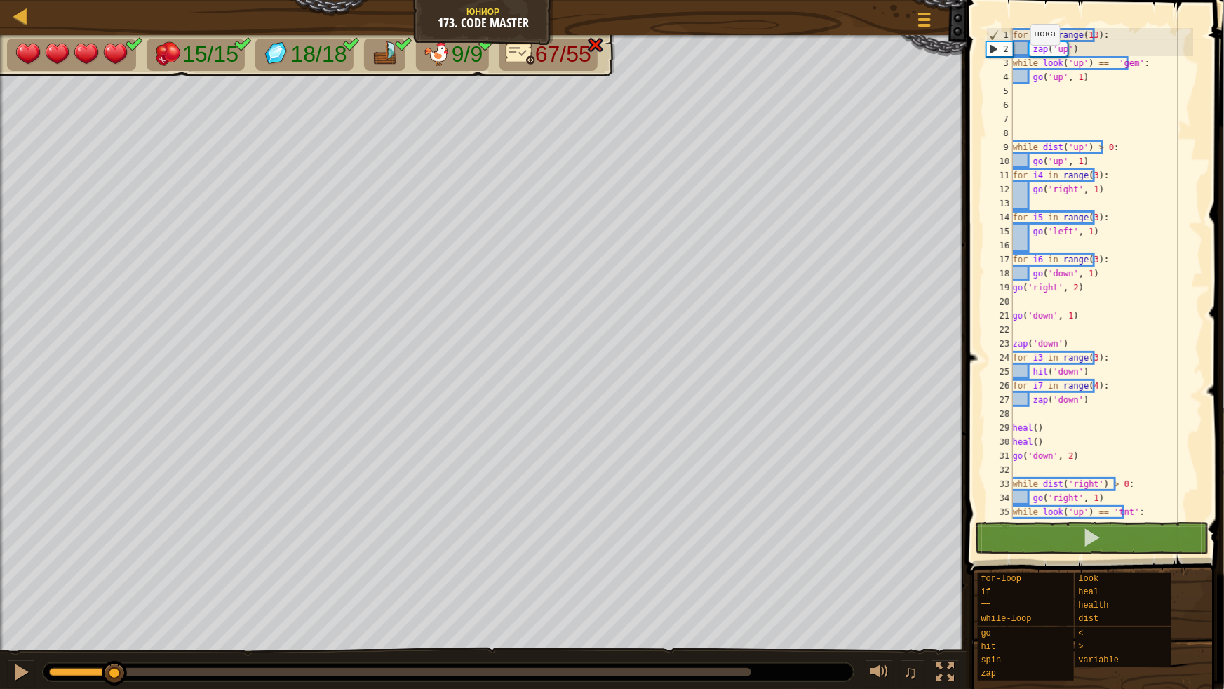
drag, startPoint x: 81, startPoint y: 668, endPoint x: 114, endPoint y: 659, distance: 34.4
click at [114, 0] on body "[PERSON_NAME] 173. Code Master Меню игры 1 הההההההההההההההההההההההההההההההההההה…" at bounding box center [612, 0] width 1224 height 0
drag, startPoint x: 1137, startPoint y: 153, endPoint x: 995, endPoint y: 146, distance: 142.6
click at [995, 146] on div "1 2 3 4 5 6 7 8 9 10 11 12 13 14 15 16 17 18 19 20 21 22 23 24 25 26 27 28 29 3…" at bounding box center [1093, 273] width 220 height 491
type textarea "while dist('up') > 0:"
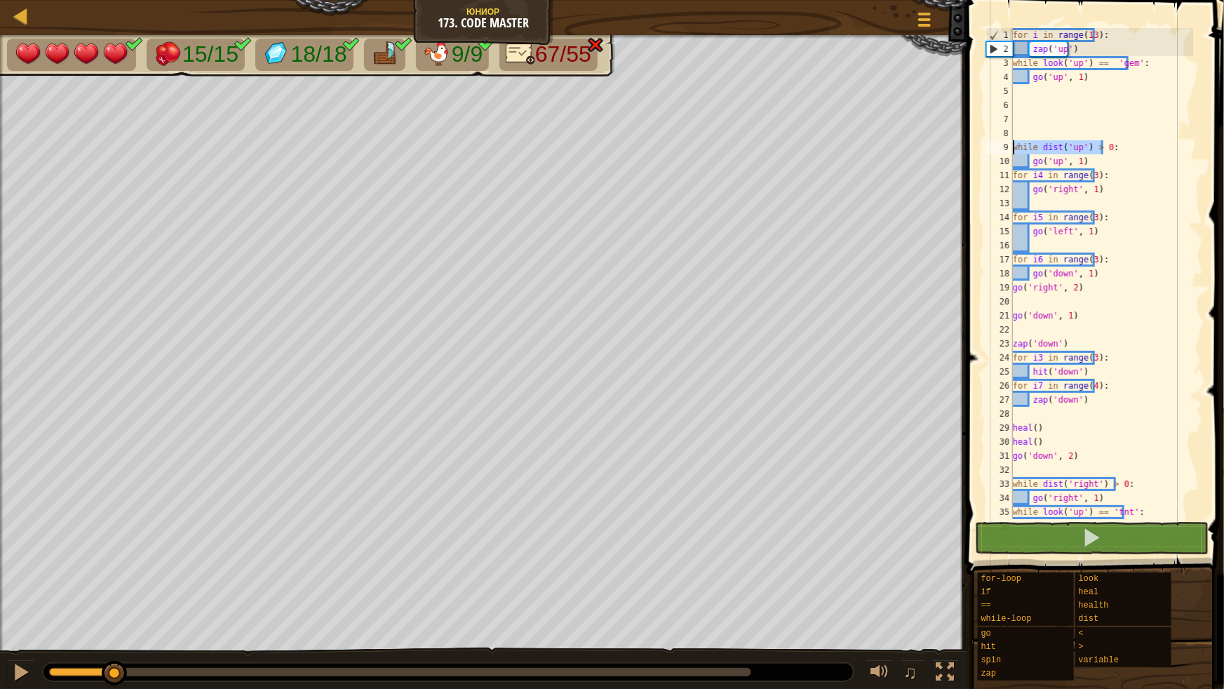
scroll to position [6, 0]
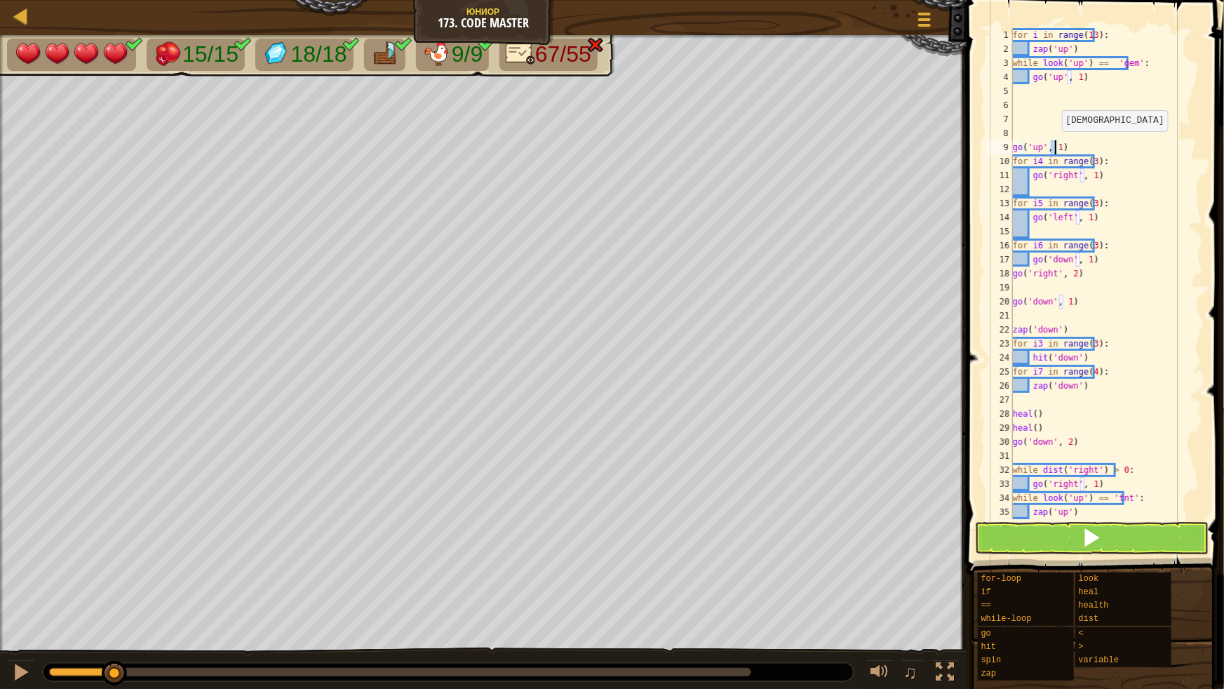
click at [1053, 145] on div "for i in range ( 13 ) : zap ( 'up' ) while look ( 'up' ) == 'gem' : go ( 'up' ,…" at bounding box center [1101, 287] width 183 height 519
click at [1152, 538] on button at bounding box center [1092, 538] width 234 height 32
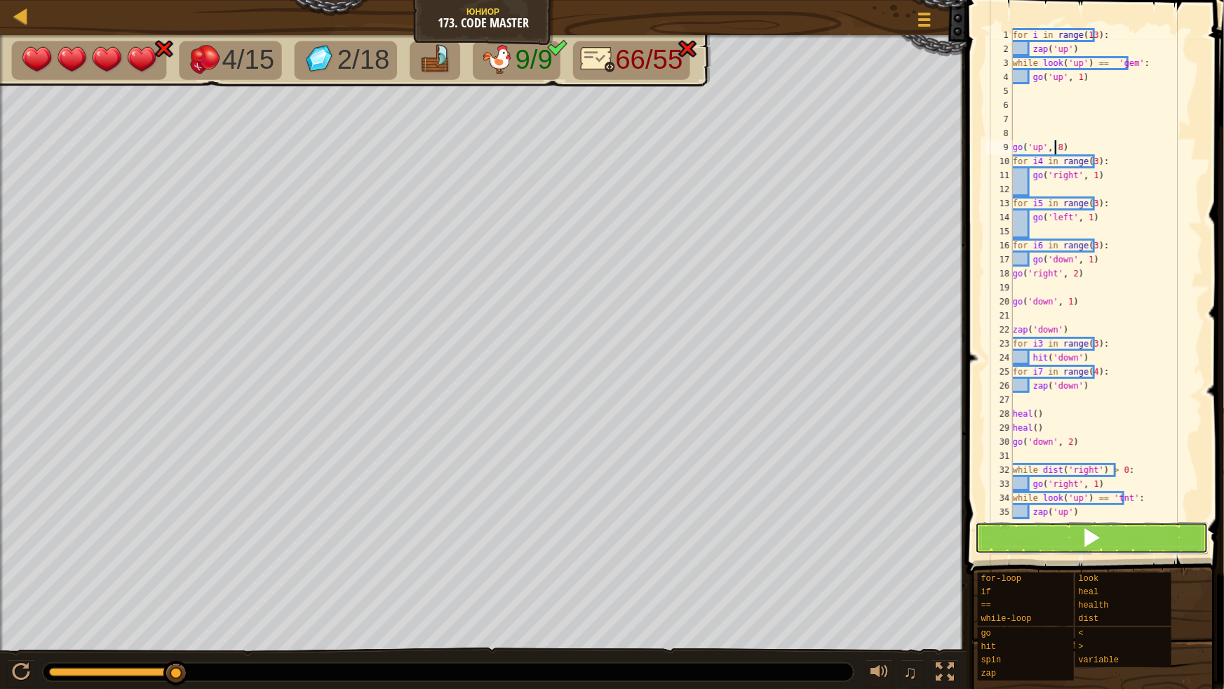
click at [1014, 544] on button at bounding box center [1092, 538] width 234 height 32
click at [1060, 534] on button at bounding box center [1092, 538] width 234 height 32
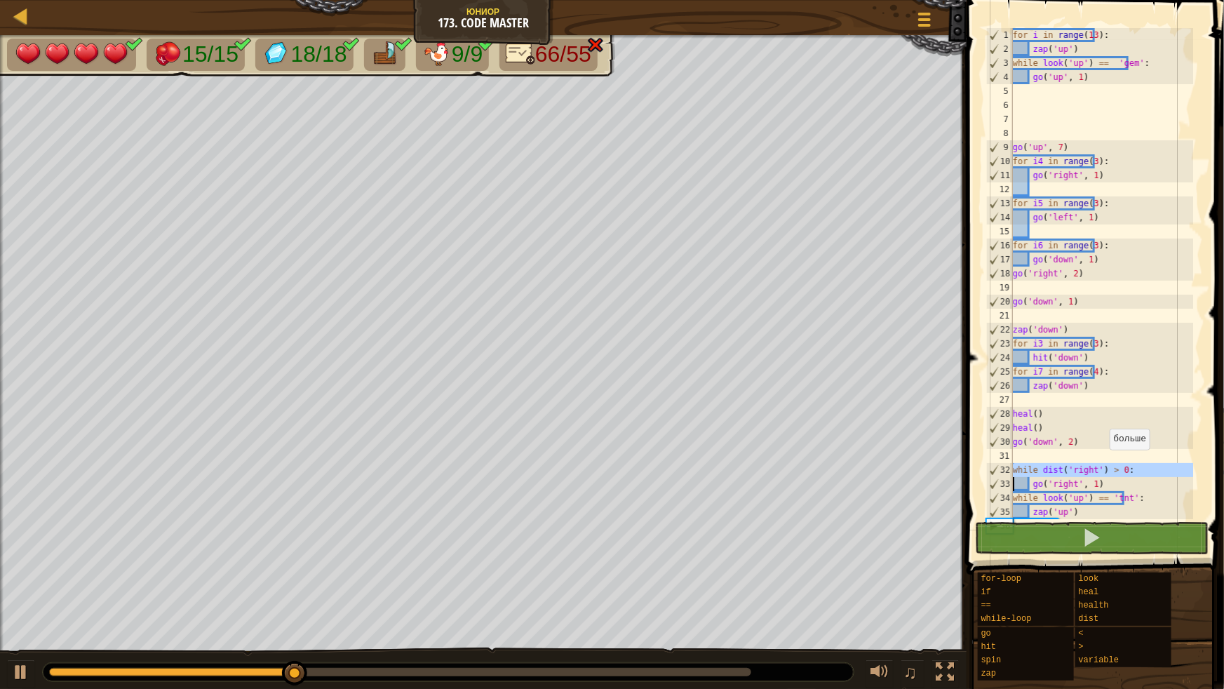
drag, startPoint x: 1011, startPoint y: 467, endPoint x: 1115, endPoint y: 463, distance: 104.6
click at [1115, 463] on div "go('up', 7) 1 2 3 4 5 6 7 8 9 10 11 12 13 14 15 16 17 18 19 20 21 22 23 24 25 2…" at bounding box center [1093, 273] width 220 height 491
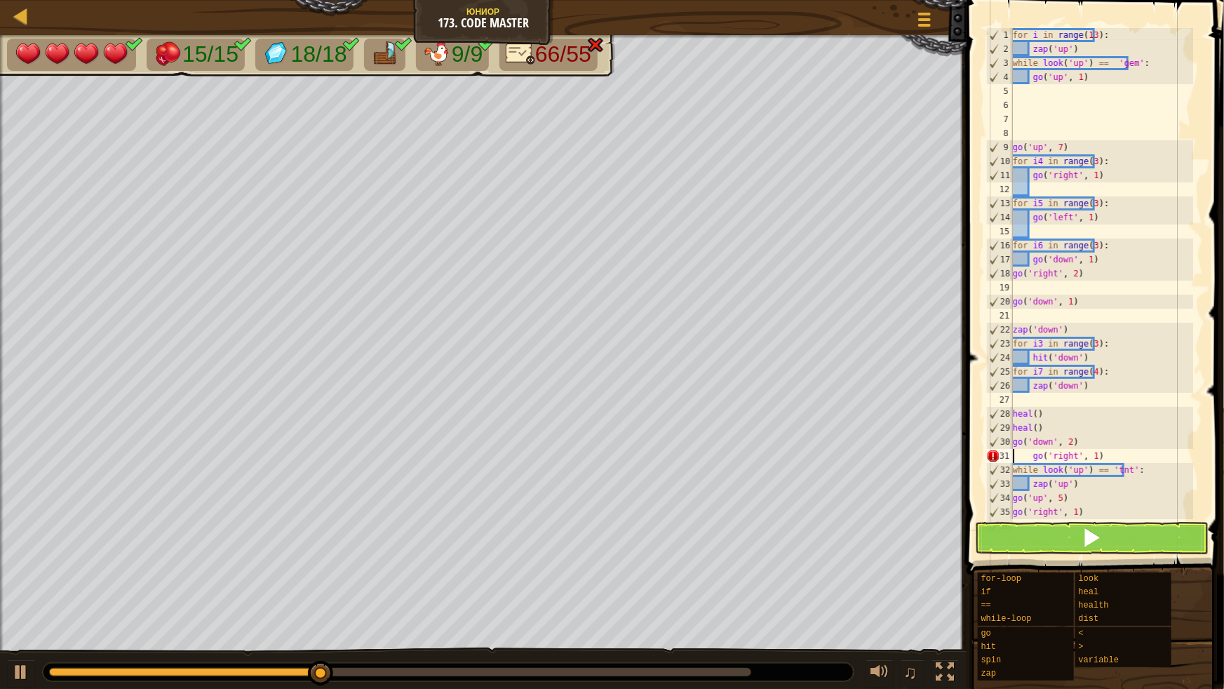
click at [1031, 457] on div "for i in range ( 13 ) : zap ( 'up' ) while look ( 'up' ) == 'gem' : go ( 'up' ,…" at bounding box center [1101, 287] width 183 height 519
click at [1066, 455] on div "for i in range ( 13 ) : zap ( 'up' ) while look ( 'up' ) == 'gem' : go ( 'up' ,…" at bounding box center [1101, 287] width 183 height 519
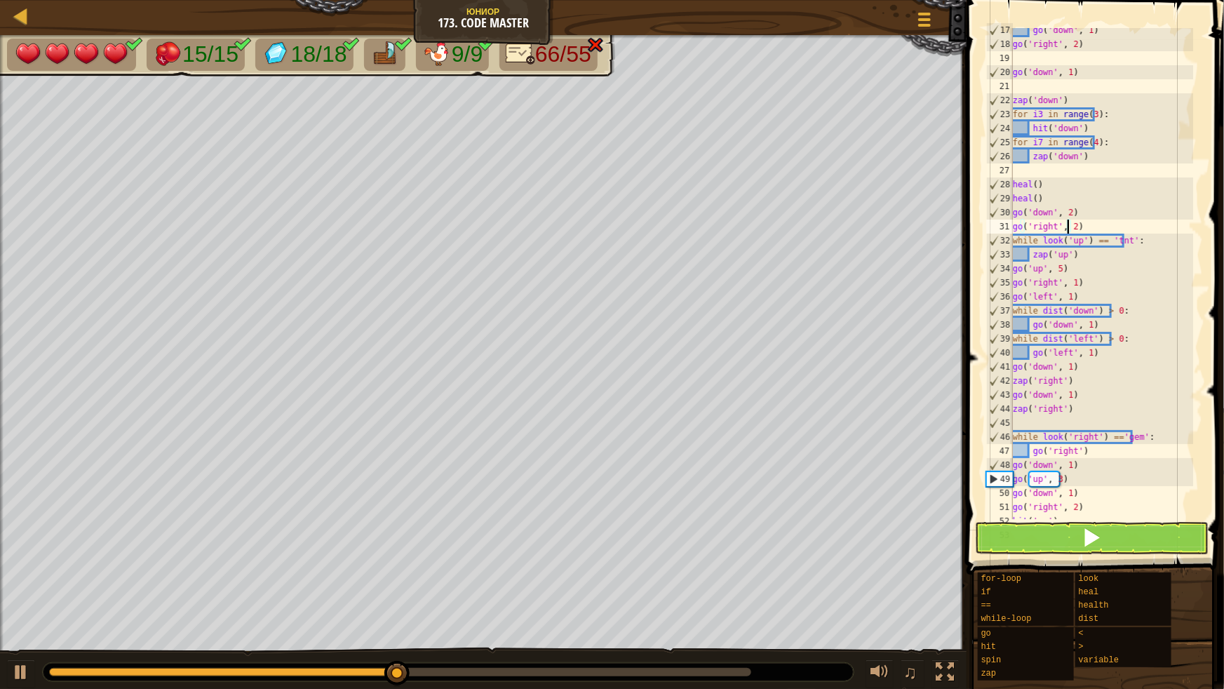
scroll to position [229, 0]
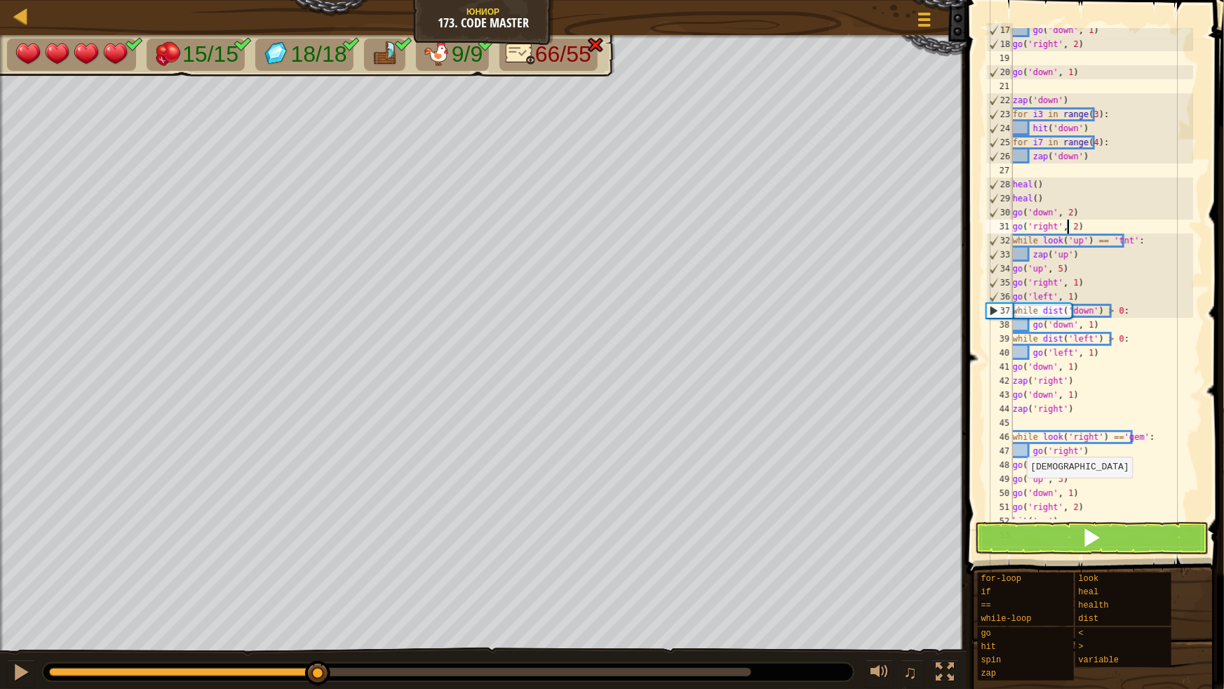
click at [318, 589] on div "15/15 18/18 9/9 66/55 ♫ Утка 4 x: 50 y: 94 x: 54 y: 94 action: move" at bounding box center [612, 362] width 1224 height 654
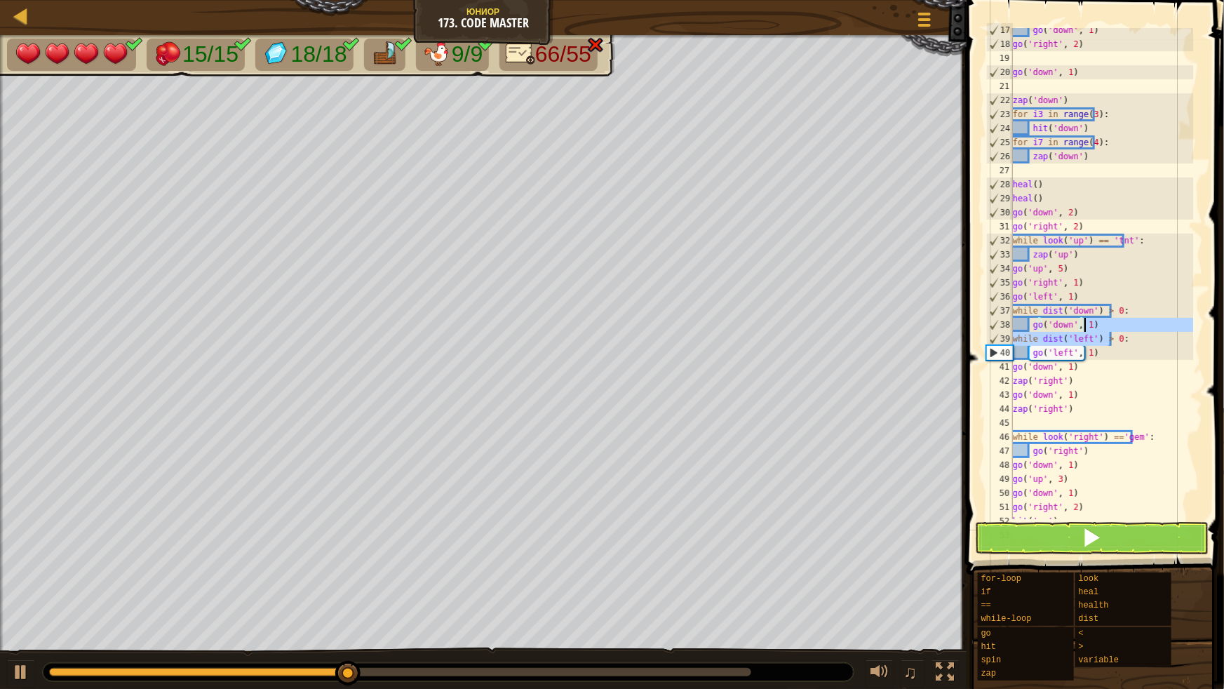
drag, startPoint x: 1119, startPoint y: 339, endPoint x: 1140, endPoint y: 320, distance: 27.8
click at [1140, 320] on div "go ( 'down' , 1 ) go ( 'right' , 2 ) go ( 'down' , 1 ) zap ( 'down' ) for i3 in…" at bounding box center [1101, 282] width 183 height 519
click at [1129, 350] on div "go ( 'down' , 1 ) go ( 'right' , 2 ) go ( 'down' , 1 ) zap ( 'down' ) for i3 in…" at bounding box center [1101, 282] width 183 height 519
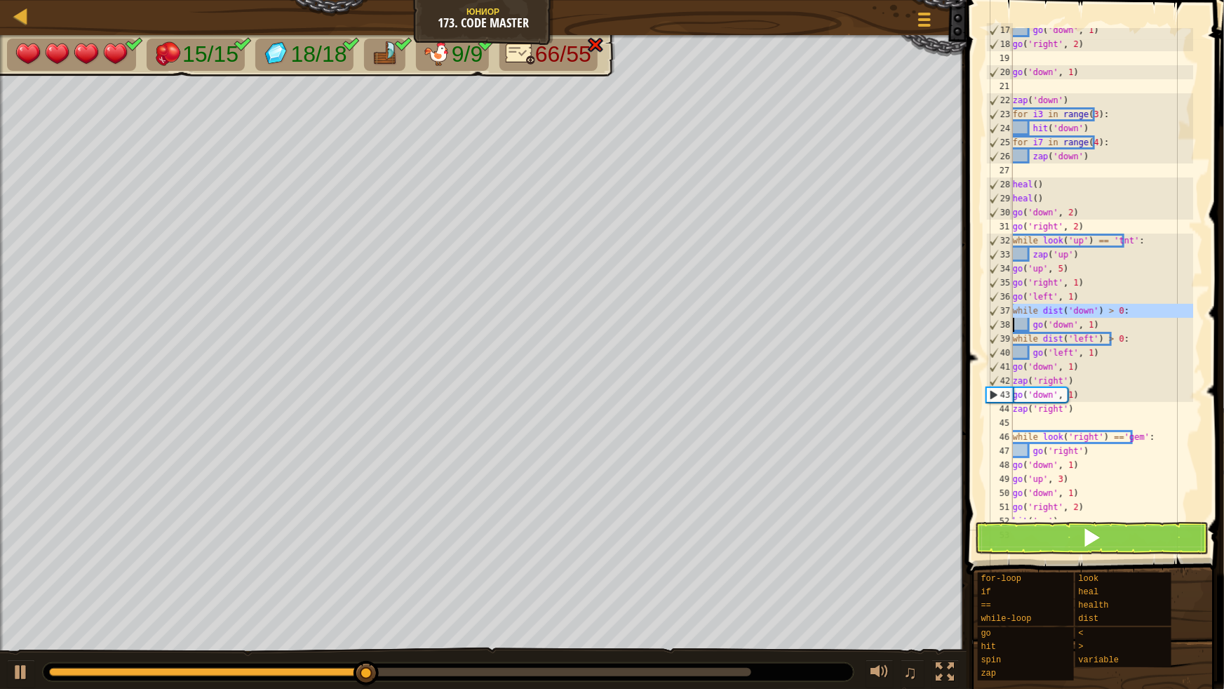
drag, startPoint x: 1012, startPoint y: 308, endPoint x: 1117, endPoint y: 308, distance: 104.5
click at [1117, 308] on div "go('left', 1) 17 18 19 20 21 22 23 24 25 26 27 28 29 30 31 32 33 34 35 36 37 38…" at bounding box center [1093, 273] width 220 height 491
click at [27, 589] on div at bounding box center [21, 672] width 18 height 18
drag, startPoint x: 1011, startPoint y: 307, endPoint x: 1112, endPoint y: 308, distance: 101.0
click at [1112, 308] on div "go('down', 1) 17 18 19 20 21 22 23 24 25 26 27 28 29 30 31 32 33 34 35 36 37 38…" at bounding box center [1093, 273] width 220 height 491
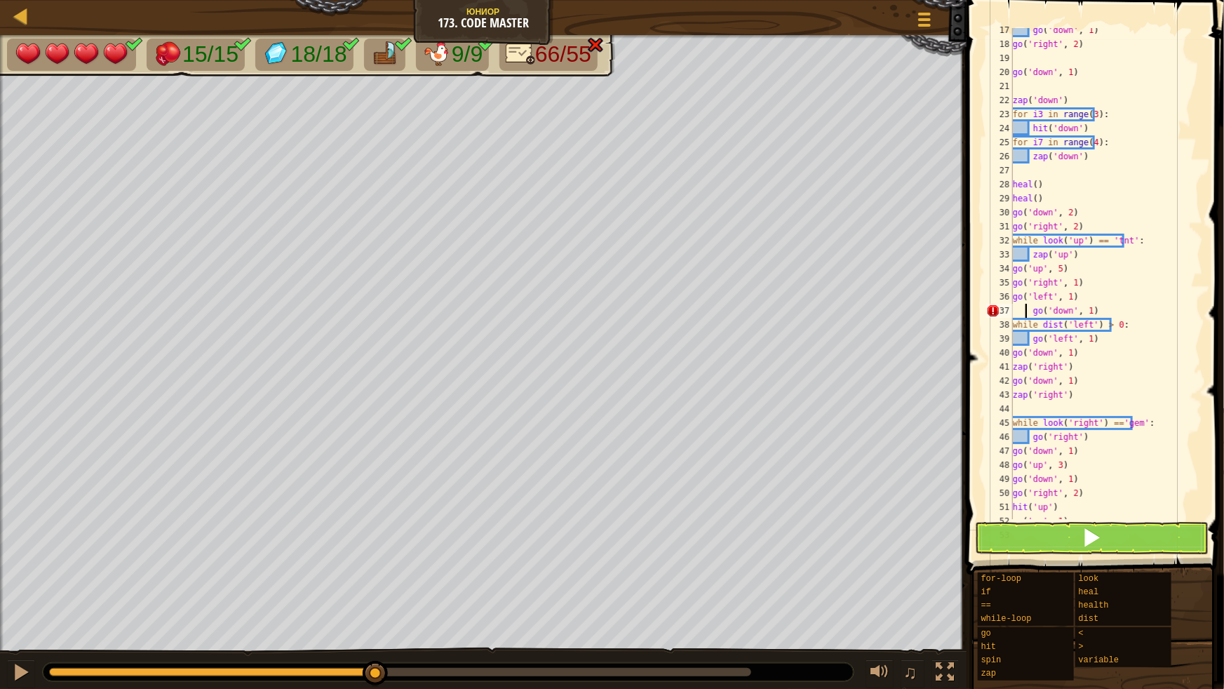
click at [1028, 310] on div "go ( 'down' , 1 ) go ( 'right' , 2 ) go ( 'down' , 1 ) zap ( 'down' ) for i3 in…" at bounding box center [1101, 282] width 183 height 519
click at [1024, 308] on div "go ( 'down' , 1 ) go ( 'right' , 2 ) go ( 'down' , 1 ) zap ( 'down' ) for i3 in…" at bounding box center [1101, 282] width 183 height 519
drag, startPoint x: 1122, startPoint y: 320, endPoint x: 1014, endPoint y: 322, distance: 108.7
click at [1014, 322] on div "go ( 'down' , 1 ) go ( 'right' , 2 ) go ( 'down' , 1 ) zap ( 'down' ) for i3 in…" at bounding box center [1101, 282] width 183 height 519
type textarea "while dist('left') > 0:"
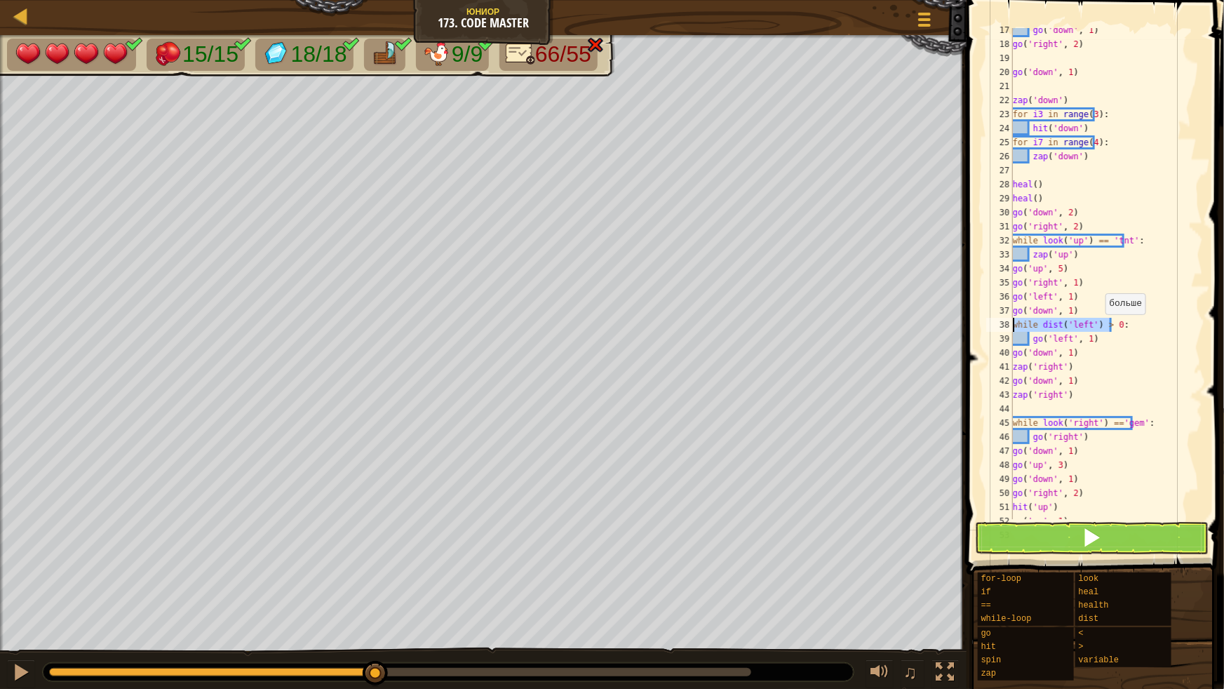
scroll to position [6, 0]
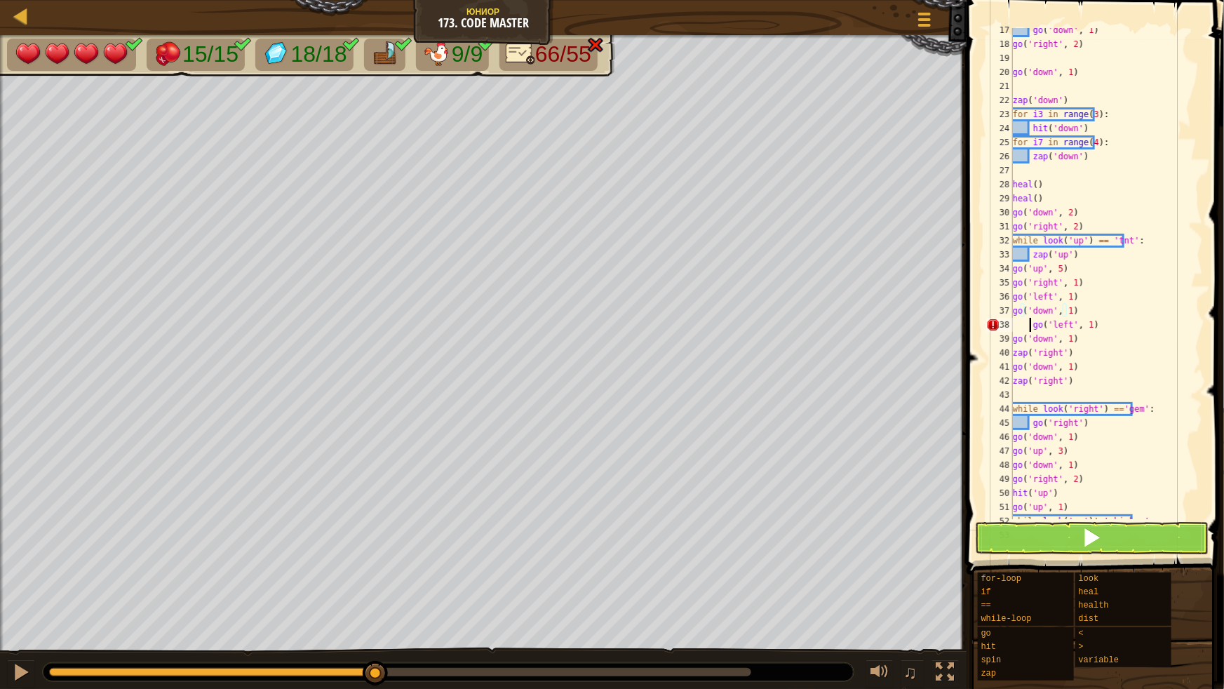
click at [1030, 323] on div "go ( 'down' , 1 ) go ( 'right' , 2 ) go ( 'down' , 1 ) zap ( 'down' ) for i3 in…" at bounding box center [1101, 282] width 183 height 519
click at [1064, 309] on div "go ( 'down' , 1 ) go ( 'right' , 2 ) go ( 'down' , 1 ) zap ( 'down' ) for i3 in…" at bounding box center [1101, 282] width 183 height 519
click at [1115, 322] on div "go ( 'down' , 1 ) go ( 'right' , 2 ) go ( 'down' , 1 ) zap ( 'down' ) for i3 in…" at bounding box center [1101, 282] width 183 height 519
click at [1063, 322] on div "go ( 'down' , 1 ) go ( 'right' , 2 ) go ( 'down' , 1 ) zap ( 'down' ) for i3 in…" at bounding box center [1101, 282] width 183 height 519
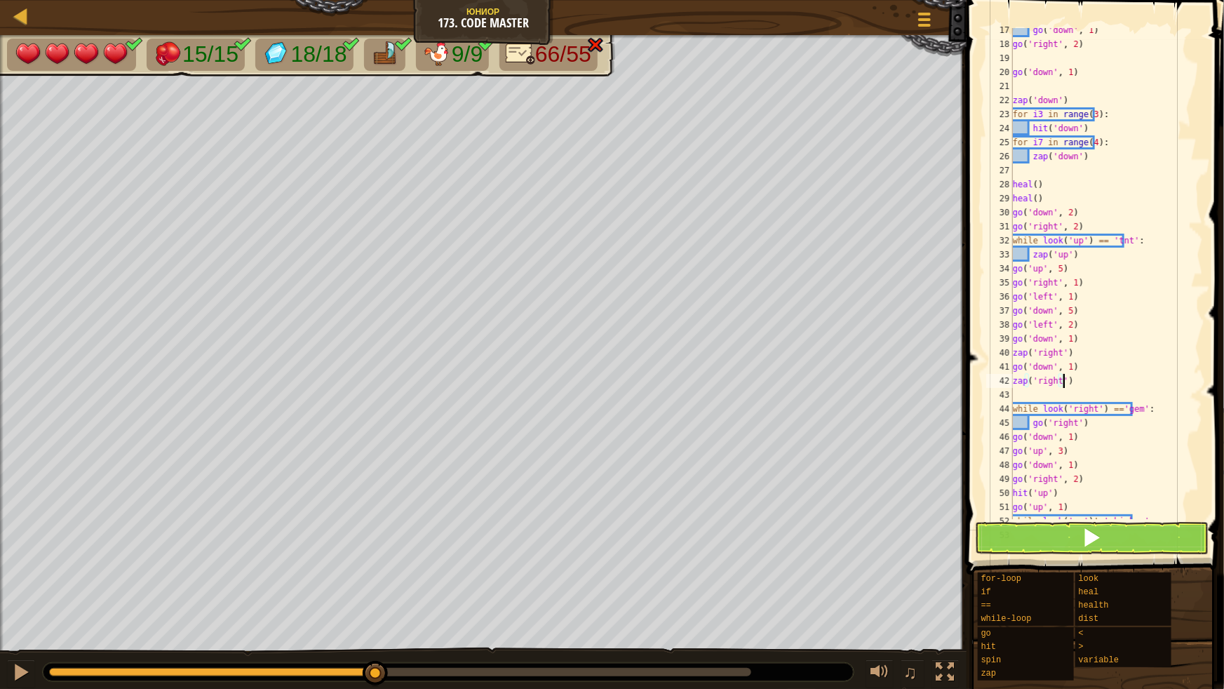
click at [1107, 377] on div "go ( 'down' , 1 ) go ( 'right' , 2 ) go ( 'down' , 1 ) zap ( 'down' ) for i3 in…" at bounding box center [1101, 282] width 183 height 519
type textarea "zap('right')"
click at [1067, 532] on button at bounding box center [1092, 538] width 234 height 32
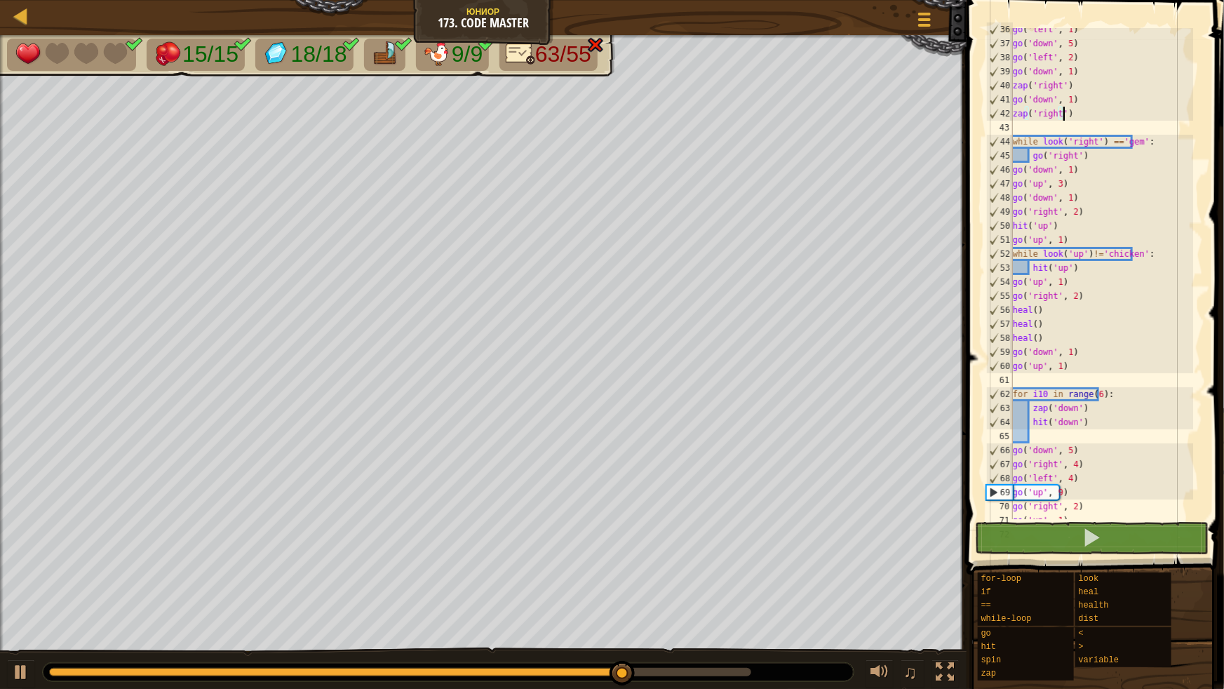
scroll to position [573, 0]
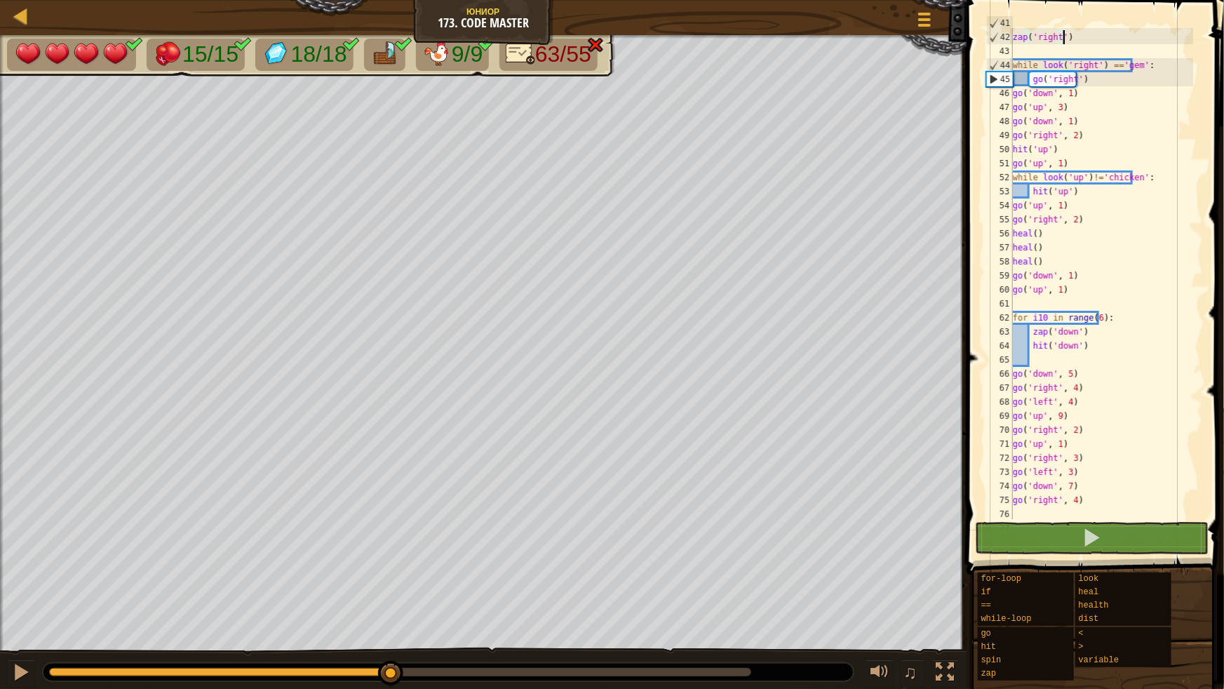
click at [391, 514] on div "15/15 18/18 9/9 63/55 ♫ Утка 4 x: 45 y: 38 x: 46 y: 38 action: move" at bounding box center [612, 362] width 1224 height 654
click at [34, 666] on button at bounding box center [21, 673] width 28 height 29
drag, startPoint x: 1141, startPoint y: 60, endPoint x: 1009, endPoint y: 69, distance: 132.2
click at [1009, 69] on div "zap('right') 41 42 43 44 45 46 47 48 49 50 51 52 53 54 55 56 57 58 59 60 61 62 …" at bounding box center [1093, 273] width 220 height 491
type textarea "while look('right') =='gem':"
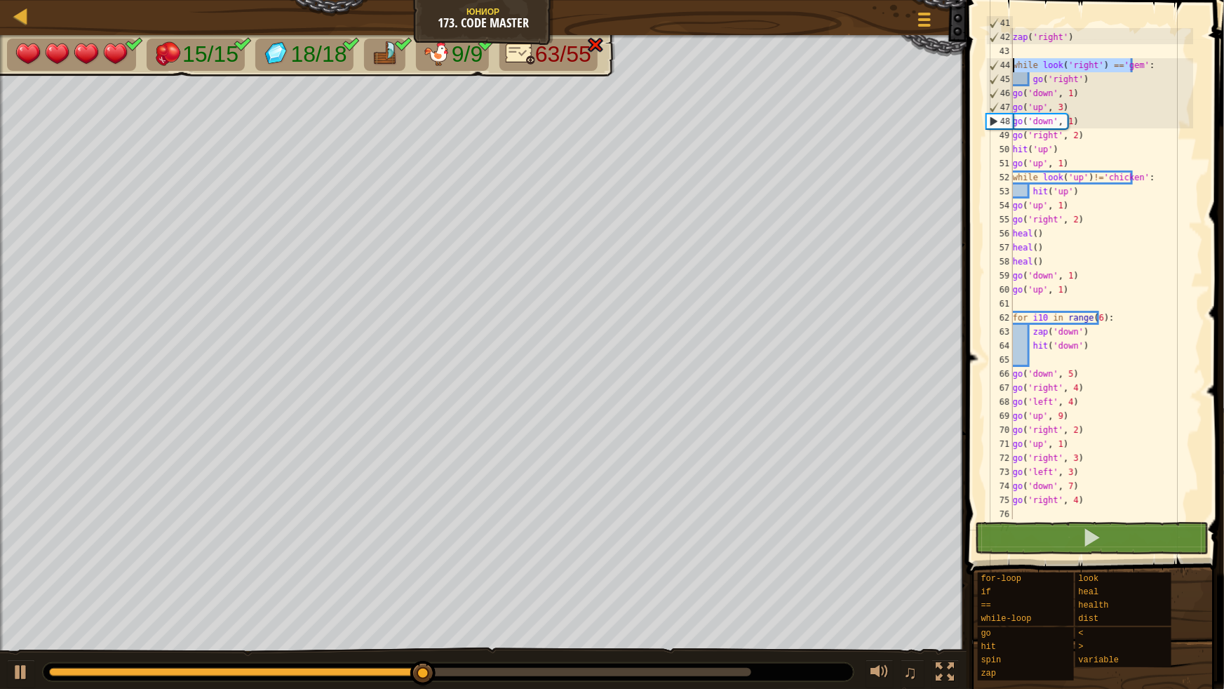
scroll to position [6, 0]
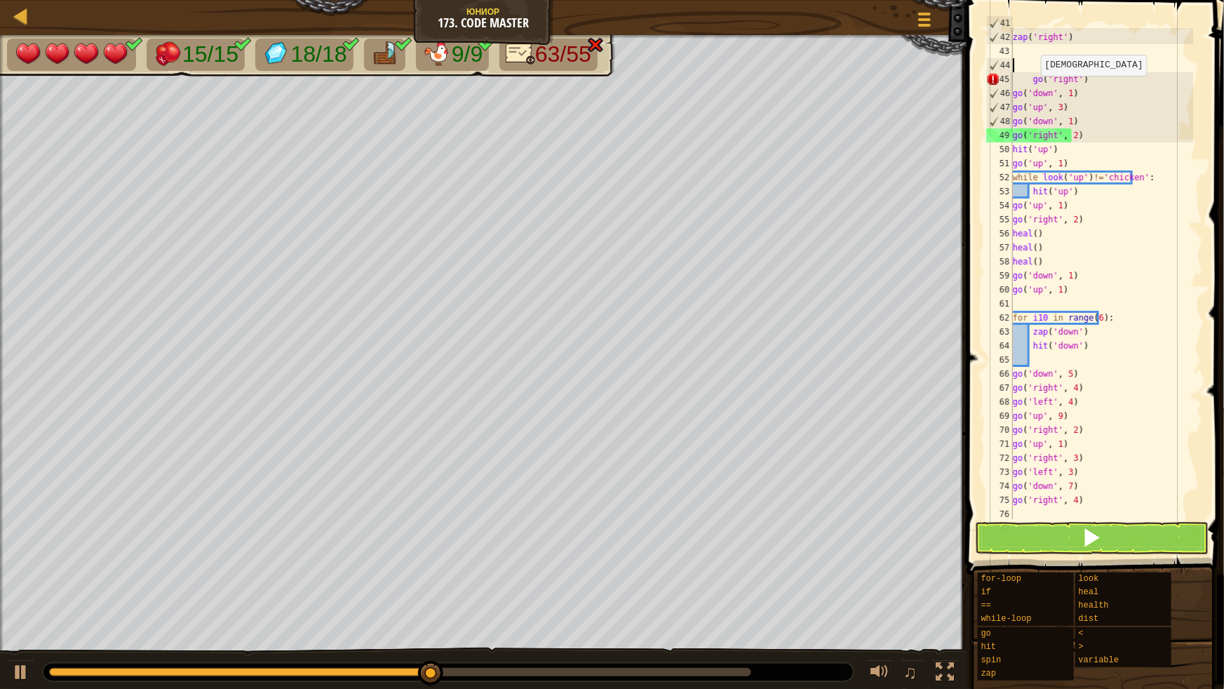
click at [1032, 77] on div "go ( 'down' , 1 ) zap ( 'right' ) go ( 'right' ) go ( 'down' , 1 ) go ( 'up' , …" at bounding box center [1101, 275] width 183 height 519
click at [1030, 78] on div "go ( 'down' , 1 ) zap ( 'right' ) go ( 'right' ) go ( 'down' , 1 ) go ( 'up' , …" at bounding box center [1101, 275] width 183 height 519
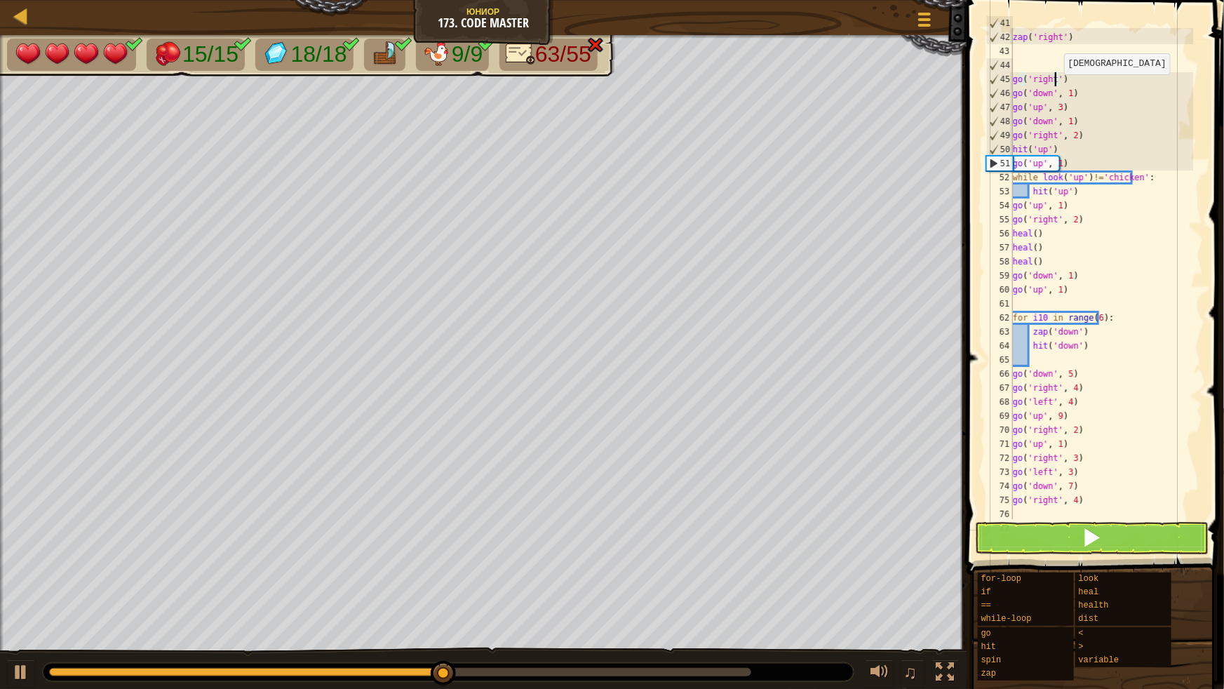
click at [1056, 76] on div "go ( 'down' , 1 ) zap ( 'right' ) go ( 'right' ) go ( 'down' , 1 ) go ( 'up' , …" at bounding box center [1101, 275] width 183 height 519
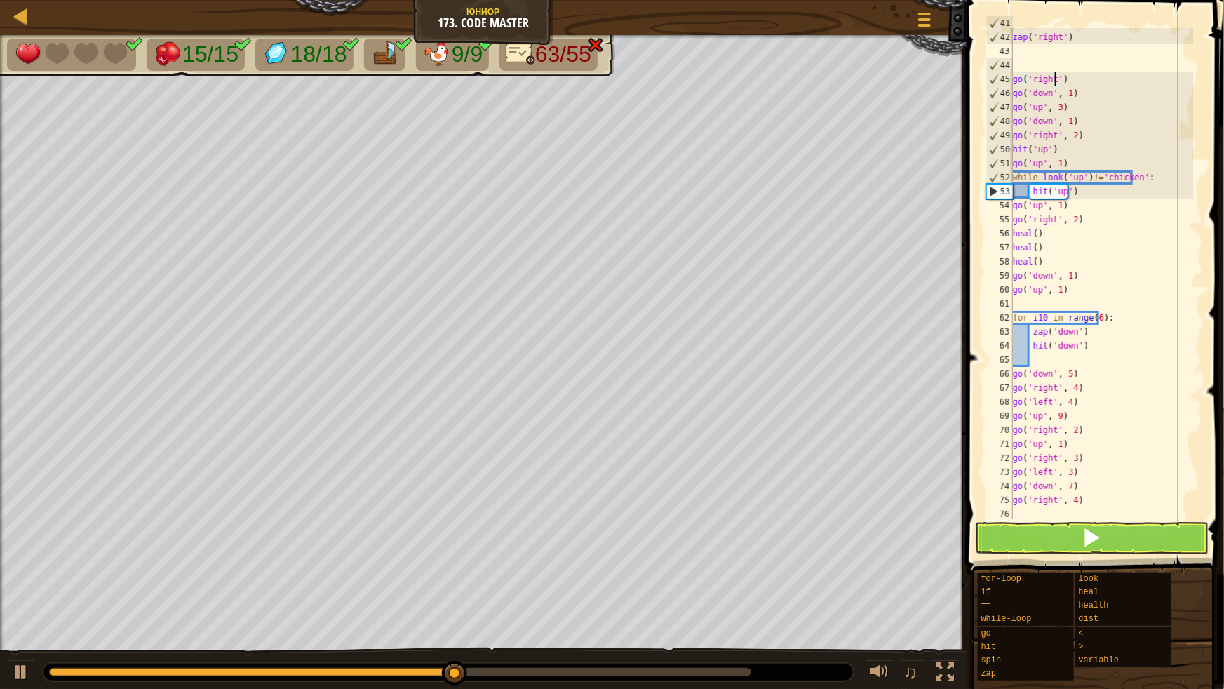
scroll to position [6, 4]
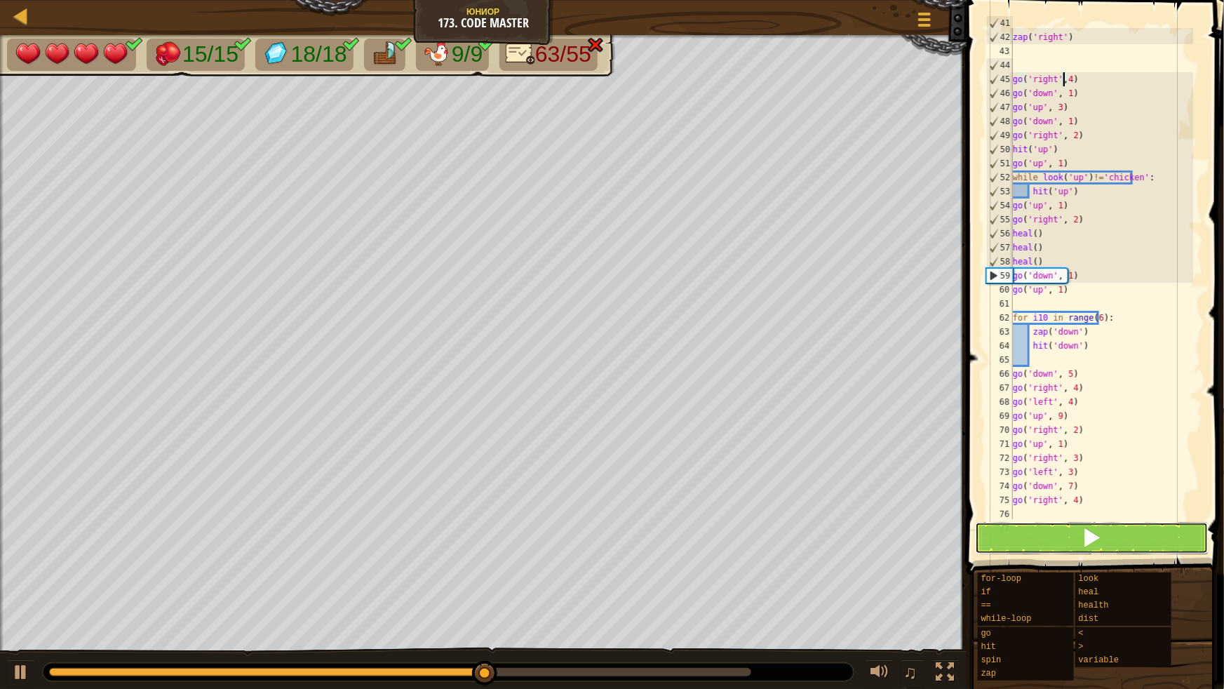
click at [1074, 526] on button at bounding box center [1092, 538] width 234 height 32
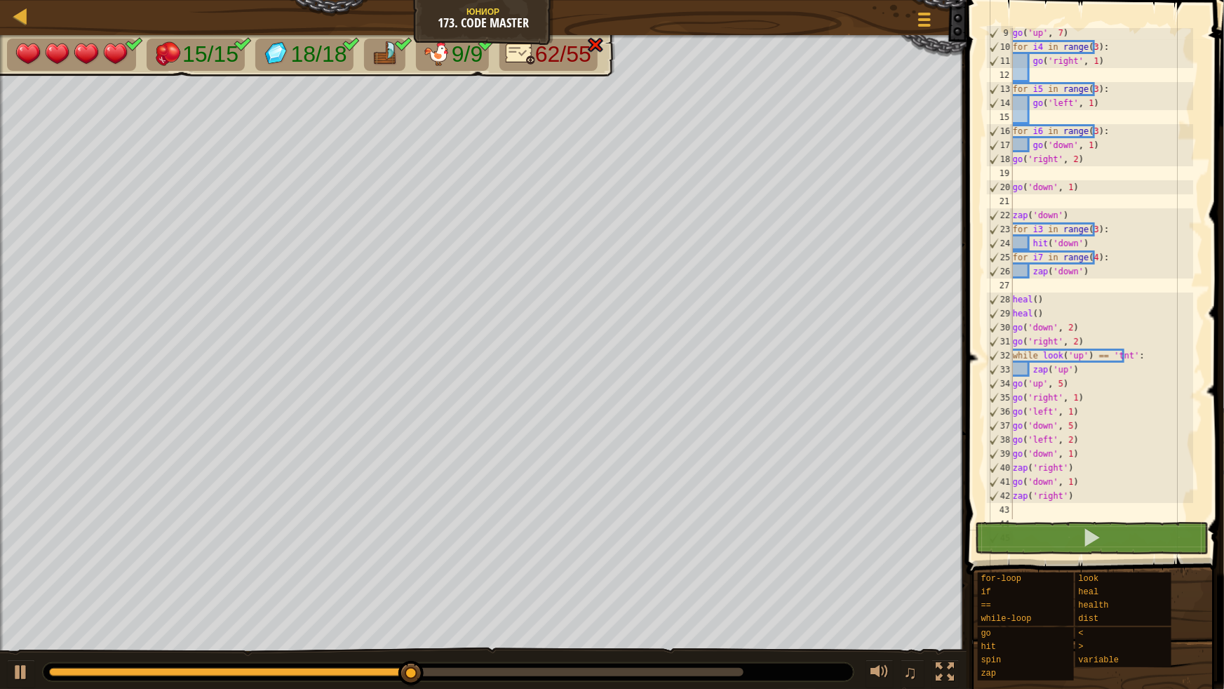
scroll to position [0, 0]
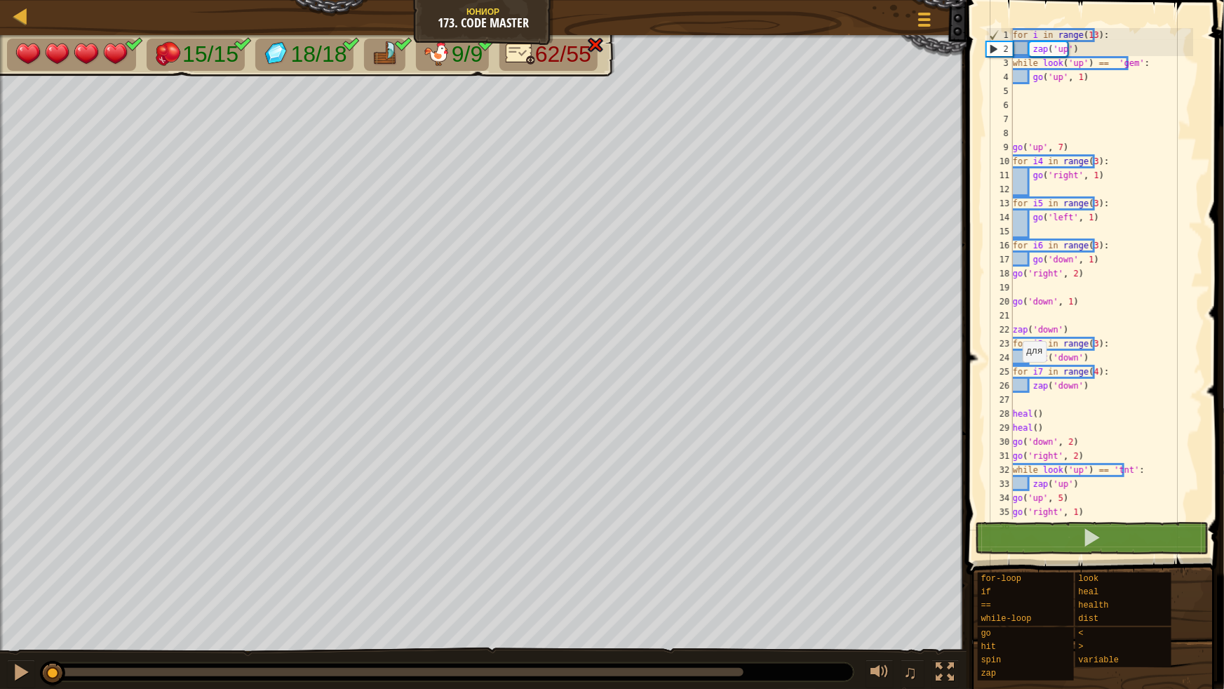
click at [61, 568] on div "15/15 18/18 9/9 62/55 ♫ Утка 4 x: 14 y: 30 No target action: power-up" at bounding box center [612, 362] width 1224 height 654
drag, startPoint x: 1013, startPoint y: 62, endPoint x: 1090, endPoint y: 78, distance: 78.7
click at [1090, 78] on div "for i in range ( 13 ) : zap ( 'up' ) while look ( 'up' ) == 'gem' : go ( 'up' ,…" at bounding box center [1101, 287] width 183 height 519
type textarea "while look('up') == 'gem': go('up', 1)"
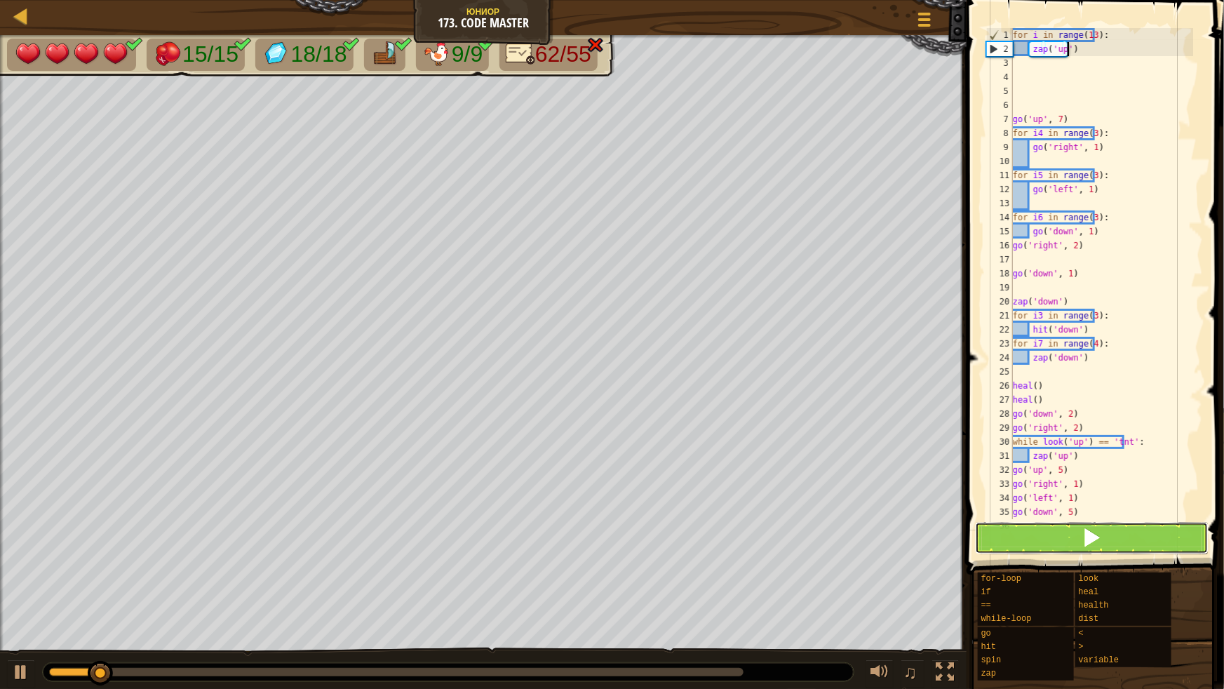
click at [1112, 545] on button at bounding box center [1092, 538] width 234 height 32
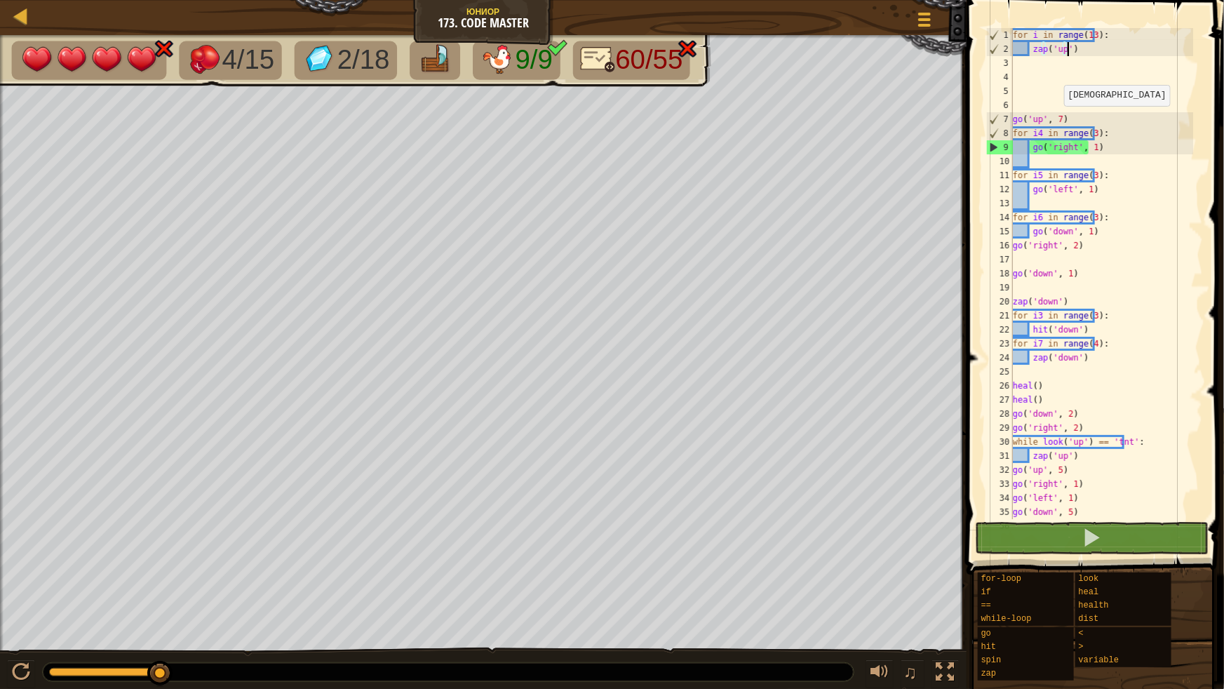
click at [1056, 119] on div "for i in range ( 13 ) : zap ( 'up' ) go ( 'up' , 7 ) for i4 in range ( 3 ) : go…" at bounding box center [1101, 287] width 183 height 519
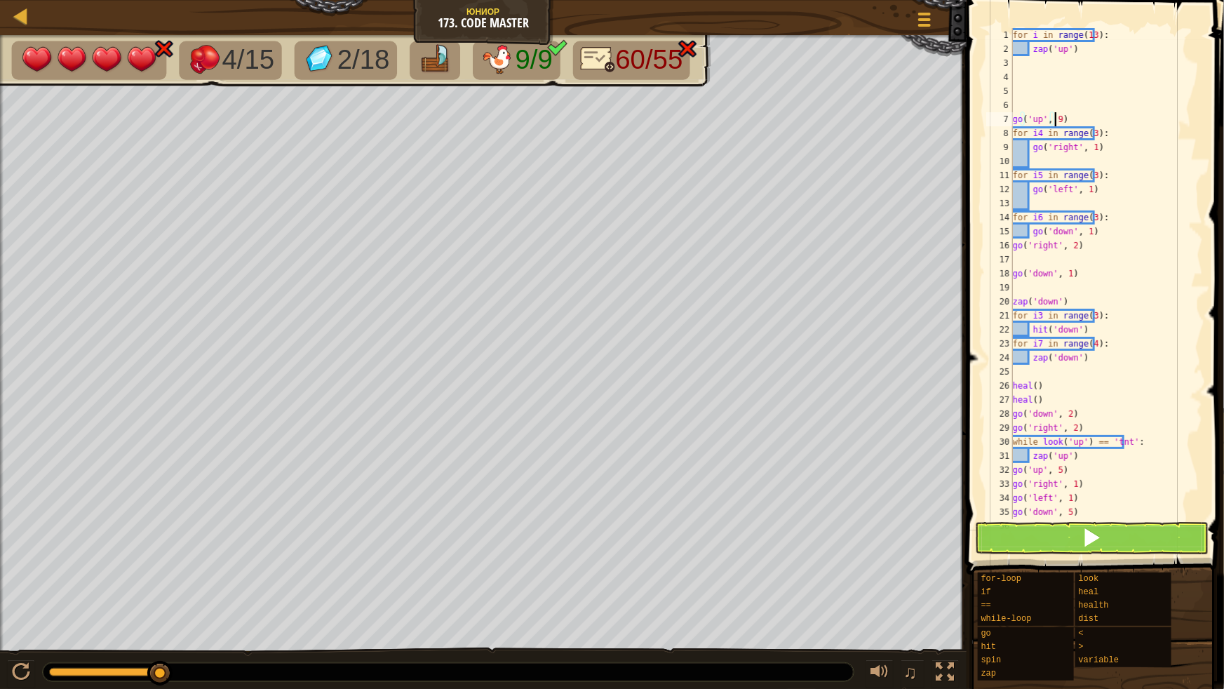
scroll to position [6, 3]
click at [1102, 533] on button at bounding box center [1092, 538] width 234 height 32
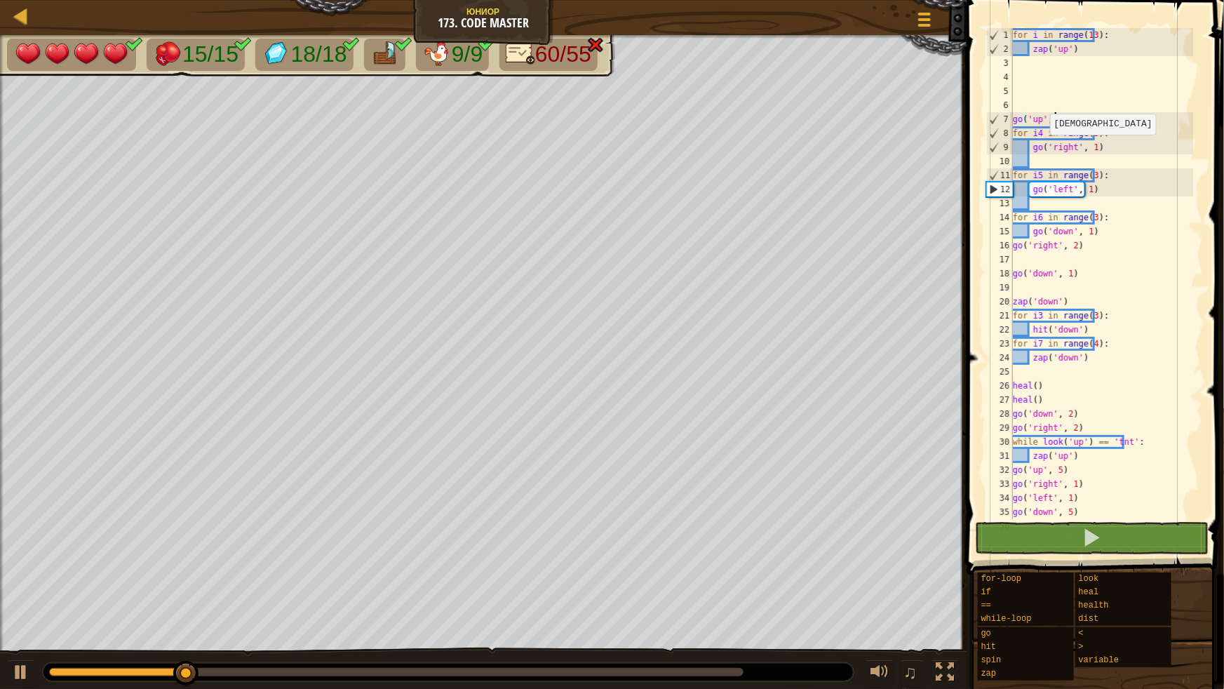
click at [1041, 148] on div "for i in range ( 13 ) : zap ( 'up' ) go ( 'up' , 9 ) for i4 in range ( 3 ) : go…" at bounding box center [1101, 287] width 183 height 519
click at [1055, 150] on div "for i in range ( 13 ) : zap ( 'up' ) go ( 'up' , 9 ) for i4 in range ( 3 ) : go…" at bounding box center [1101, 287] width 183 height 519
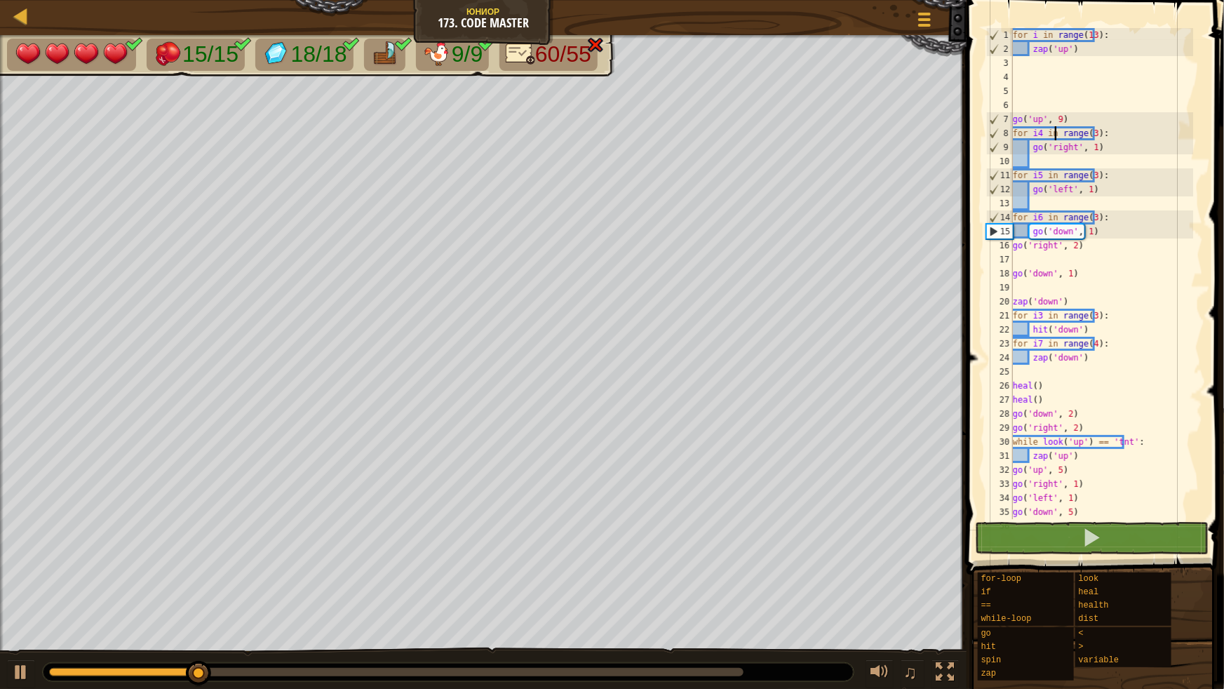
click at [1056, 131] on div "for i in range ( 13 ) : zap ( 'up' ) go ( 'up' , 9 ) for i4 in range ( 3 ) : go…" at bounding box center [1101, 287] width 183 height 519
type textarea "for i4 in range(3):"
click at [1080, 138] on div "for i in range ( 13 ) : zap ( 'up' ) go ( 'up' , 9 ) for i4 in range ( 3 ) : go…" at bounding box center [1101, 287] width 183 height 519
click at [1083, 154] on div "for i in range ( 13 ) : zap ( 'up' ) go ( 'up' , 9 ) for i4 in range ( 3 ) : go…" at bounding box center [1101, 287] width 183 height 519
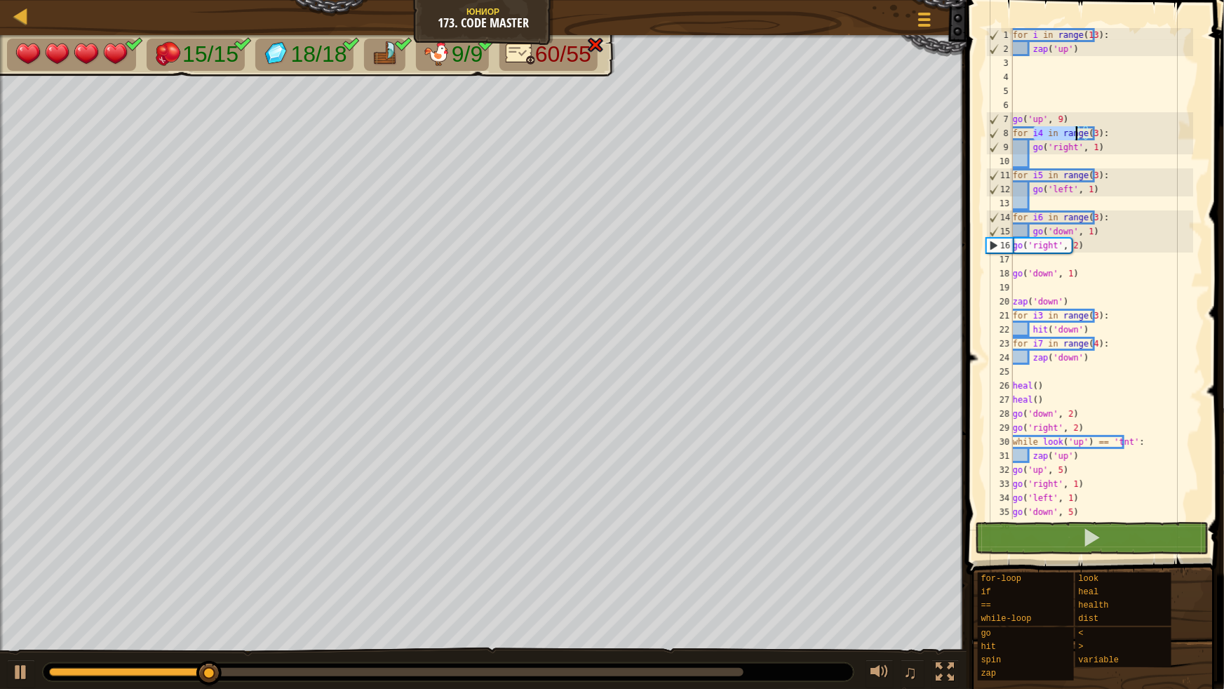
drag, startPoint x: 1032, startPoint y: 135, endPoint x: 1077, endPoint y: 130, distance: 45.1
click at [1077, 130] on div "for i in range ( 13 ) : zap ( 'up' ) go ( 'up' , 9 ) for i4 in range ( 3 ) : go…" at bounding box center [1101, 287] width 183 height 519
click at [1086, 144] on div "for i in range ( 13 ) : zap ( 'up' ) go ( 'up' , 9 ) for i4 in range ( 3 ) : go…" at bounding box center [1101, 287] width 183 height 519
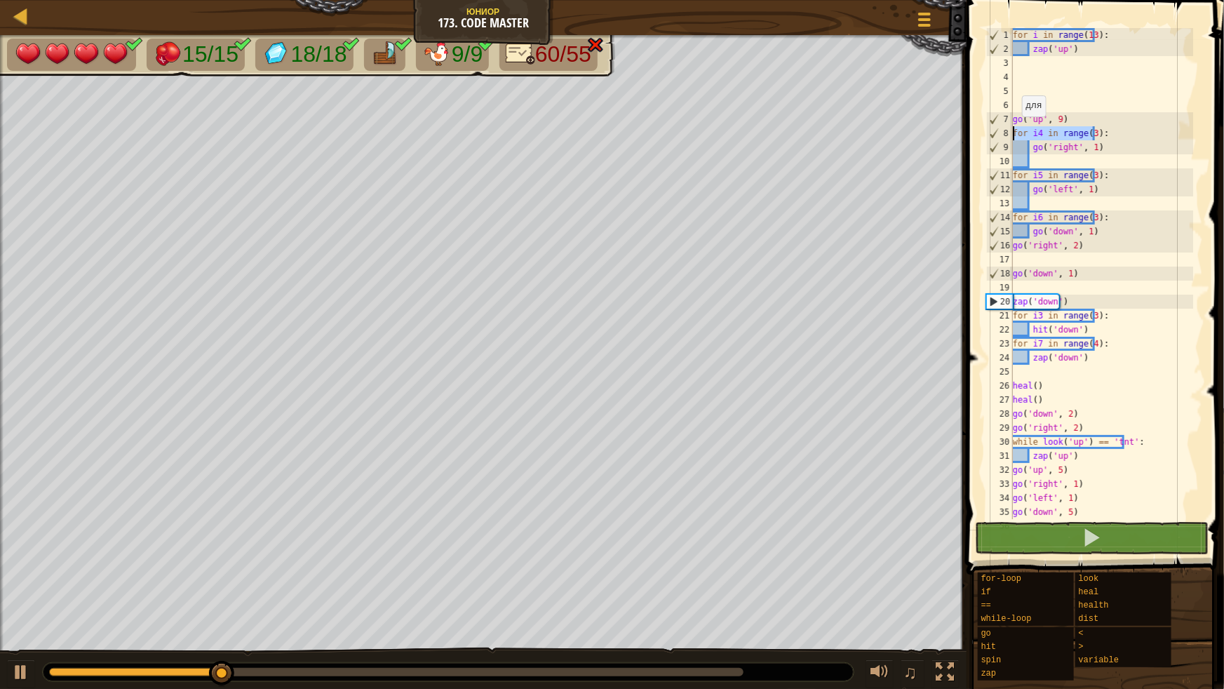
drag, startPoint x: 1096, startPoint y: 133, endPoint x: 1005, endPoint y: 130, distance: 90.5
click at [1005, 130] on div "go('right', 1) 1 2 3 4 5 6 7 8 9 10 11 12 13 14 15 16 17 18 19 20 21 22 23 24 2…" at bounding box center [1093, 273] width 220 height 491
type textarea "for i4 in range(3):"
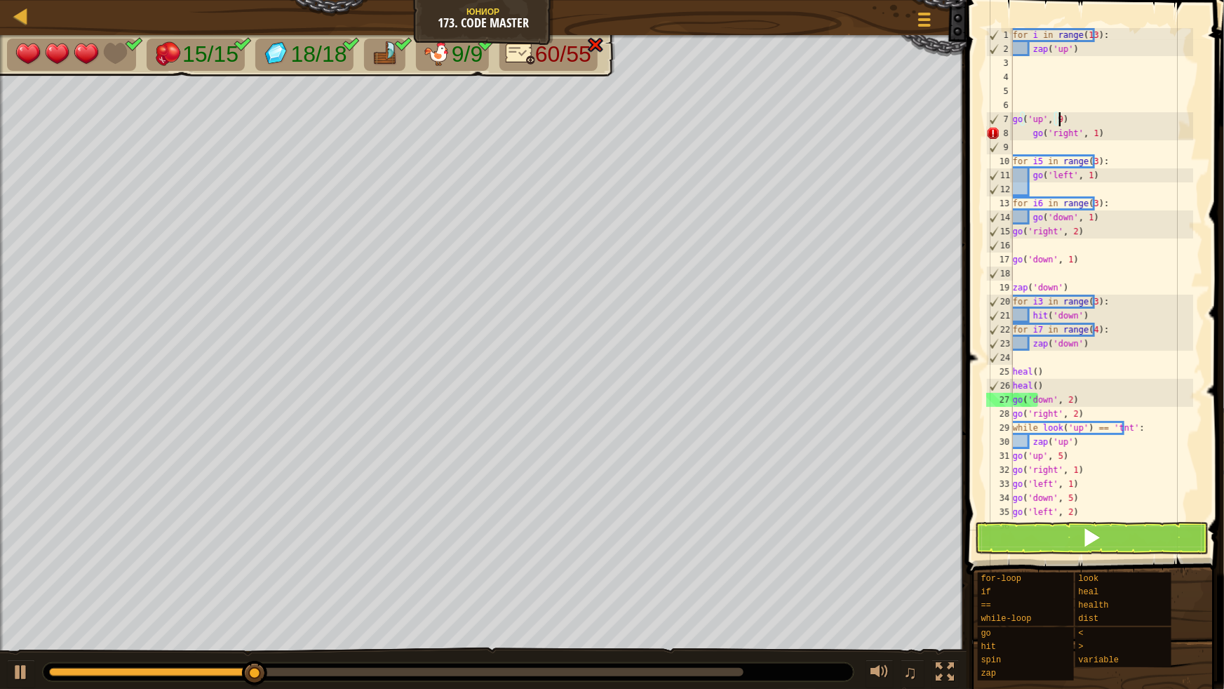
click at [1030, 131] on div "for i in range ( 13 ) : zap ( 'up' ) go ( 'up' , 9 ) go ( 'right' , 1 ) for i5 …" at bounding box center [1101, 287] width 183 height 519
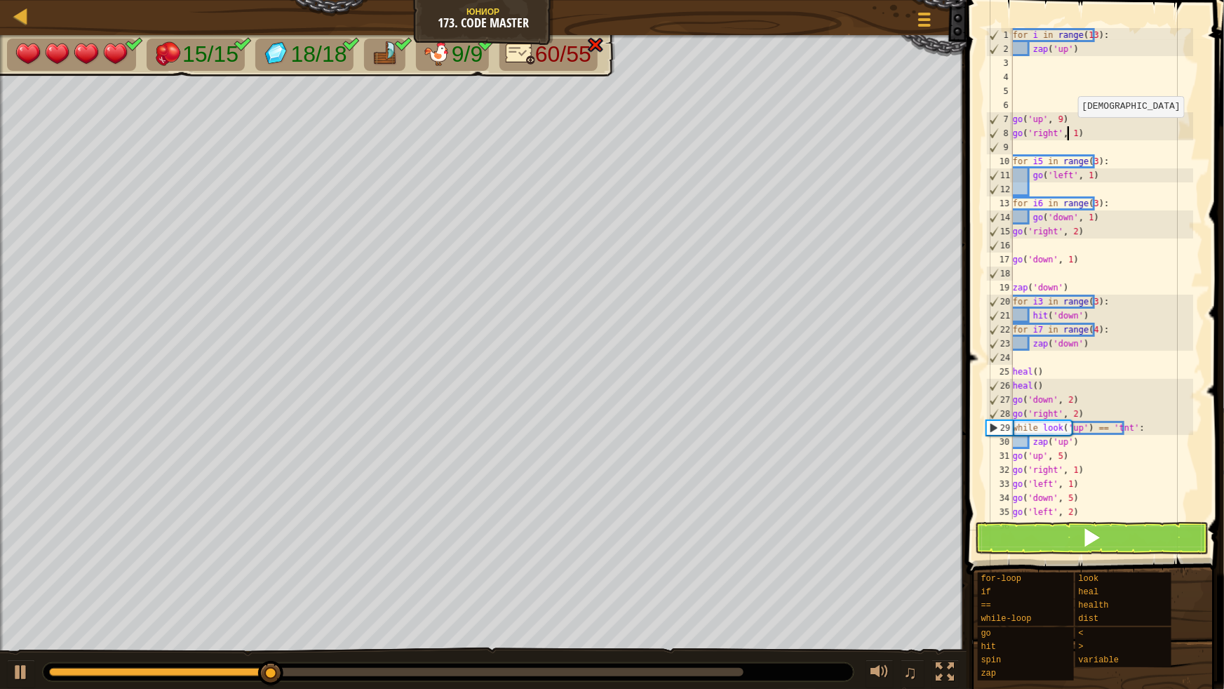
click at [1069, 131] on div "for i in range ( 13 ) : zap ( 'up' ) go ( 'up' , 9 ) go ( 'right' , 1 ) for i5 …" at bounding box center [1101, 287] width 183 height 519
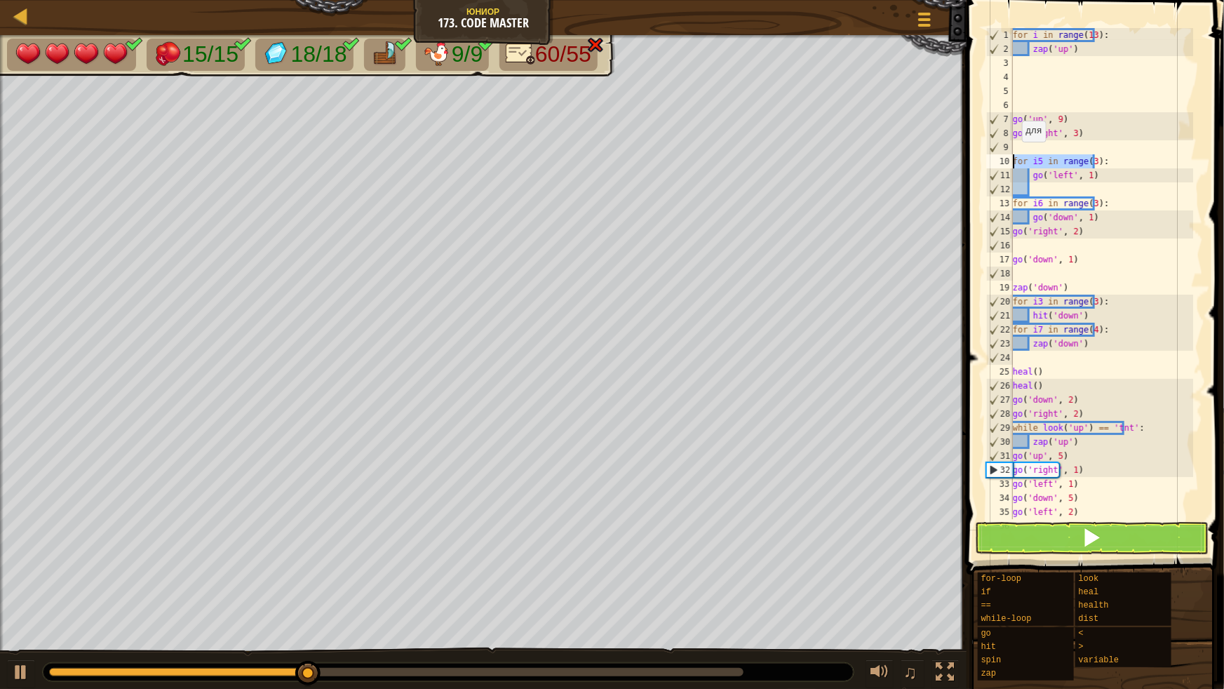
drag, startPoint x: 1106, startPoint y: 165, endPoint x: 1016, endPoint y: 149, distance: 91.8
click at [1004, 154] on div "go('right', 3) 1 2 3 4 5 6 7 8 9 10 11 12 13 14 15 16 17 18 19 20 21 22 23 24 2…" at bounding box center [1093, 273] width 220 height 491
type textarea "for i5 in range(3):"
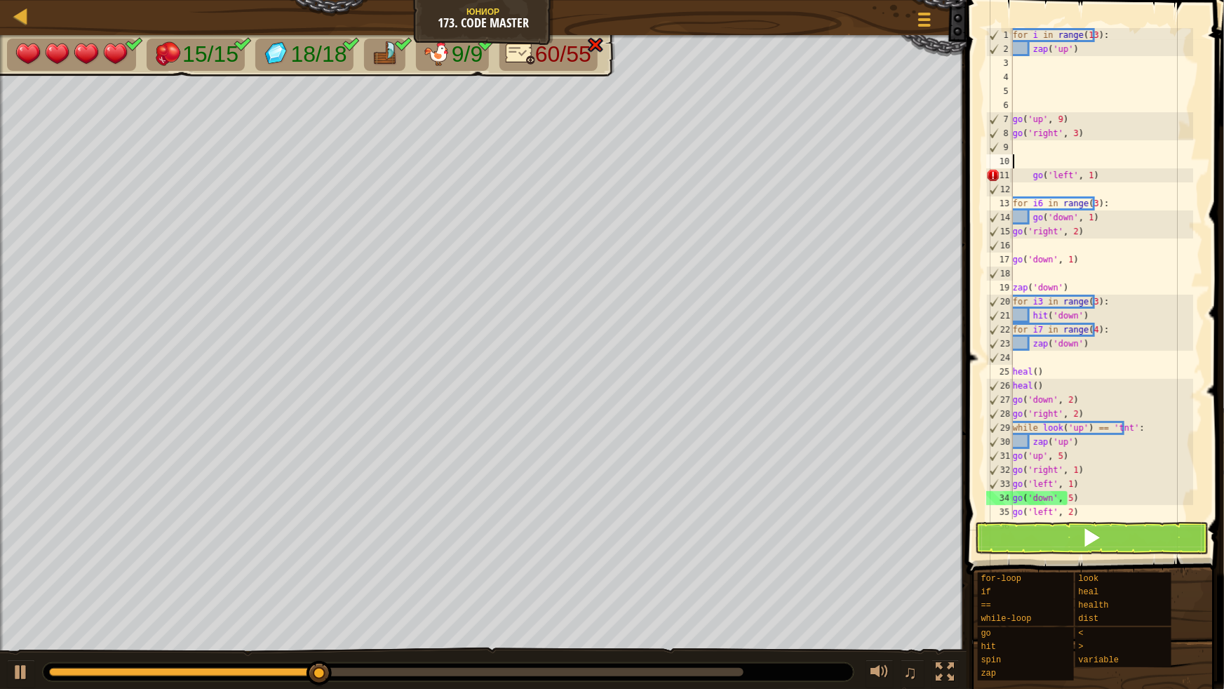
click at [1030, 177] on div "for i in range ( 13 ) : zap ( 'up' ) go ( 'up' , 9 ) go ( 'right' , 3 ) go ( 'l…" at bounding box center [1101, 287] width 183 height 519
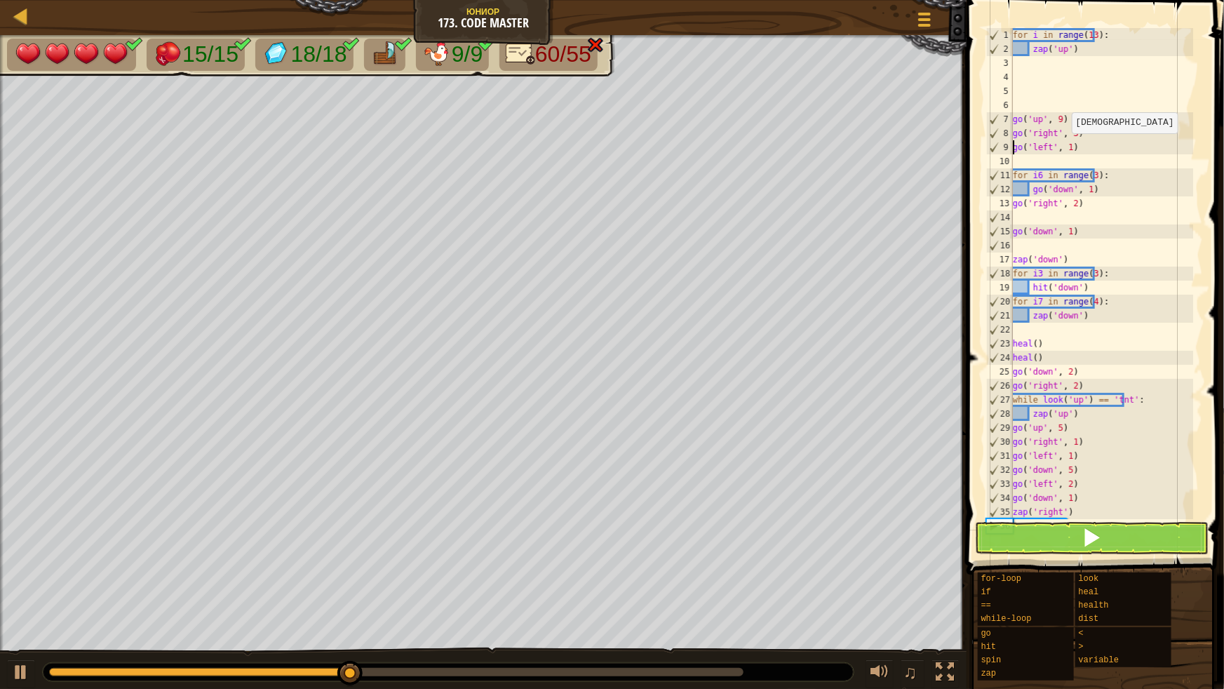
click at [1063, 147] on div "for i in range ( 13 ) : zap ( 'up' ) go ( 'up' , 9 ) go ( 'right' , 3 ) go ( 'l…" at bounding box center [1101, 287] width 183 height 519
click at [1056, 533] on button at bounding box center [1092, 538] width 234 height 32
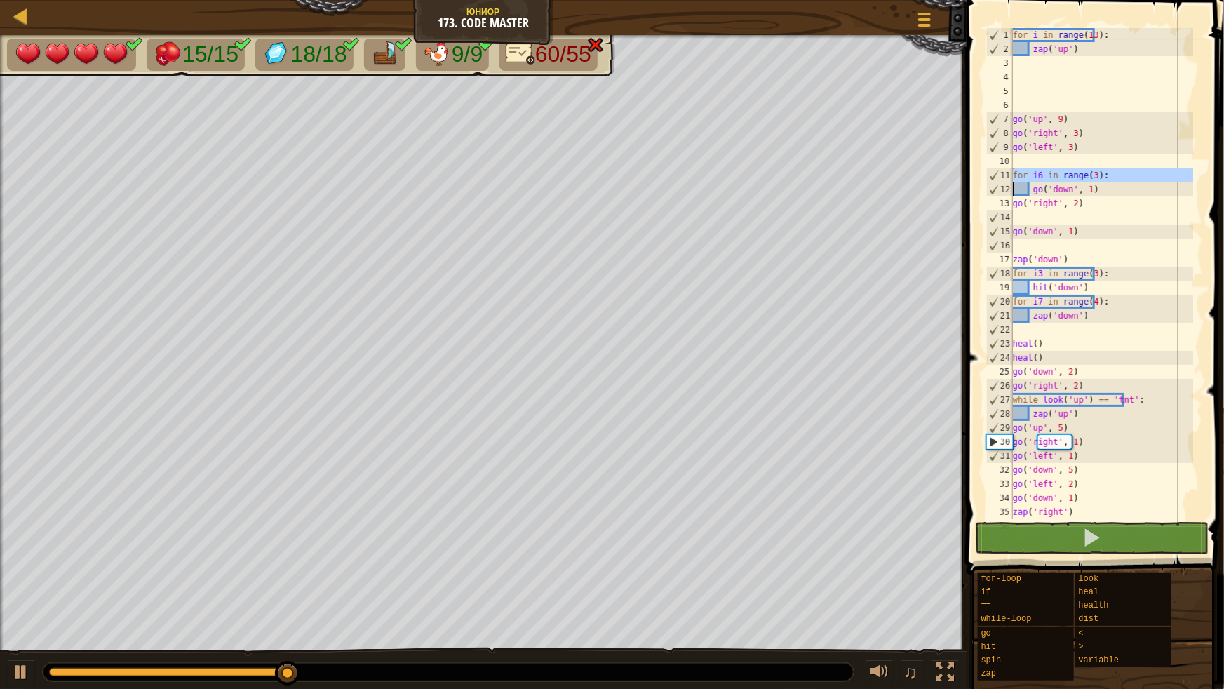
drag, startPoint x: 1012, startPoint y: 173, endPoint x: 1084, endPoint y: 173, distance: 72.2
click at [1084, 173] on div "go('left', 3) 1 2 3 4 5 6 7 8 9 10 11 12 13 14 15 16 17 18 19 20 21 22 23 24 25…" at bounding box center [1093, 273] width 220 height 491
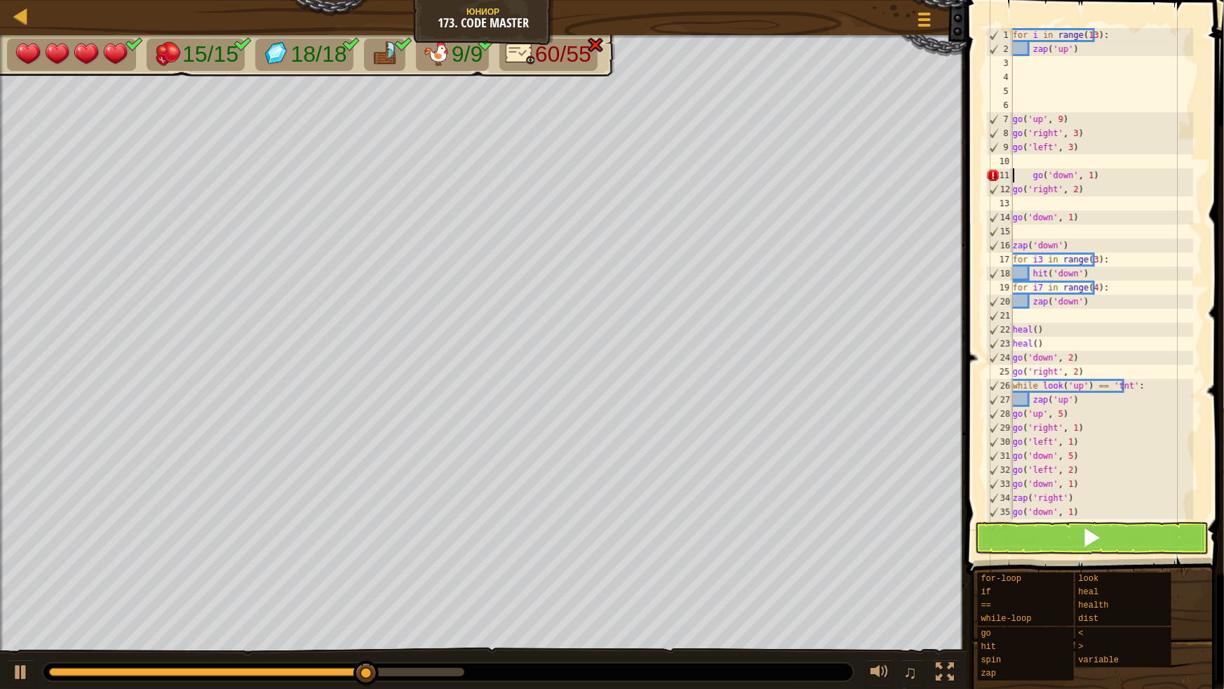
click at [1029, 175] on div "for i in range ( 13 ) : zap ( 'up' ) go ( 'up' , 9 ) go ( 'right' , 3 ) go ( 'l…" at bounding box center [1101, 287] width 183 height 519
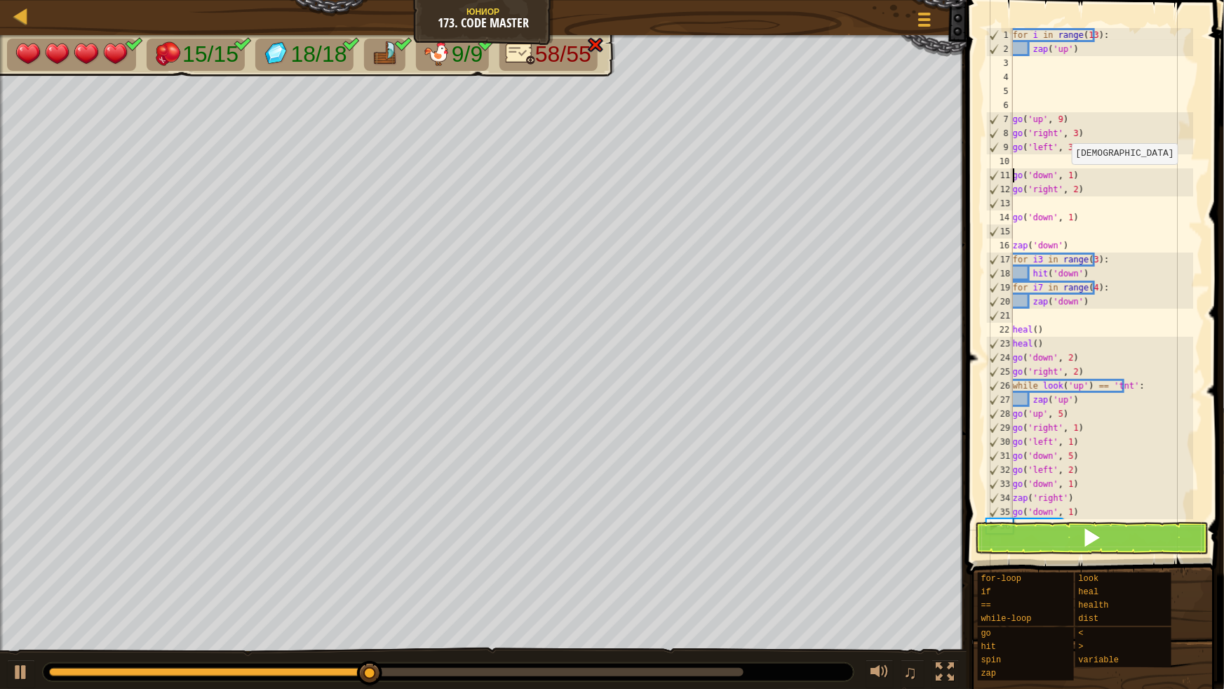
click at [1063, 177] on div "for i in range ( 13 ) : zap ( 'up' ) go ( 'up' , 9 ) go ( 'right' , 3 ) go ( 'l…" at bounding box center [1101, 287] width 183 height 519
click at [1053, 530] on button at bounding box center [1092, 538] width 234 height 32
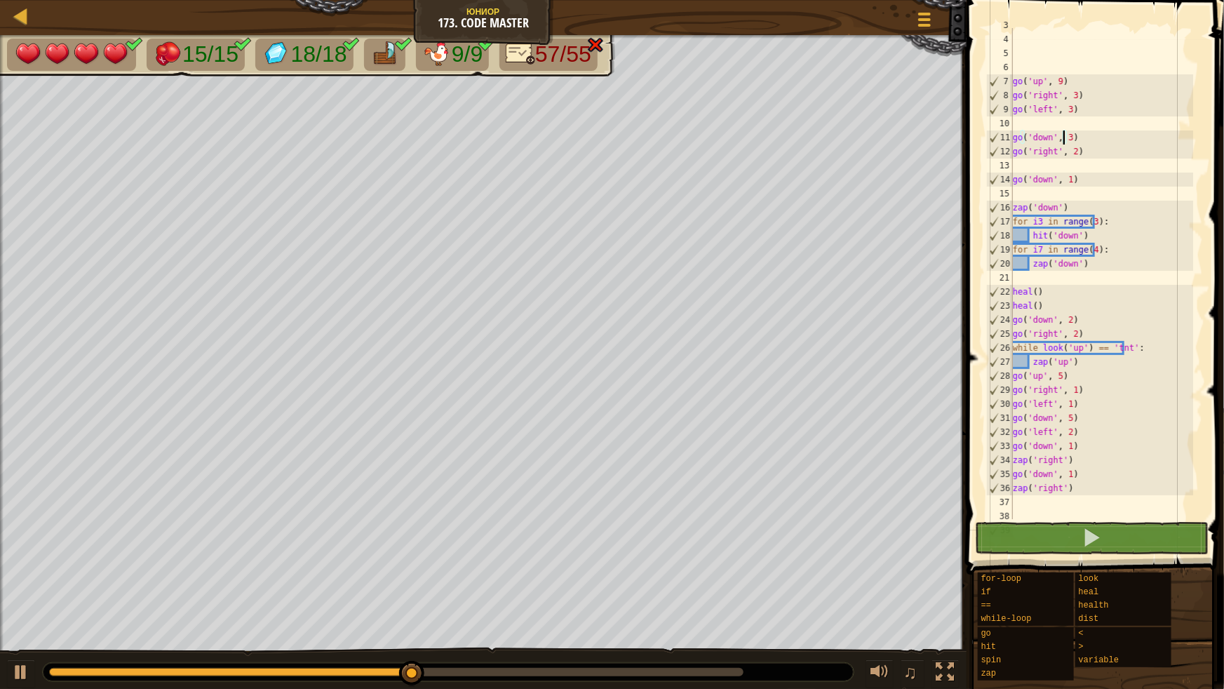
scroll to position [38, 0]
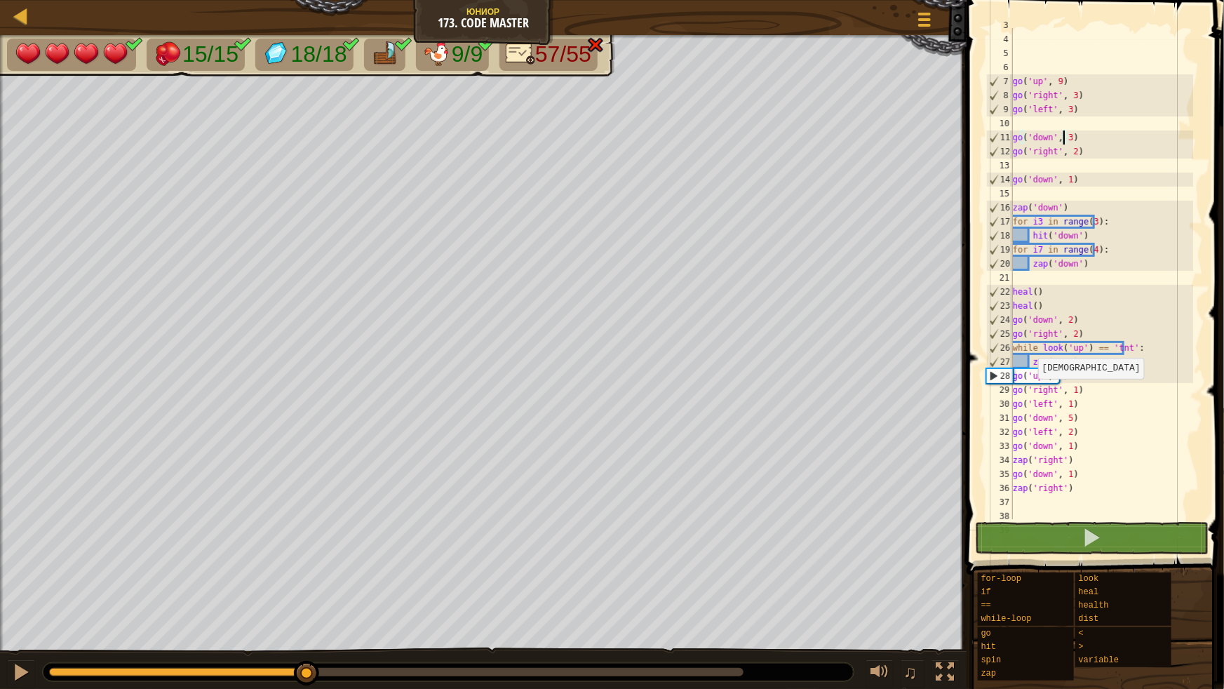
click at [308, 621] on div "15/15 18/18 9/9 57/55 ♫ Утка 4 x: 46 y: 84 x: 46 y: 94 action: move" at bounding box center [612, 362] width 1224 height 654
drag, startPoint x: 316, startPoint y: 685, endPoint x: 271, endPoint y: 686, distance: 44.9
click at [271, 686] on div "♫" at bounding box center [483, 668] width 967 height 42
click at [8, 677] on button at bounding box center [21, 673] width 28 height 29
click at [281, 642] on div "15/15 18/18 9/9 57/55 ♫ Утка 4 x: 46 y: 54 No target action: power-up" at bounding box center [612, 362] width 1224 height 654
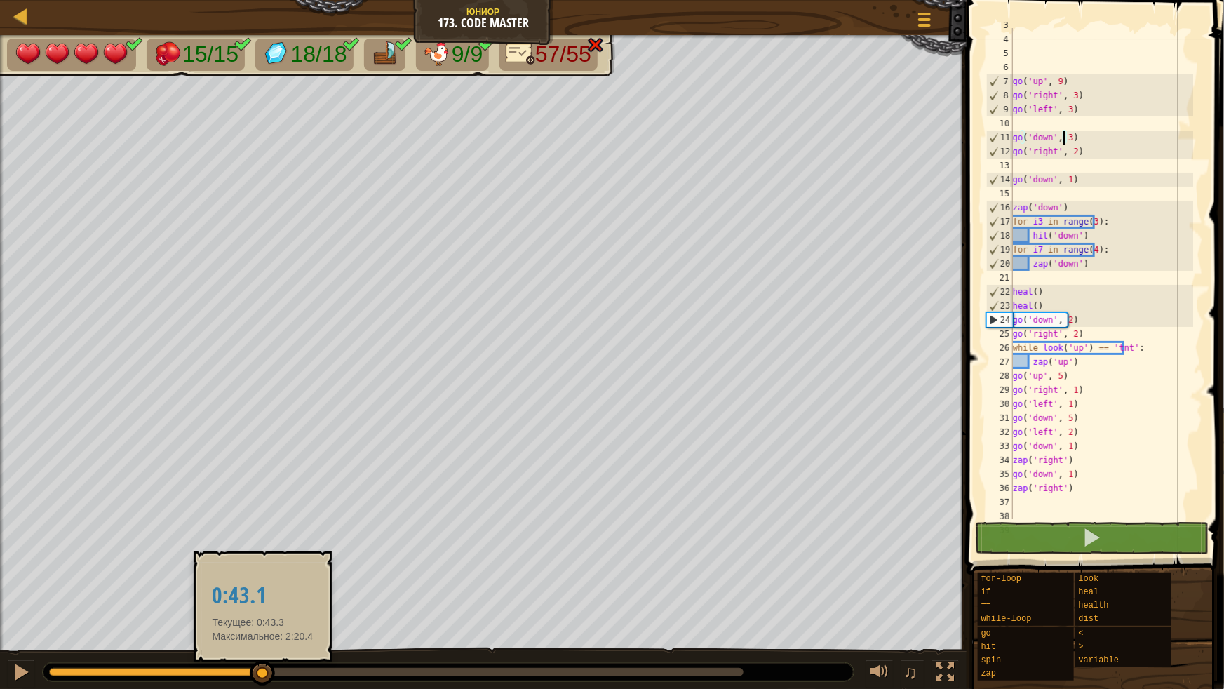
drag, startPoint x: 281, startPoint y: 678, endPoint x: 262, endPoint y: 680, distance: 19.0
click at [262, 680] on div at bounding box center [262, 673] width 25 height 25
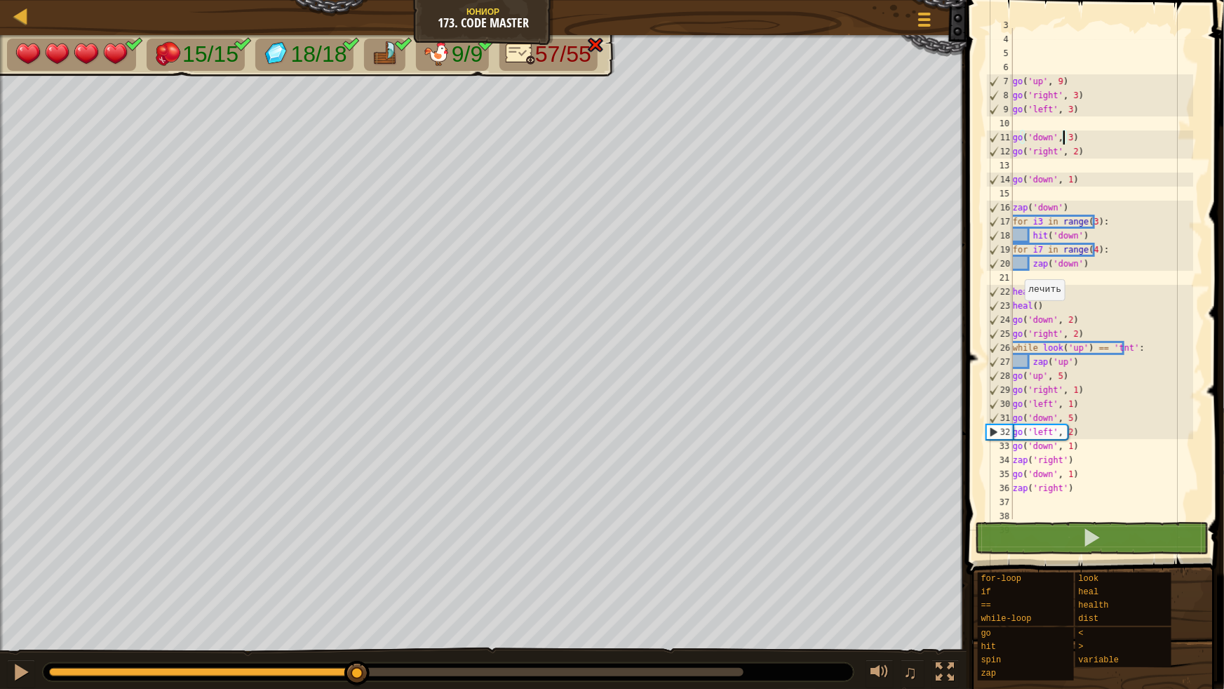
drag, startPoint x: 257, startPoint y: 673, endPoint x: 358, endPoint y: 652, distance: 103.2
click at [358, 652] on div "♫" at bounding box center [483, 668] width 967 height 42
click at [1064, 453] on div "go ( 'up' , 9 ) go ( 'right' , 3 ) go ( 'left' , 3 ) go ( 'down' , 3 ) go ( 'ri…" at bounding box center [1101, 277] width 183 height 519
drag, startPoint x: 1051, startPoint y: 461, endPoint x: 1051, endPoint y: 450, distance: 10.5
click at [1051, 460] on div "go ( 'up' , 9 ) go ( 'right' , 3 ) go ( 'left' , 3 ) go ( 'down' , 3 ) go ( 'ri…" at bounding box center [1101, 277] width 183 height 519
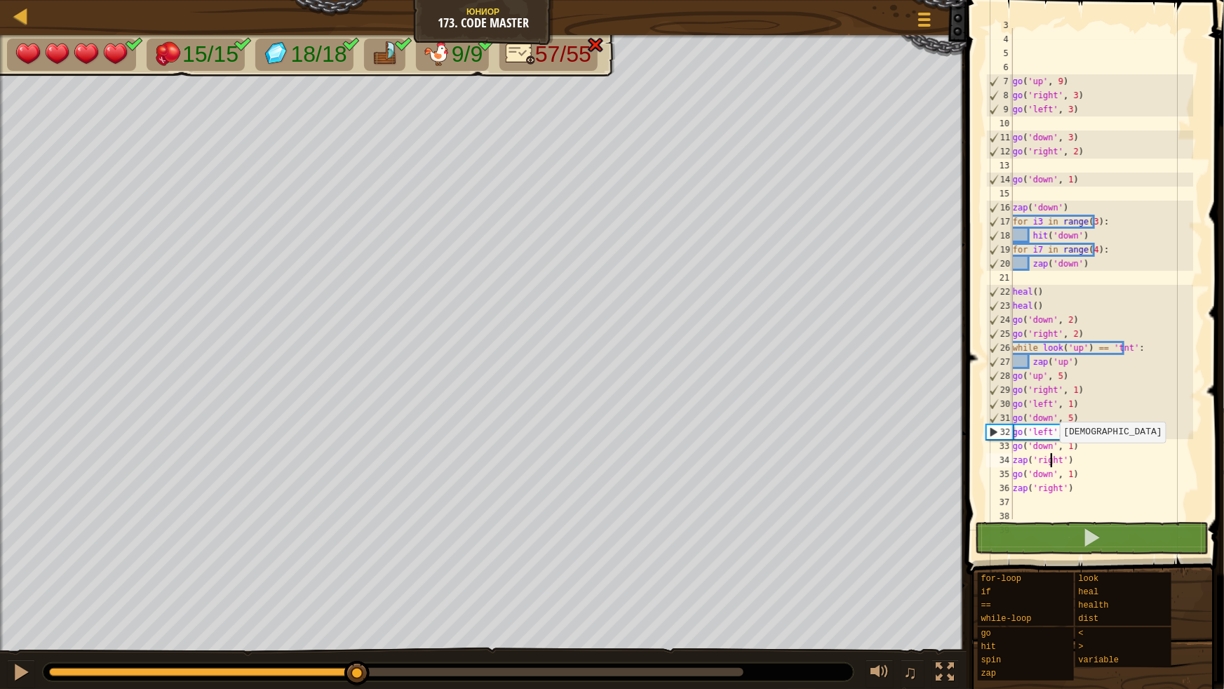
click at [1051, 447] on div "go ( 'up' , 9 ) go ( 'right' , 3 ) go ( 'left' , 3 ) go ( 'down' , 3 ) go ( 'ri…" at bounding box center [1101, 277] width 183 height 519
click at [1063, 443] on div "go ( 'up' , 9 ) go ( 'right' , 3 ) go ( 'left' , 3 ) go ( 'down' , 3 ) go ( 'ri…" at bounding box center [1101, 277] width 183 height 519
click at [1061, 470] on div "go ( 'up' , 9 ) go ( 'right' , 3 ) go ( 'left' , 3 ) go ( 'down' , 3 ) go ( 'ri…" at bounding box center [1101, 277] width 183 height 519
drag, startPoint x: 1023, startPoint y: 446, endPoint x: 1073, endPoint y: 445, distance: 49.8
click at [1073, 445] on div "go ( 'up' , 9 ) go ( 'right' , 3 ) go ( 'left' , 3 ) go ( 'down' , 3 ) go ( 'ri…" at bounding box center [1101, 277] width 183 height 519
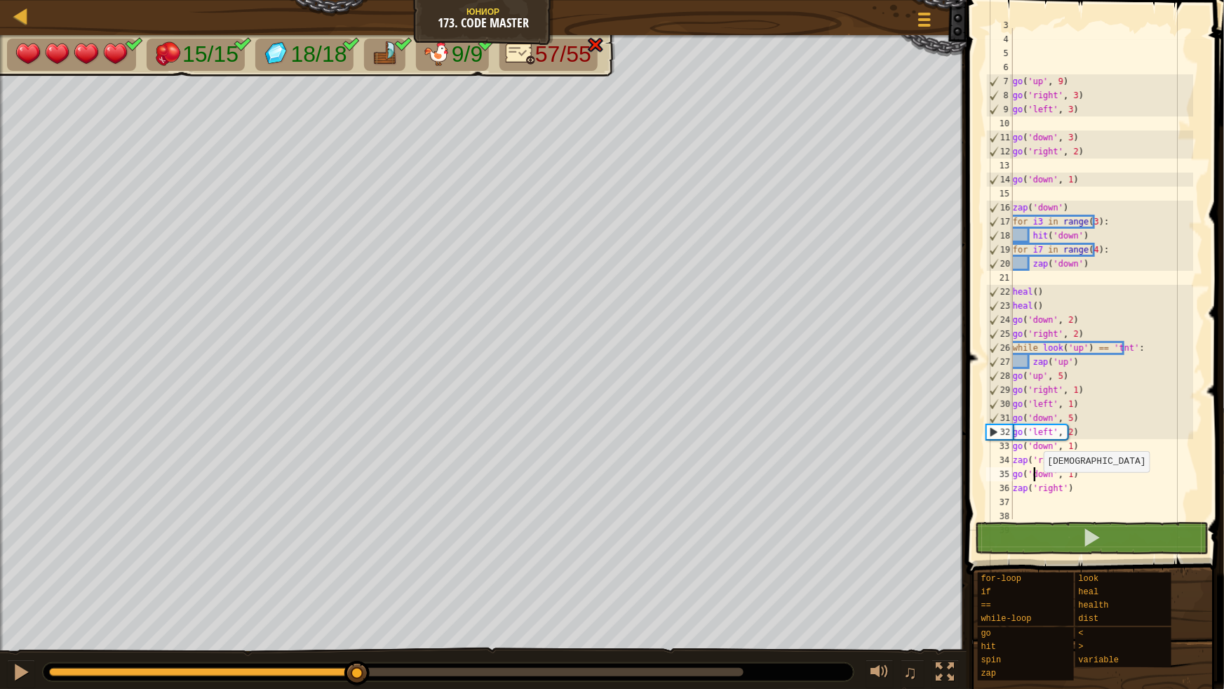
click at [1035, 476] on div "go ( 'up' , 9 ) go ( 'right' , 3 ) go ( 'left' , 3 ) go ( 'down' , 3 ) go ( 'ri…" at bounding box center [1101, 277] width 183 height 519
drag, startPoint x: 1056, startPoint y: 448, endPoint x: 1065, endPoint y: 444, distance: 9.1
click at [1065, 444] on div "go ( 'up' , 9 ) go ( 'right' , 3 ) go ( 'left' , 3 ) go ( 'down' , 3 ) go ( 'ri…" at bounding box center [1101, 277] width 183 height 519
click at [1064, 444] on div "go ( 'up' , 9 ) go ( 'right' , 3 ) go ( 'left' , 3 ) go ( 'down' , 3 ) go ( 'ri…" at bounding box center [1101, 273] width 183 height 491
click at [1040, 438] on div "go ( 'up' , 9 ) go ( 'right' , 3 ) go ( 'left' , 3 ) go ( 'down' , 3 ) go ( 'ri…" at bounding box center [1101, 277] width 183 height 519
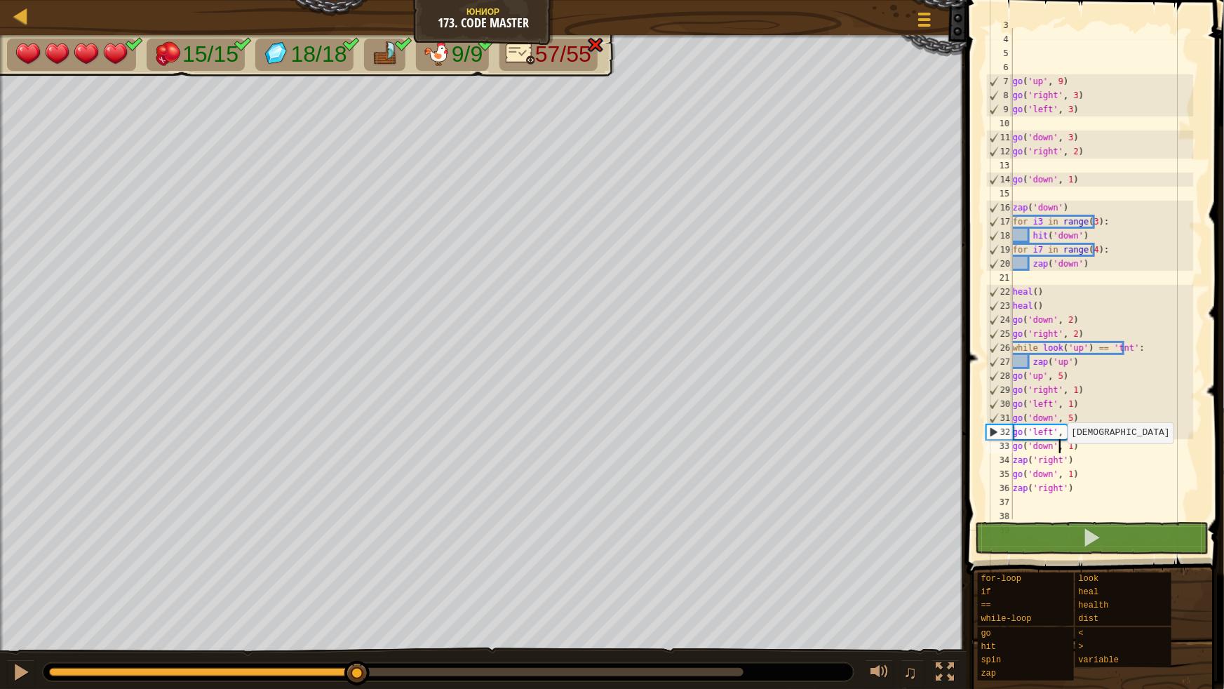
click at [1059, 448] on div "go ( 'up' , 9 ) go ( 'right' , 3 ) go ( 'left' , 3 ) go ( 'down' , 3 ) go ( 'ri…" at bounding box center [1101, 277] width 183 height 519
click at [1056, 478] on div "go ( 'up' , 9 ) go ( 'right' , 3 ) go ( 'left' , 3 ) go ( 'down' , 3 ) go ( 'ri…" at bounding box center [1101, 277] width 183 height 519
click at [1060, 445] on div "go ( 'up' , 9 ) go ( 'right' , 3 ) go ( 'left' , 3 ) go ( 'down' , 3 ) go ( 'ri…" at bounding box center [1101, 277] width 183 height 519
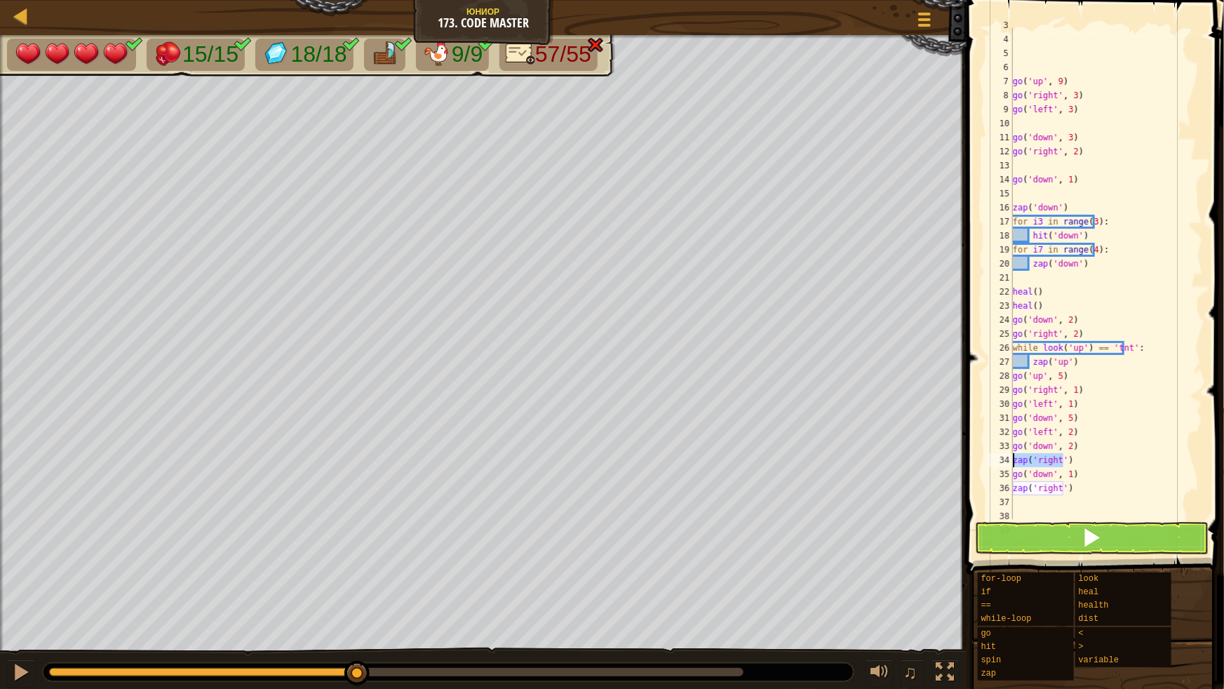
drag, startPoint x: 1065, startPoint y: 459, endPoint x: 1003, endPoint y: 461, distance: 61.8
click at [1003, 462] on div "go('down', 2) 3 4 5 6 7 8 9 10 11 12 13 14 15 16 17 18 19 20 21 22 23 24 25 26 …" at bounding box center [1093, 273] width 220 height 491
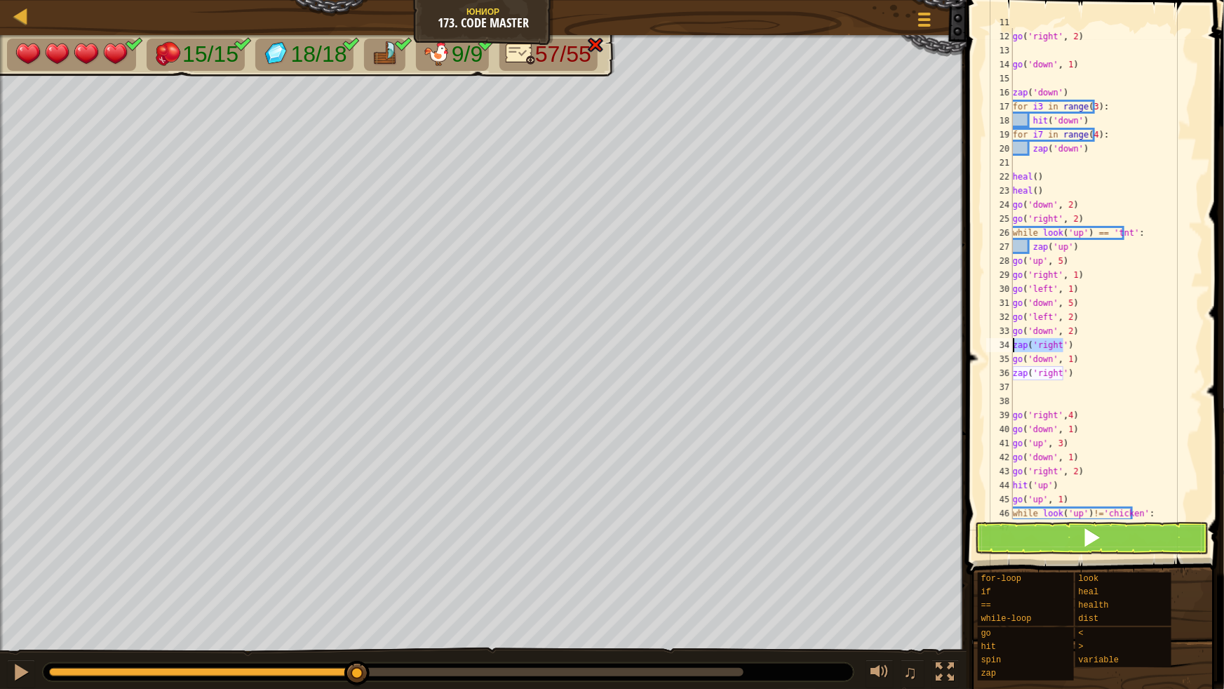
scroll to position [153, 0]
click at [1088, 378] on div "go ( 'down' , 3 ) go ( 'right' , 2 ) go ( 'down' , 1 ) zap ( 'down' ) for i3 in…" at bounding box center [1101, 274] width 183 height 519
click at [1061, 331] on div "go ( 'down' , 3 ) go ( 'right' , 2 ) go ( 'down' , 1 ) zap ( 'down' ) for i3 in…" at bounding box center [1101, 274] width 183 height 519
drag, startPoint x: 1075, startPoint y: 339, endPoint x: 1082, endPoint y: 357, distance: 18.9
click at [1082, 357] on div "go ( 'down' , 3 ) go ( 'right' , 2 ) go ( 'down' , 1 ) zap ( 'down' ) for i3 in…" at bounding box center [1101, 274] width 183 height 519
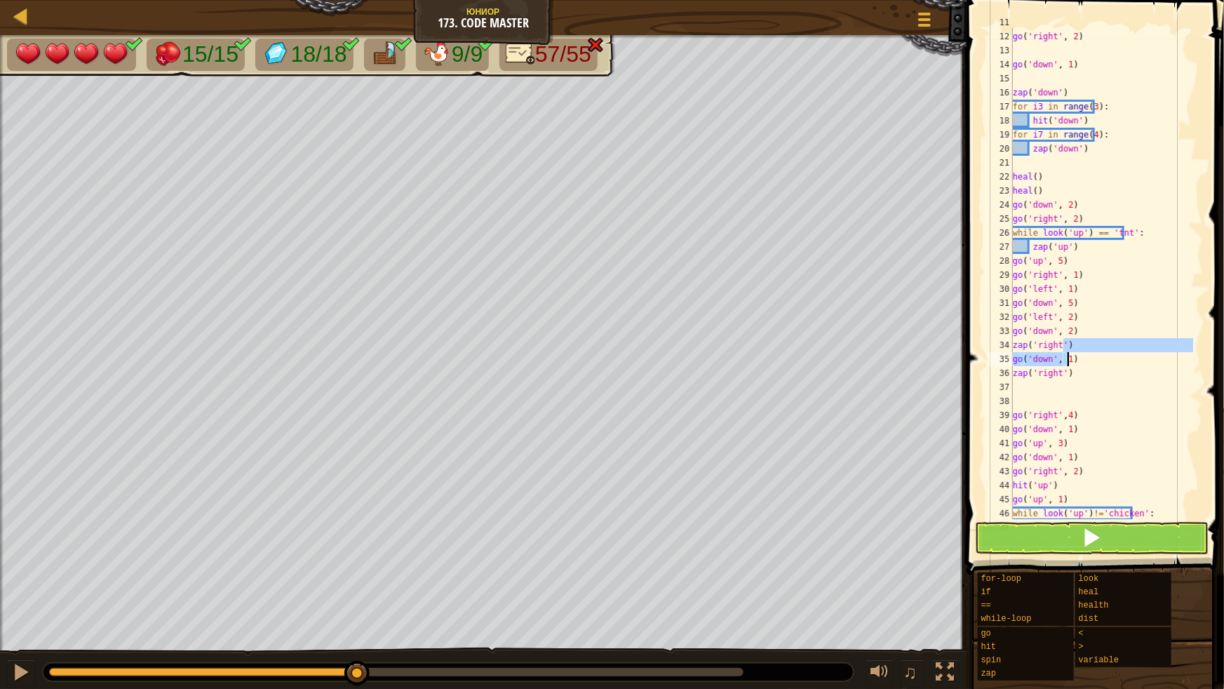
click at [1082, 363] on div "go ( 'down' , 3 ) go ( 'right' , 2 ) go ( 'down' , 1 ) zap ( 'down' ) for i3 in…" at bounding box center [1101, 273] width 183 height 491
drag, startPoint x: 1082, startPoint y: 361, endPoint x: 976, endPoint y: 340, distance: 108.7
click at [976, 340] on div "go('down', 1) 11 12 13 14 15 16 17 18 19 20 21 22 23 24 25 26 27 28 29 30 31 32…" at bounding box center [1093, 315] width 262 height 616
type textarea "zap('right') go('down', 1)"
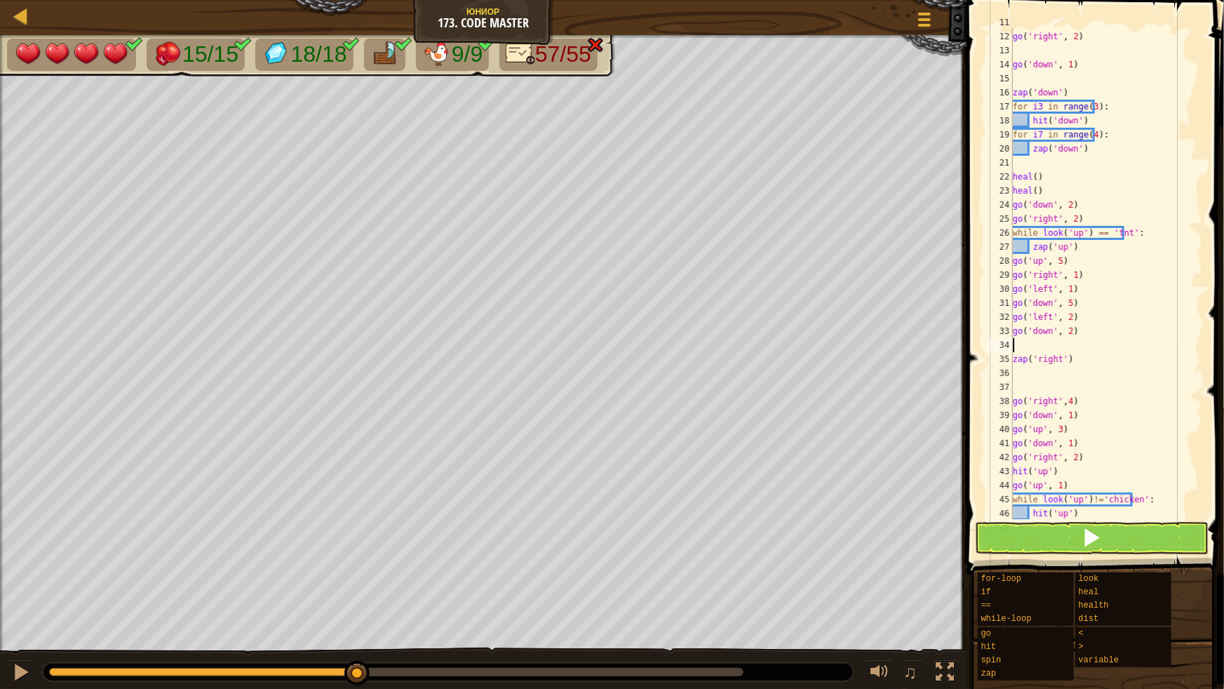
type textarea "go('down', 2)"
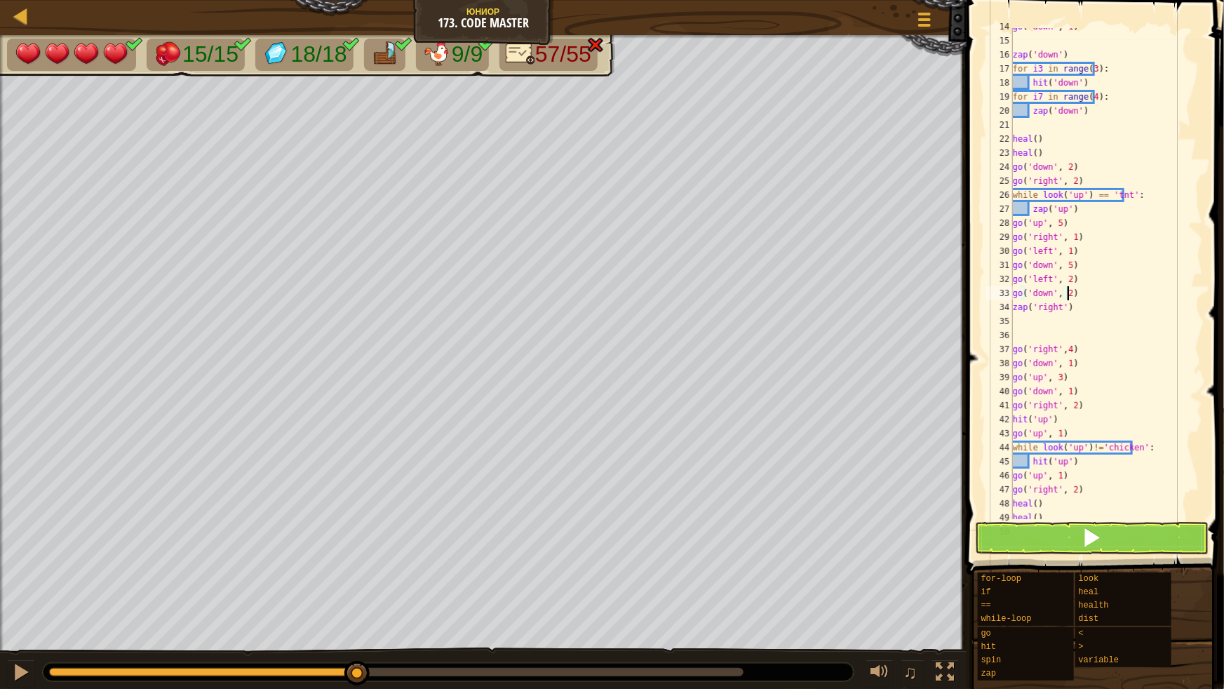
scroll to position [191, 0]
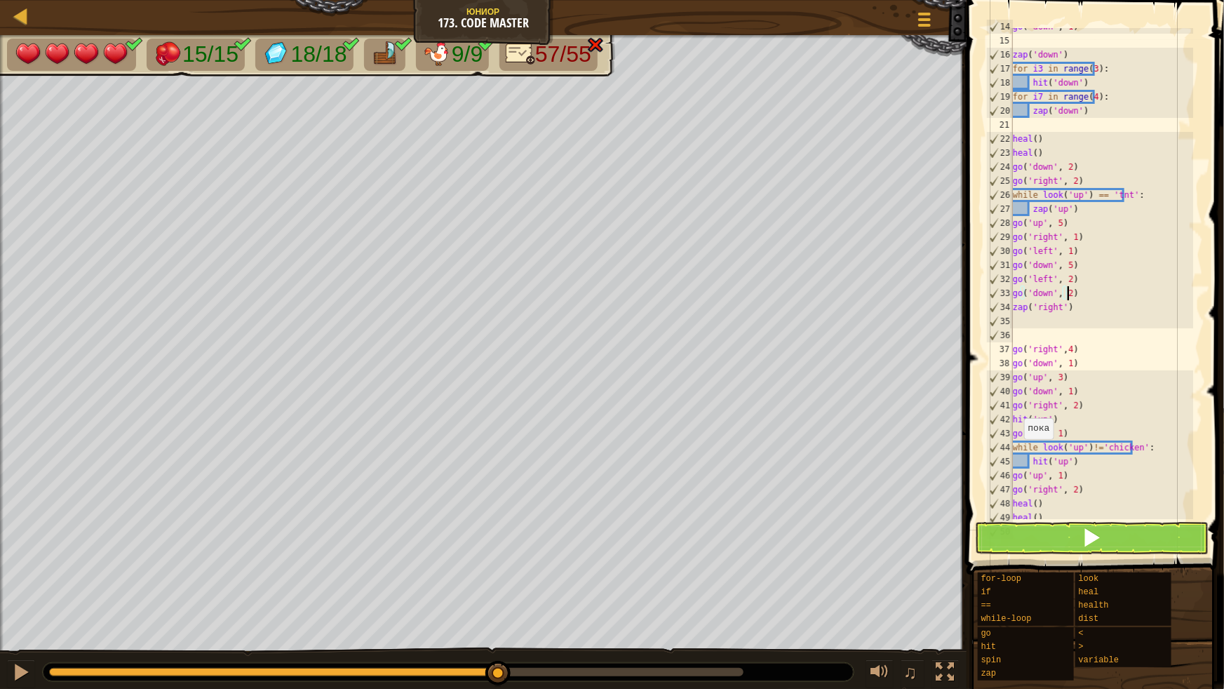
drag, startPoint x: 351, startPoint y: 668, endPoint x: 499, endPoint y: 650, distance: 149.1
click at [499, 650] on div "♫" at bounding box center [483, 668] width 967 height 42
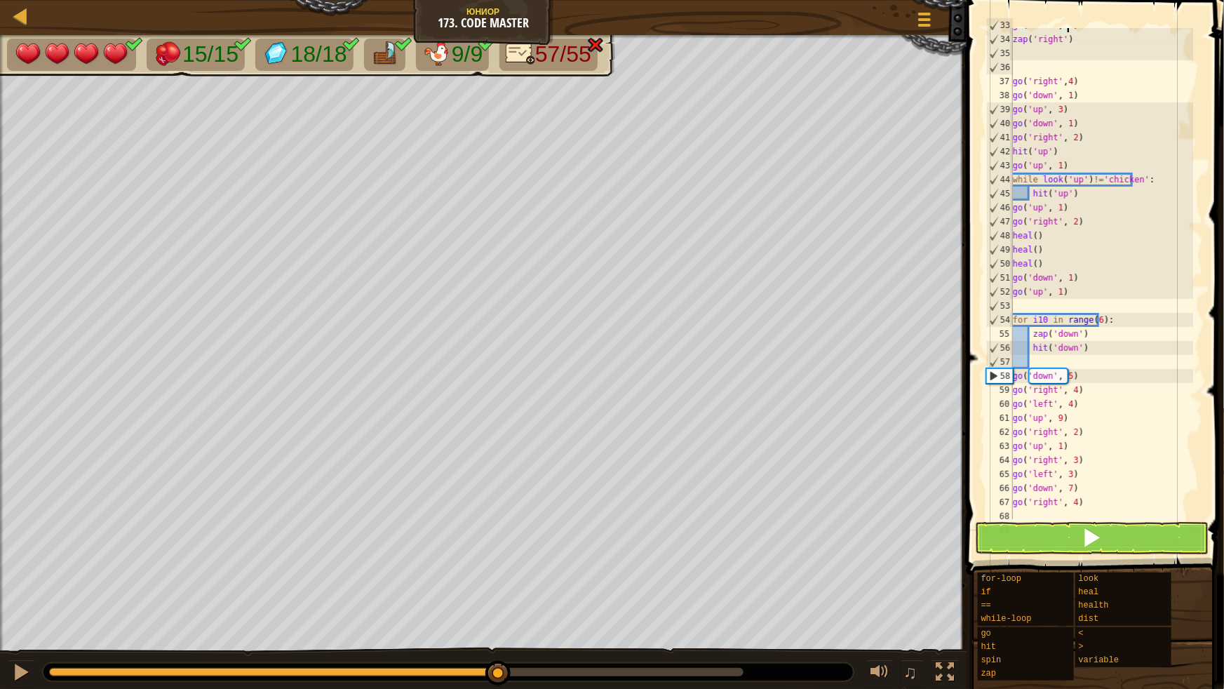
scroll to position [458, 0]
click at [1047, 362] on div "go ( 'down' , 2 ) zap ( 'right' ) go ( 'right' , 4 ) go ( 'down' , 1 ) go ( 'up…" at bounding box center [1101, 277] width 183 height 519
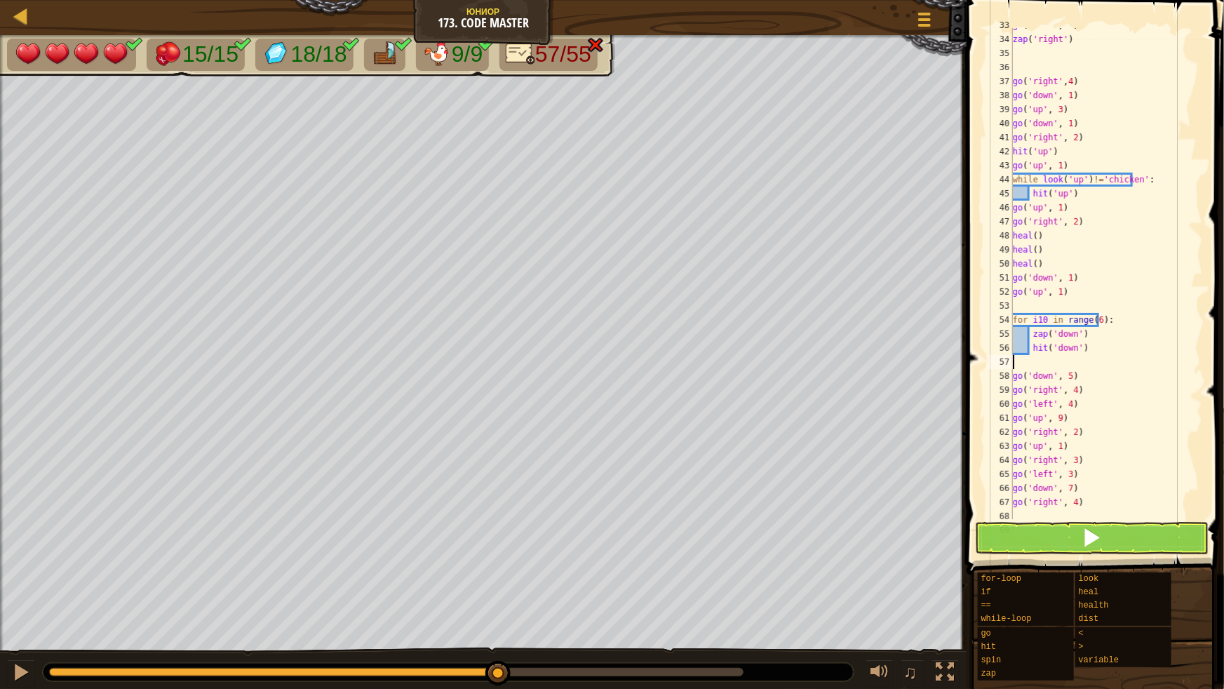
type textarea "z"
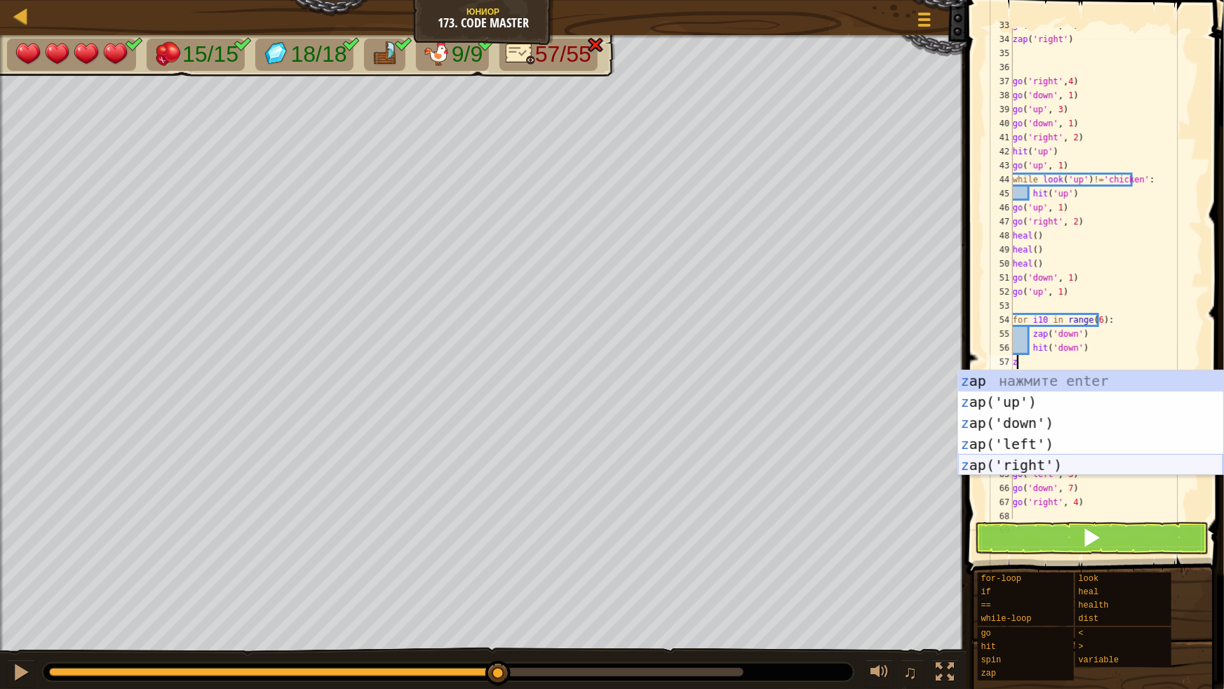
click at [1022, 462] on div "z ap нажмите enter z ap('up') нажмите enter z ap('down') нажмите enter z ap('le…" at bounding box center [1090, 443] width 265 height 147
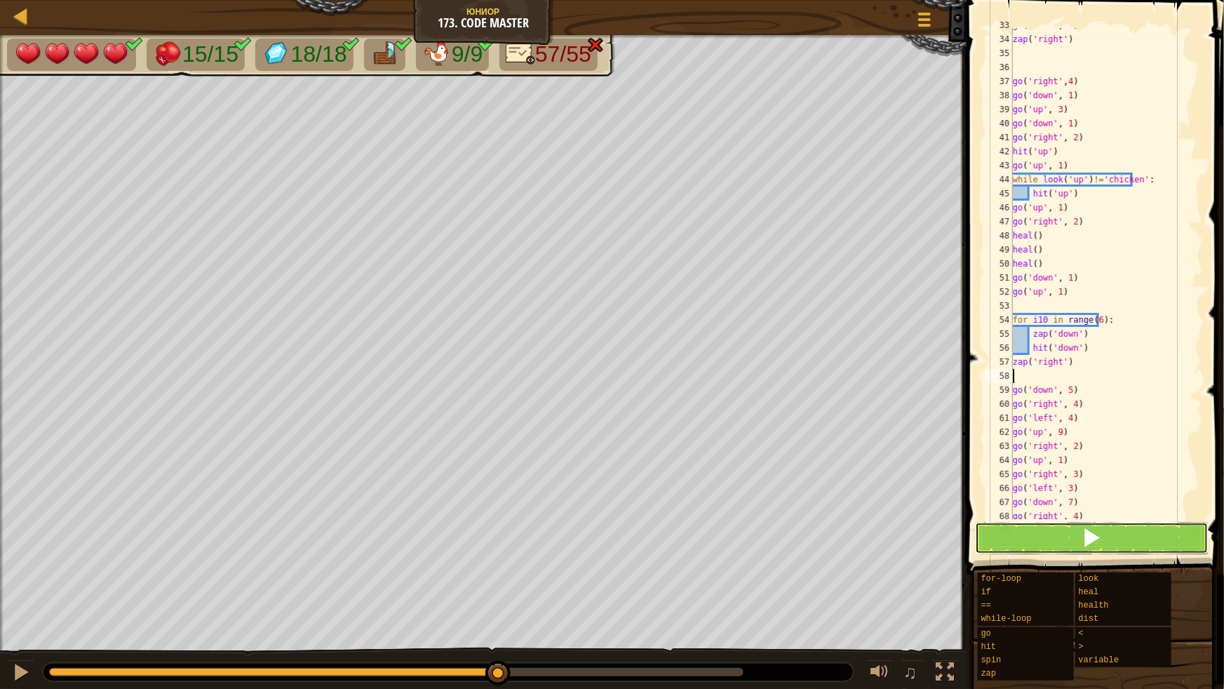
click at [1061, 544] on button at bounding box center [1092, 538] width 234 height 32
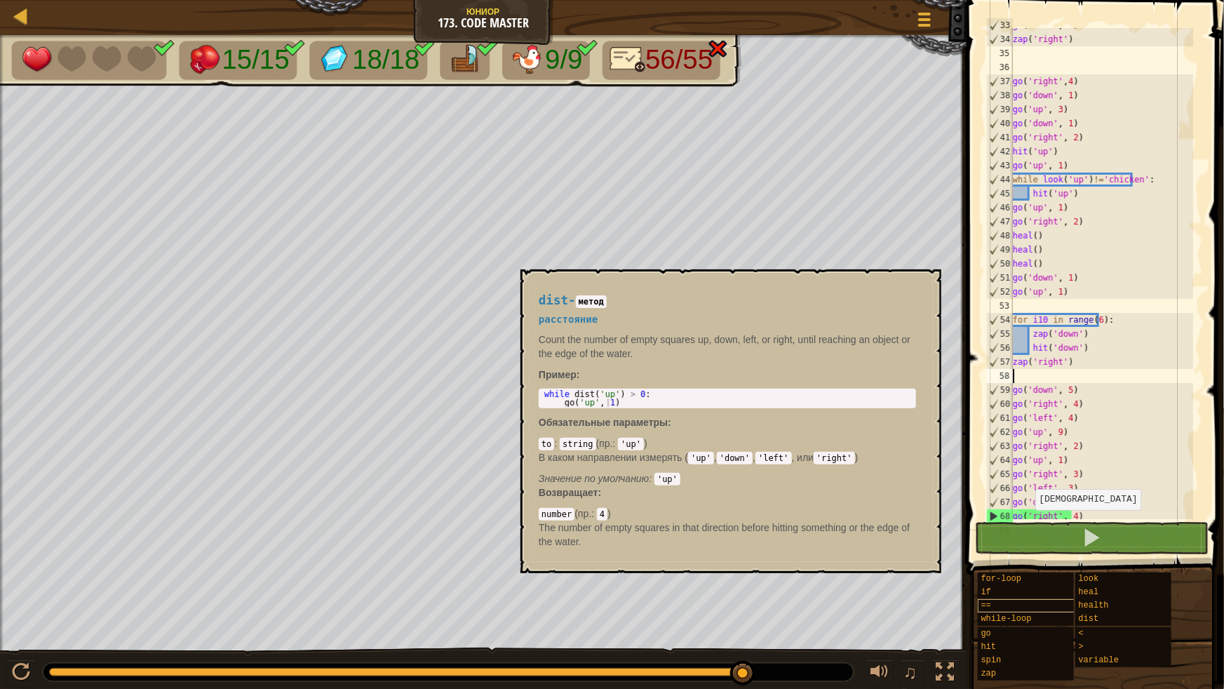
drag, startPoint x: 747, startPoint y: 668, endPoint x: 986, endPoint y: 601, distance: 248.5
click at [1026, 610] on div "Карта Юниор 173. Code Master Меню игры 1 הההההההההההההההההההההההההההההההההההההה…" at bounding box center [612, 344] width 1224 height 689
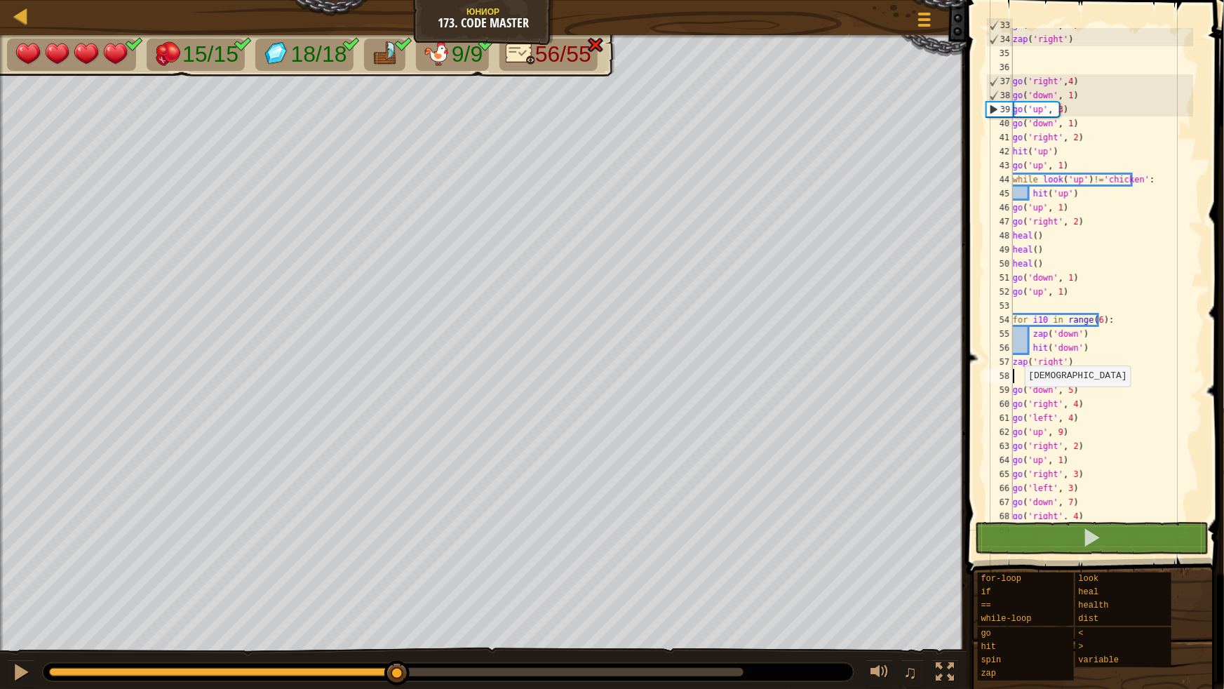
click at [397, 405] on div "15/15 18/18 9/9 56/55 ♫ Утка 4 x: 62 y: 31 x: 62 y: 30 action: move" at bounding box center [612, 362] width 1224 height 654
click at [1139, 295] on div "go ( 'down' , 2 ) zap ( 'right' ) go ( 'right' , 4 ) go ( 'down' , 1 ) go ( 'up…" at bounding box center [1101, 277] width 183 height 519
type textarea "go('up', 1)"
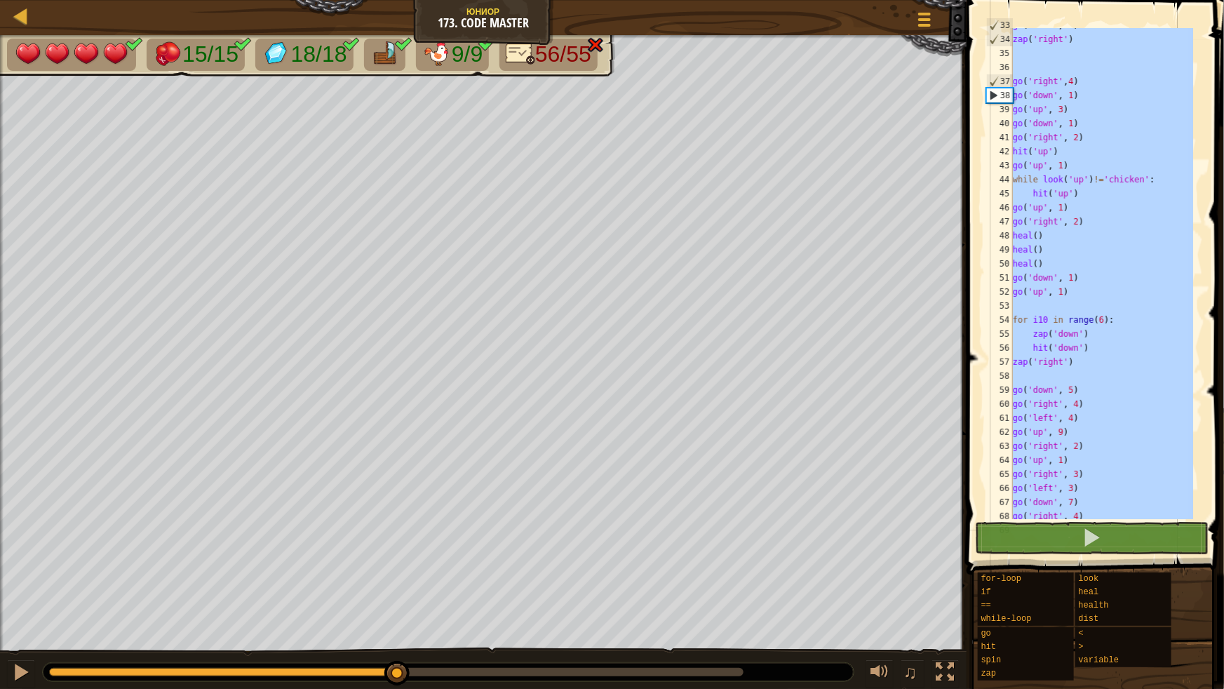
click at [1108, 285] on div "go ( 'down' , 2 ) zap ( 'right' ) go ( 'right' , 4 ) go ( 'down' , 1 ) go ( 'up…" at bounding box center [1101, 273] width 183 height 491
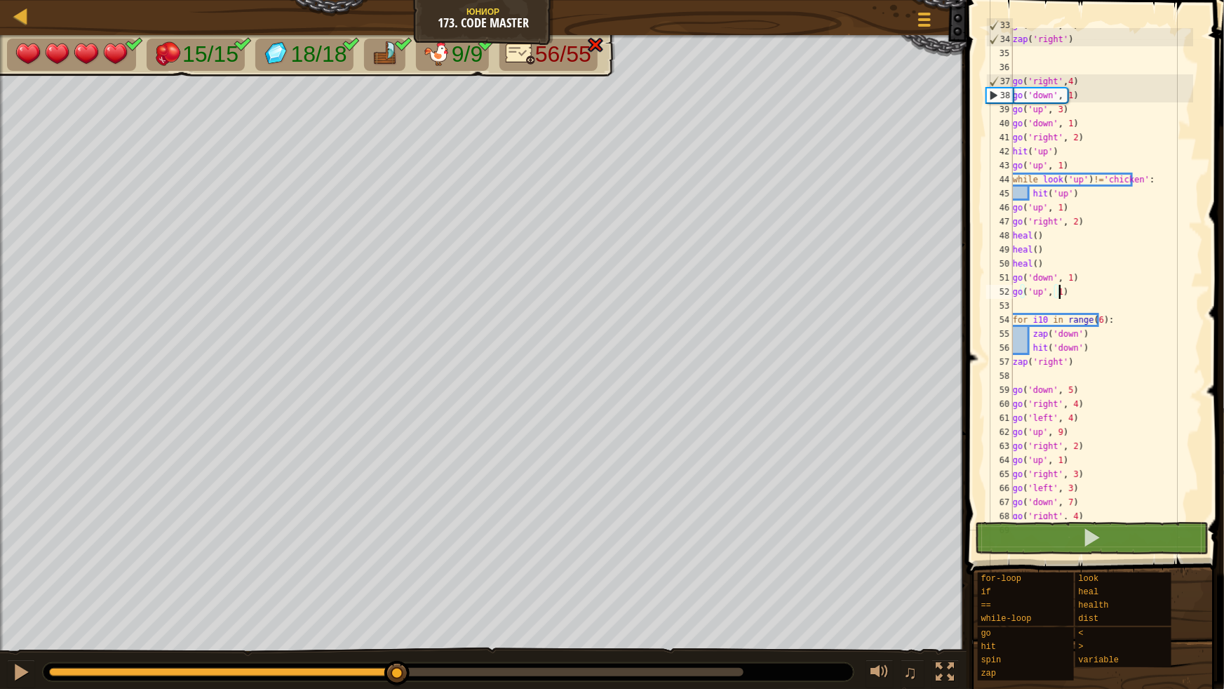
type textarea "z"
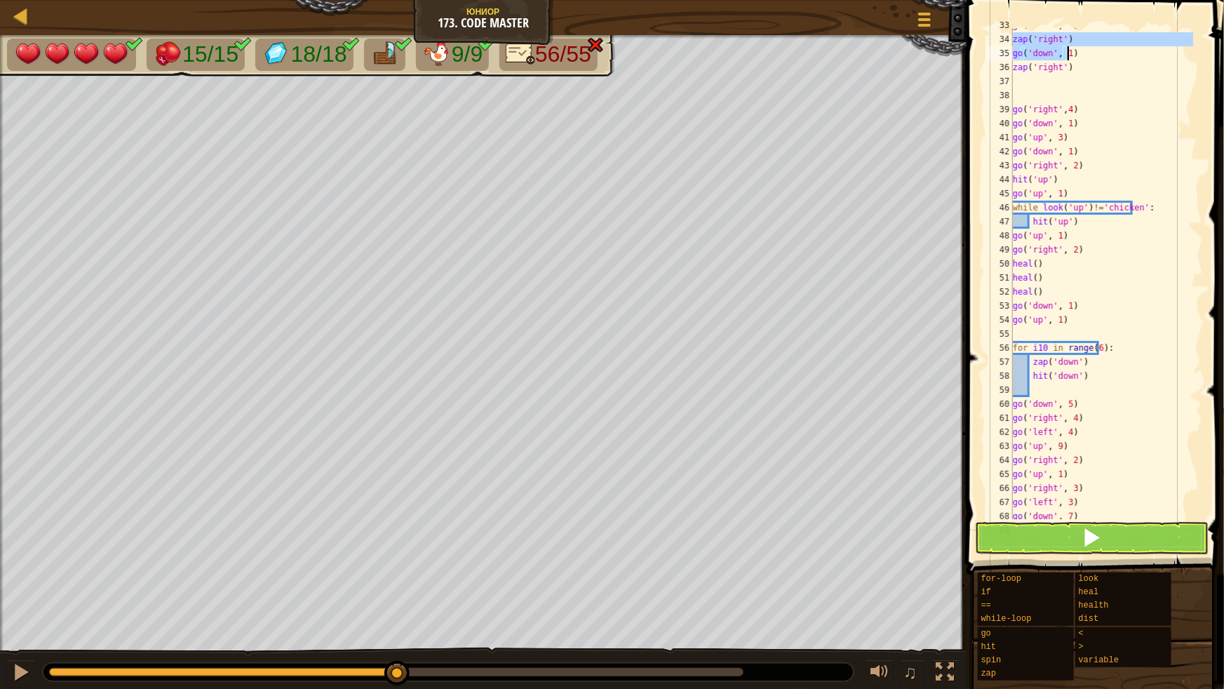
scroll to position [420, 0]
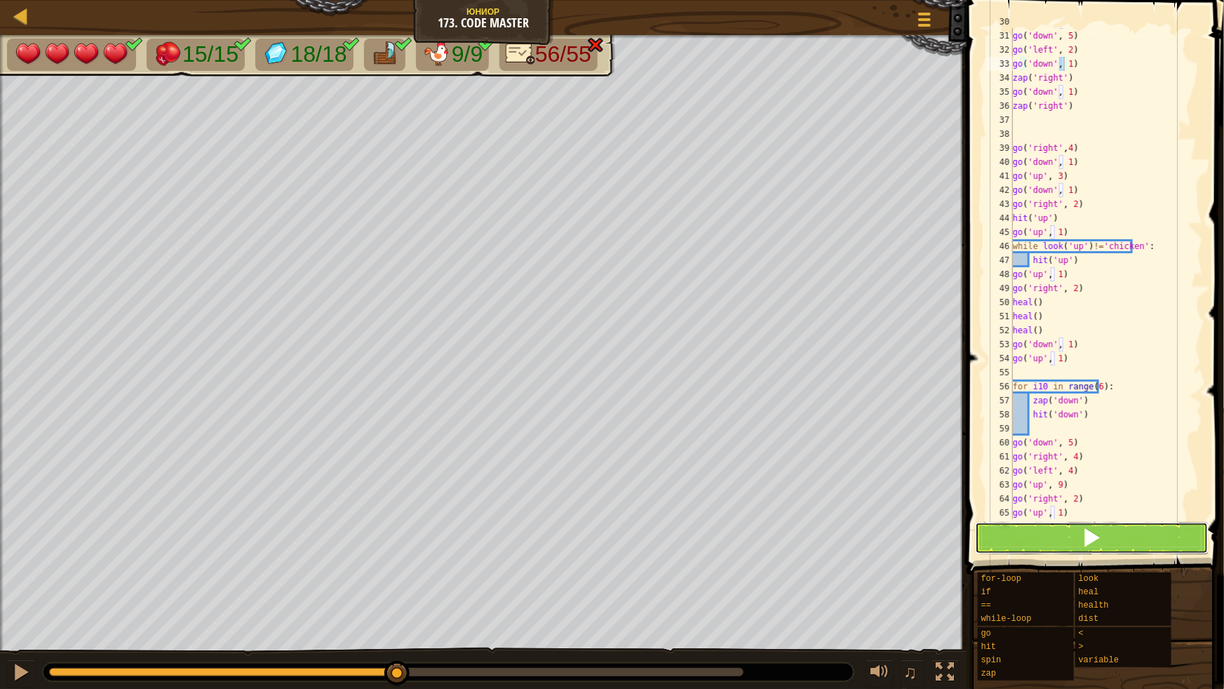
click at [1080, 533] on button at bounding box center [1092, 538] width 234 height 32
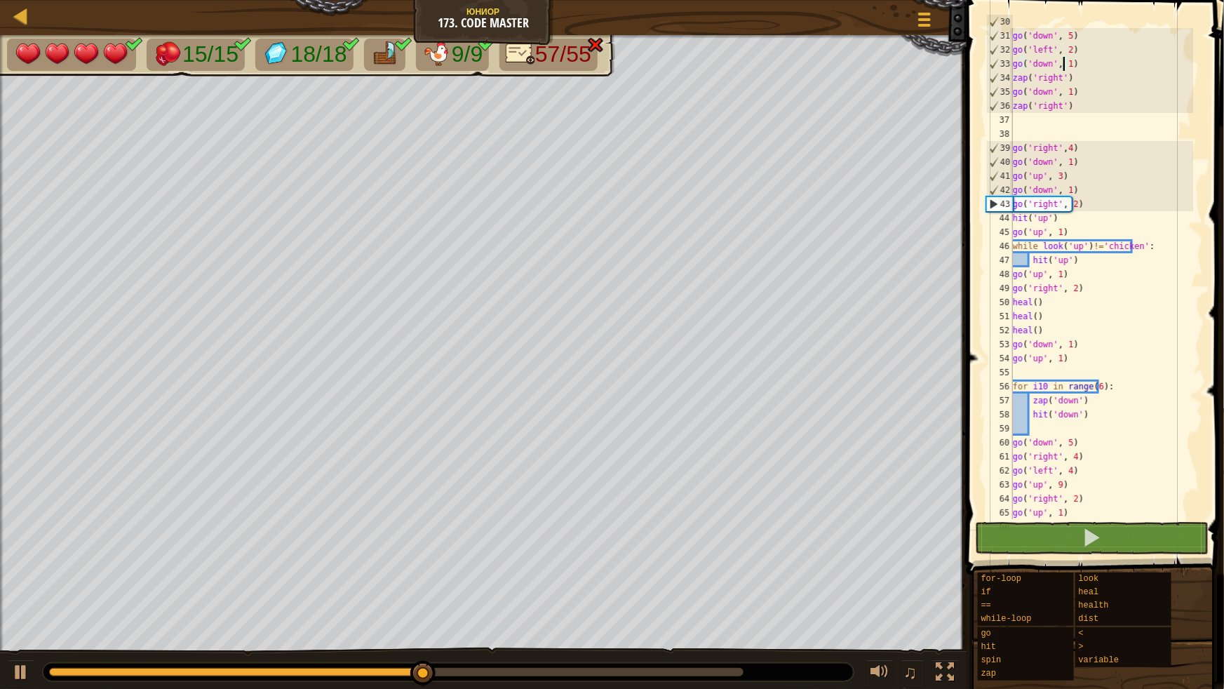
click at [1060, 238] on div "go ( 'left' , 1 ) go ( 'down' , 5 ) go ( 'left' , 2 ) go ( 'down' , 1 ) zap ( '…" at bounding box center [1101, 274] width 183 height 519
type textarea "go('down', 2)"
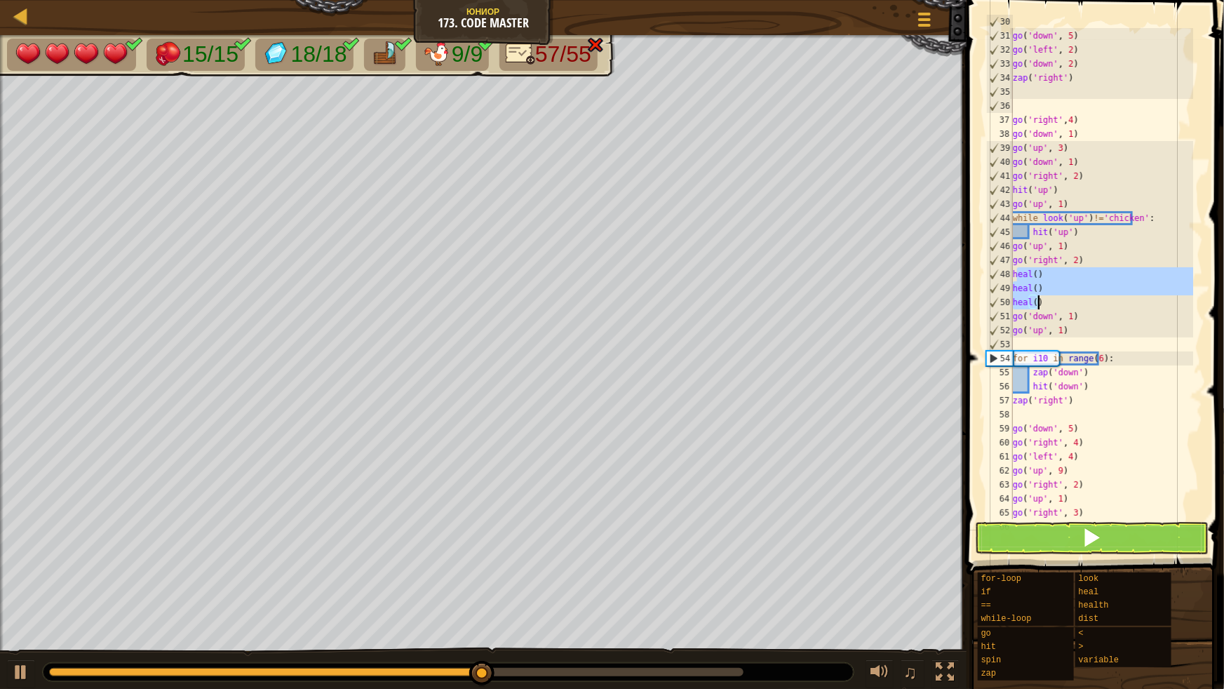
drag, startPoint x: 1017, startPoint y: 276, endPoint x: 1051, endPoint y: 304, distance: 44.3
click at [1051, 304] on div "go ( 'left' , 1 ) go ( 'down' , 5 ) go ( 'left' , 2 ) go ( 'down' , 2 ) zap ( '…" at bounding box center [1101, 274] width 183 height 519
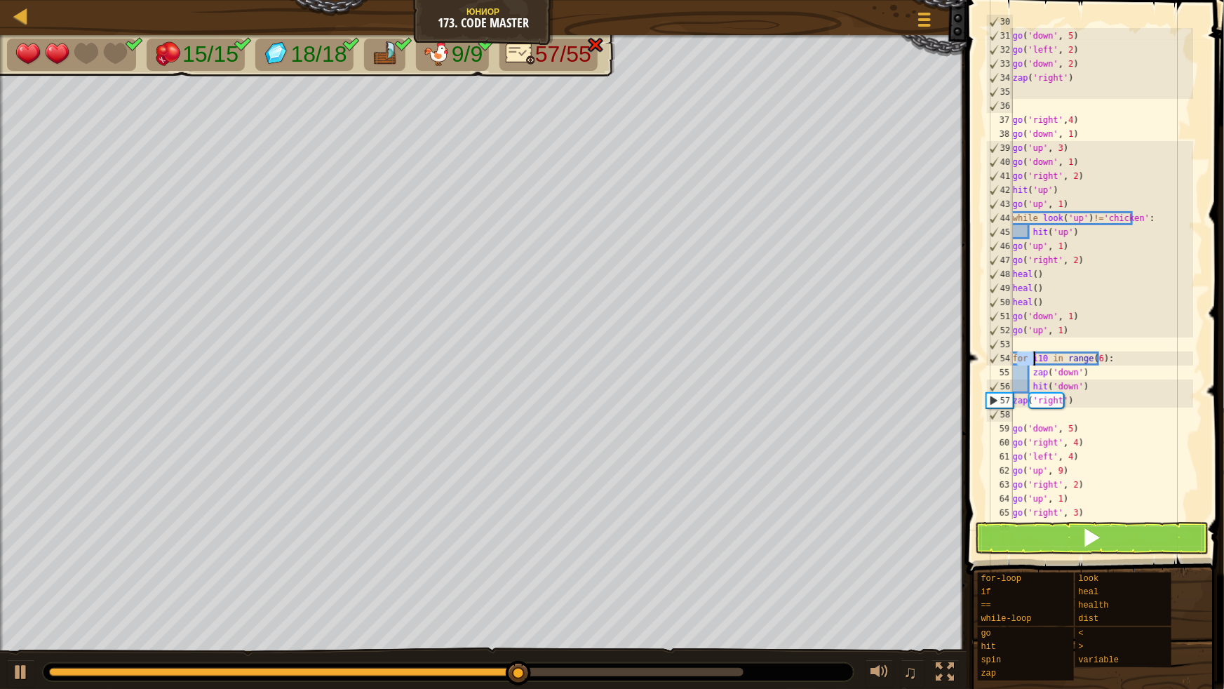
drag, startPoint x: 1017, startPoint y: 356, endPoint x: 1034, endPoint y: 356, distance: 16.8
click at [1034, 356] on div "go ( 'left' , 1 ) go ( 'down' , 5 ) go ( 'left' , 2 ) go ( 'down' , 2 ) zap ( '…" at bounding box center [1101, 274] width 183 height 519
click at [1034, 357] on div "go ( 'left' , 1 ) go ( 'down' , 5 ) go ( 'left' , 2 ) go ( 'down' , 2 ) zap ( '…" at bounding box center [1101, 273] width 183 height 491
click at [1088, 357] on div "go ( 'left' , 1 ) go ( 'down' , 5 ) go ( 'left' , 2 ) go ( 'down' , 2 ) zap ( '…" at bounding box center [1101, 274] width 183 height 519
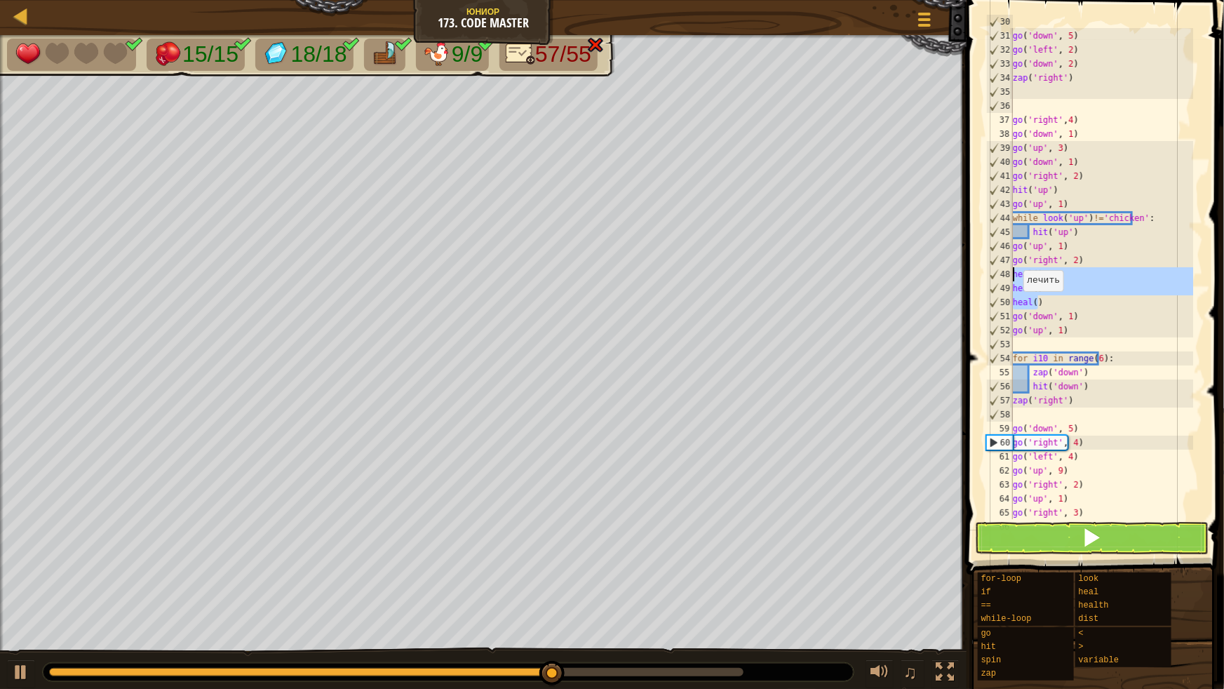
drag, startPoint x: 1048, startPoint y: 306, endPoint x: 991, endPoint y: 276, distance: 64.3
click at [991, 276] on div "for i10 in range(6): 30 31 32 33 34 35 36 37 38 39 40 41 42 43 44 45 46 47 48 4…" at bounding box center [1093, 273] width 220 height 491
click at [1042, 272] on div "go ( 'left' , 1 ) go ( 'down' , 5 ) go ( 'left' , 2 ) go ( 'down' , 2 ) zap ( '…" at bounding box center [1101, 273] width 183 height 491
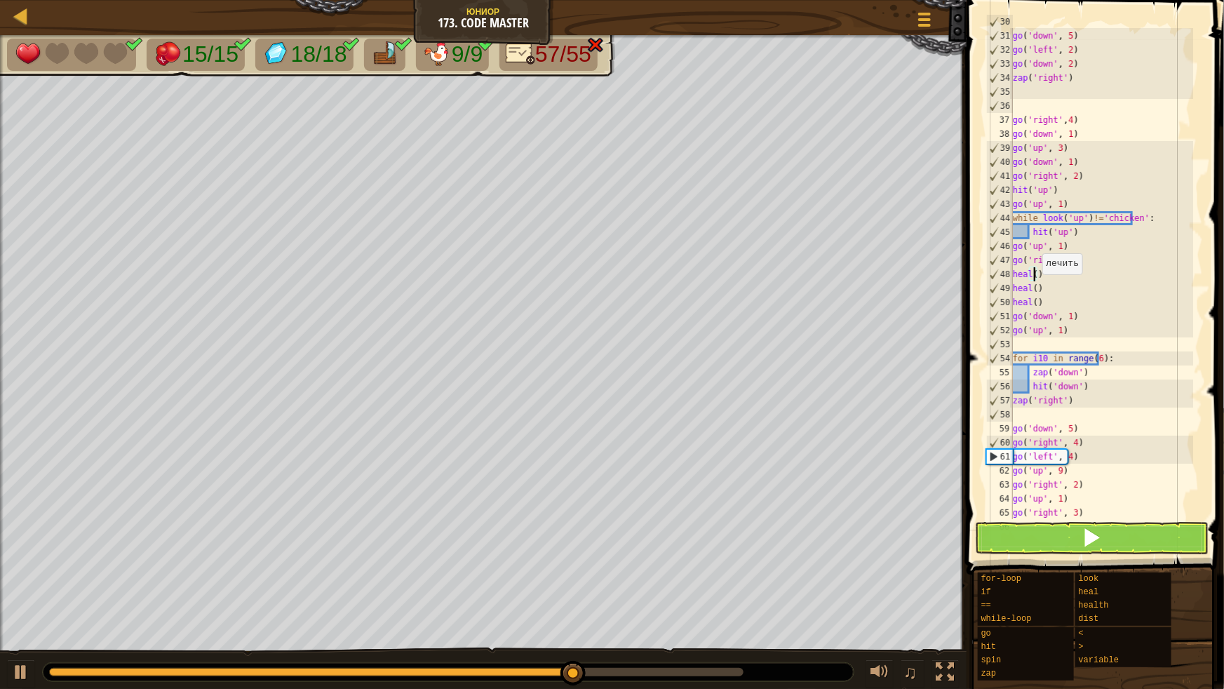
click at [1033, 274] on div "go ( 'left' , 1 ) go ( 'down' , 5 ) go ( 'left' , 2 ) go ( 'down' , 2 ) zap ( '…" at bounding box center [1101, 274] width 183 height 519
click at [1031, 292] on div "go ( 'left' , 1 ) go ( 'down' , 5 ) go ( 'left' , 2 ) go ( 'down' , 2 ) zap ( '…" at bounding box center [1101, 274] width 183 height 519
click at [1030, 307] on div "go ( 'left' , 1 ) go ( 'down' , 5 ) go ( 'left' , 2 ) go ( 'down' , 2 ) zap ( '…" at bounding box center [1101, 274] width 183 height 519
click at [1030, 278] on div "go ( 'left' , 1 ) go ( 'down' , 5 ) go ( 'left' , 2 ) go ( 'down' , 2 ) zap ( '…" at bounding box center [1101, 274] width 183 height 519
click at [1034, 285] on div "go ( 'left' , 1 ) go ( 'down' , 5 ) go ( 'left' , 2 ) go ( 'down' , 2 ) zap ( '…" at bounding box center [1101, 274] width 183 height 519
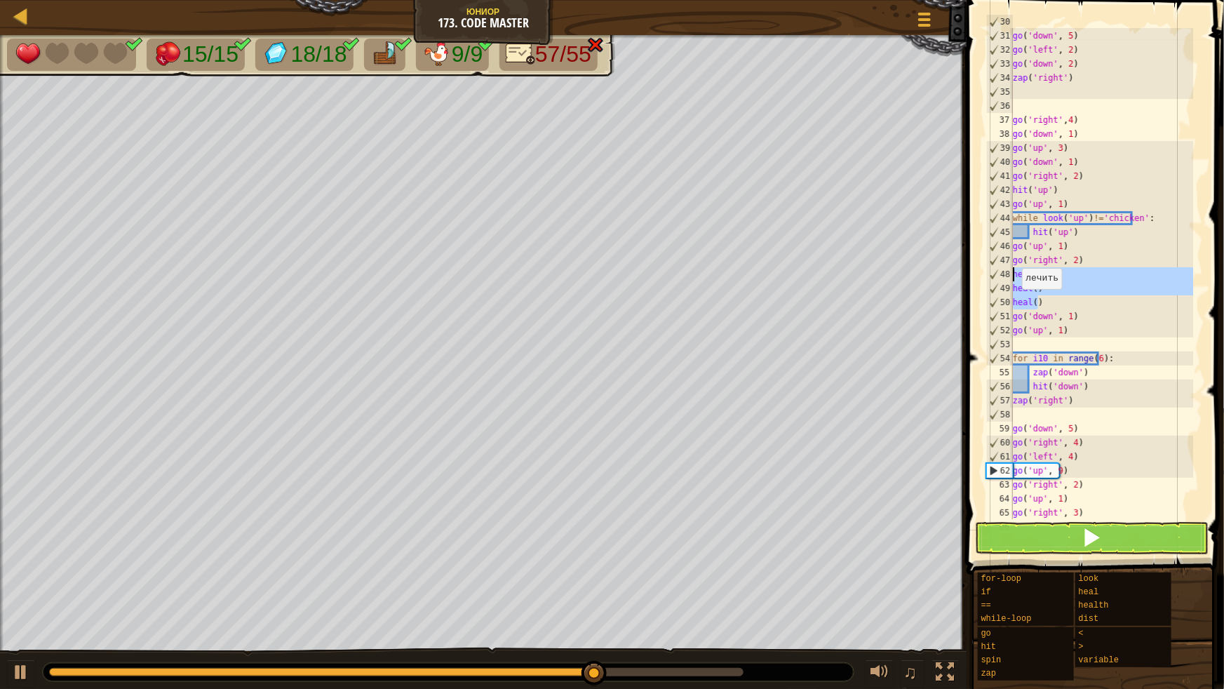
drag, startPoint x: 1049, startPoint y: 300, endPoint x: 1005, endPoint y: 278, distance: 48.6
click at [1005, 278] on div "heal() 30 31 32 33 34 35 36 37 38 39 40 41 42 43 44 45 46 47 48 49 50 51 52 53 …" at bounding box center [1093, 273] width 220 height 491
click at [1053, 308] on div "go ( 'left' , 1 ) go ( 'down' , 5 ) go ( 'left' , 2 ) go ( 'down' , 2 ) zap ( '…" at bounding box center [1101, 273] width 183 height 491
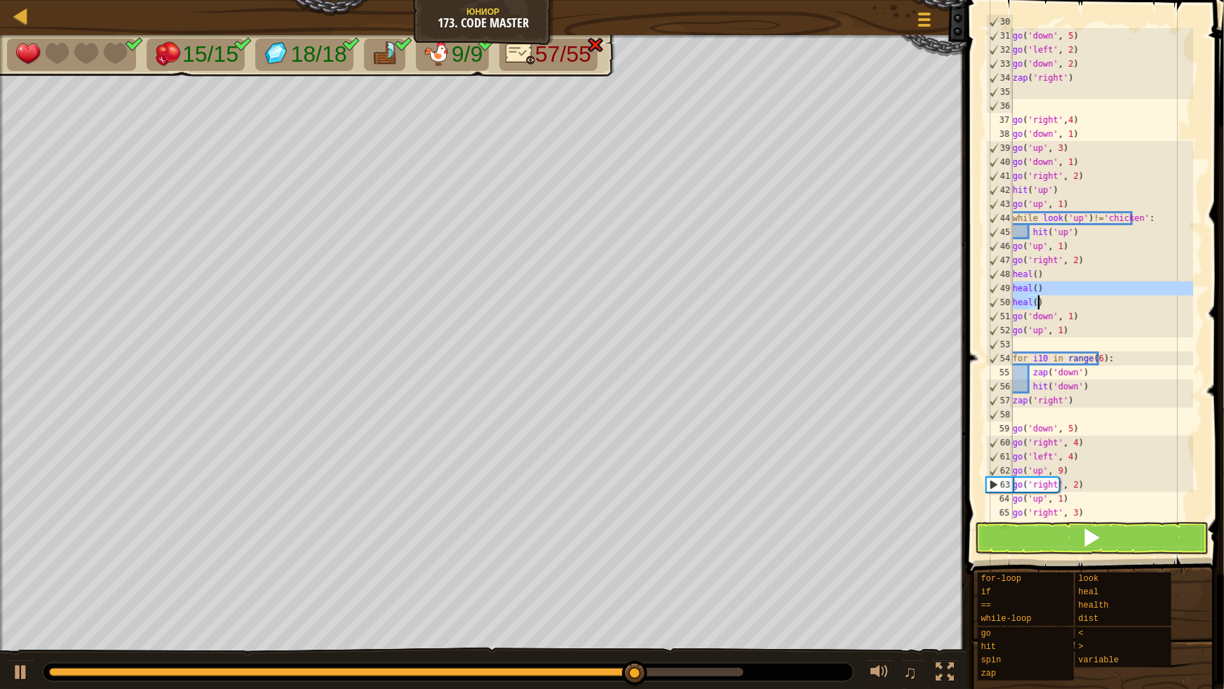
drag, startPoint x: 1014, startPoint y: 288, endPoint x: 1049, endPoint y: 304, distance: 38.3
click at [1049, 304] on div "go ( 'left' , 1 ) go ( 'down' , 5 ) go ( 'left' , 2 ) go ( 'down' , 2 ) zap ( '…" at bounding box center [1101, 274] width 183 height 519
type textarea "heal() heal()"
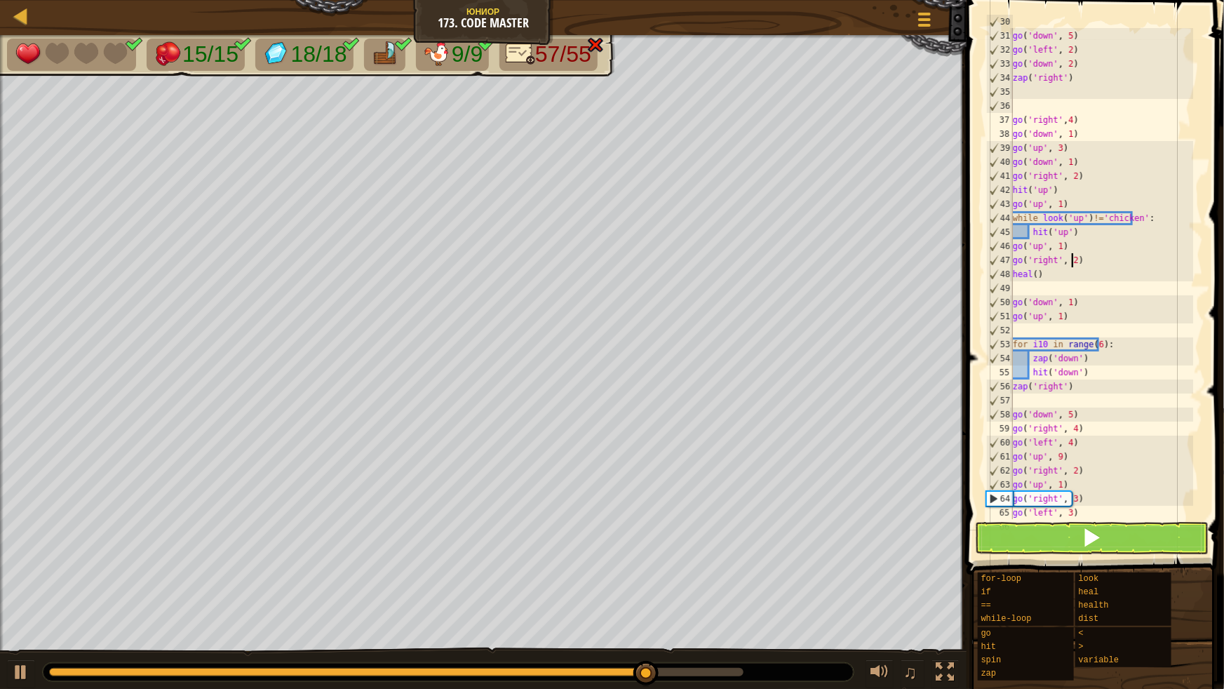
click at [1083, 255] on div "go ( 'left' , 1 ) go ( 'down' , 5 ) go ( 'left' , 2 ) go ( 'down' , 2 ) zap ( '…" at bounding box center [1101, 274] width 183 height 519
type textarea "go('right', 2)"
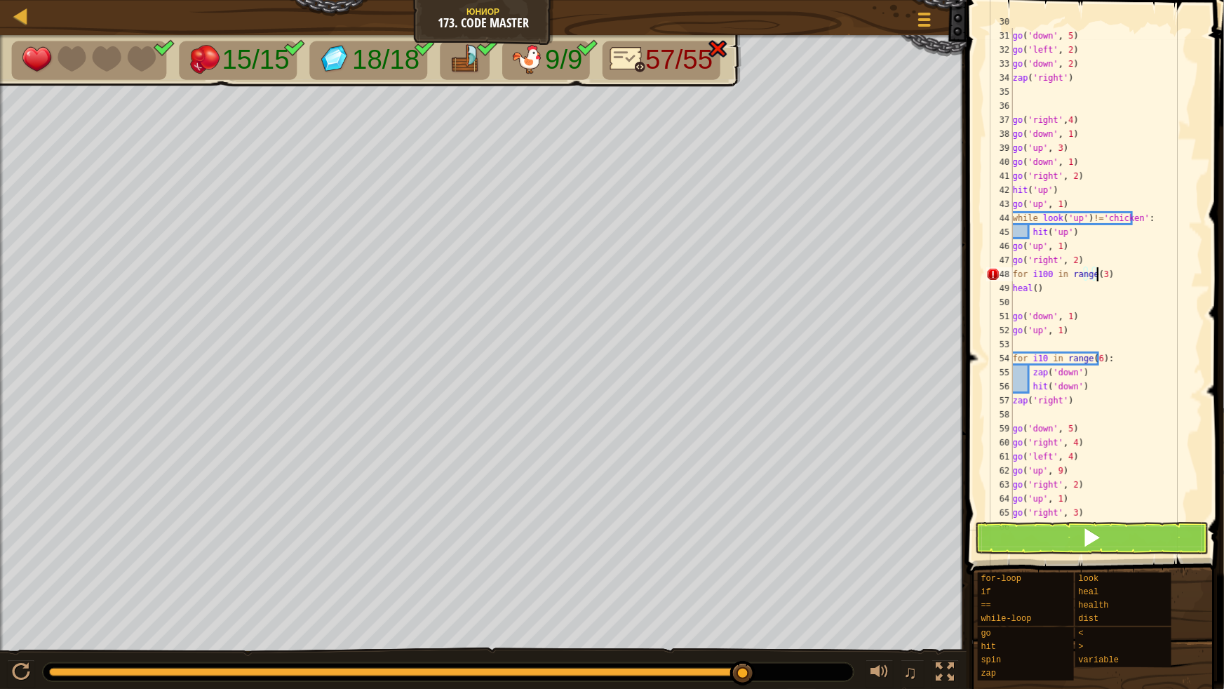
scroll to position [6, 7]
click at [1014, 284] on div "go ( 'left' , 1 ) go ( 'down' , 5 ) go ( 'left' , 2 ) go ( 'down' , 2 ) zap ( '…" at bounding box center [1101, 274] width 183 height 519
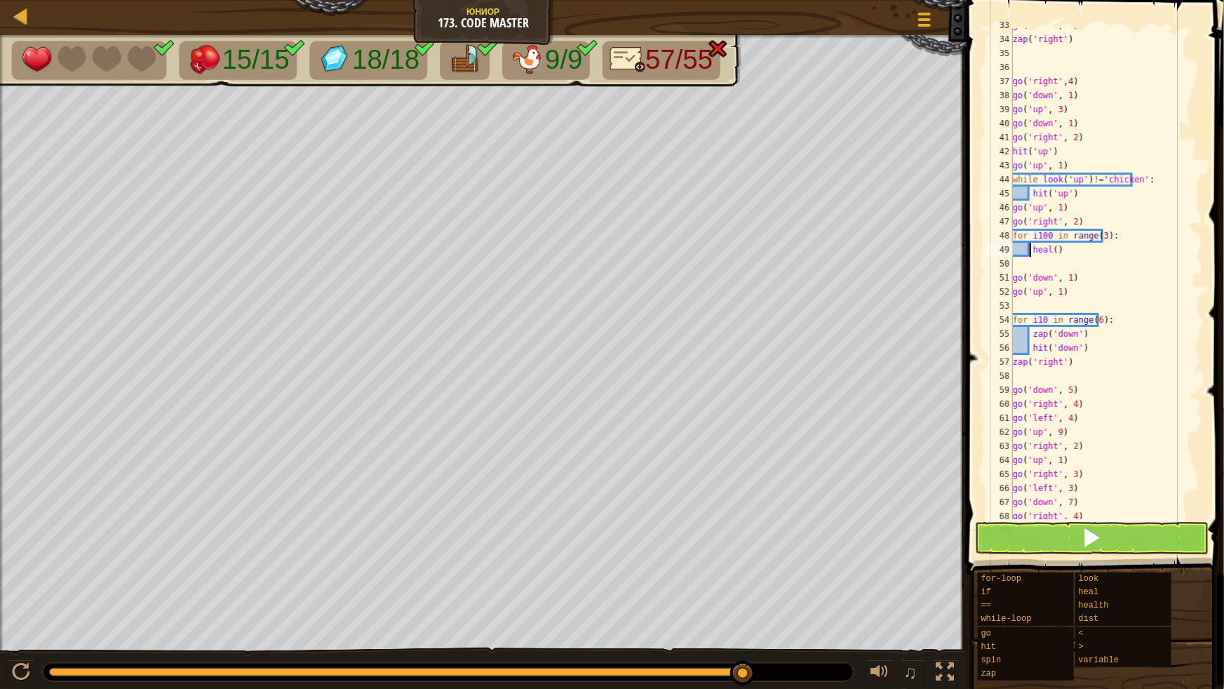
type textarea "heal()"
click at [1078, 538] on button at bounding box center [1092, 538] width 234 height 32
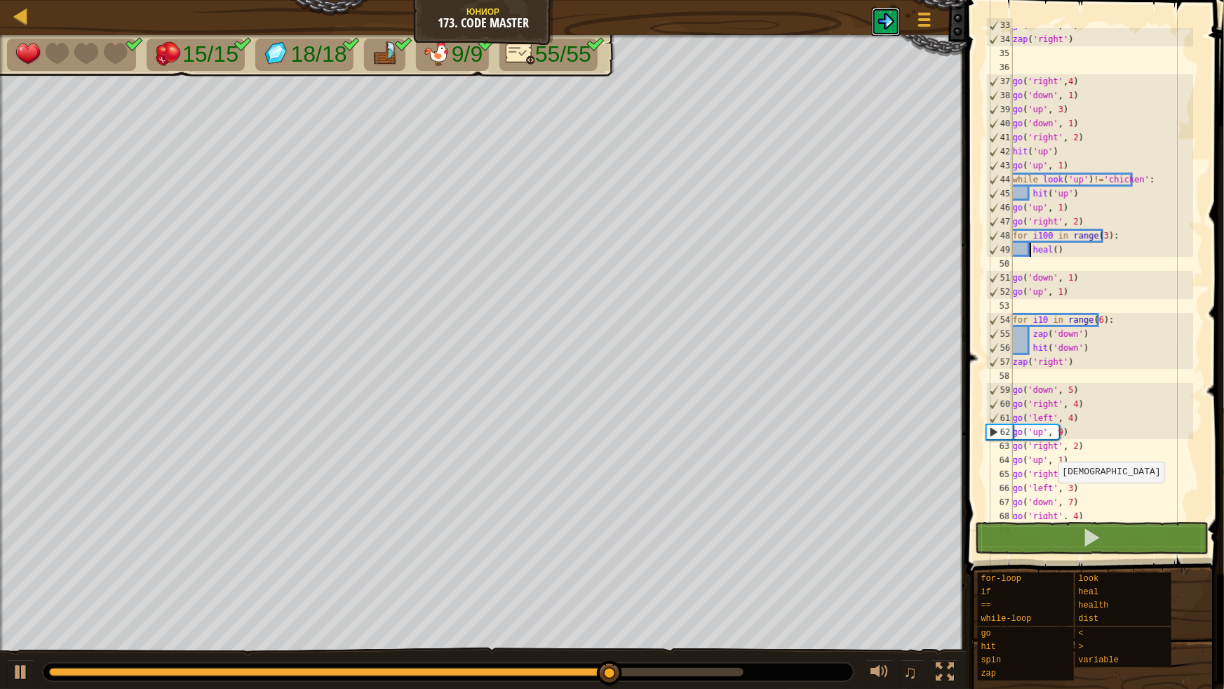
click at [884, 26] on img at bounding box center [885, 21] width 17 height 17
